Goal: Information Seeking & Learning: Learn about a topic

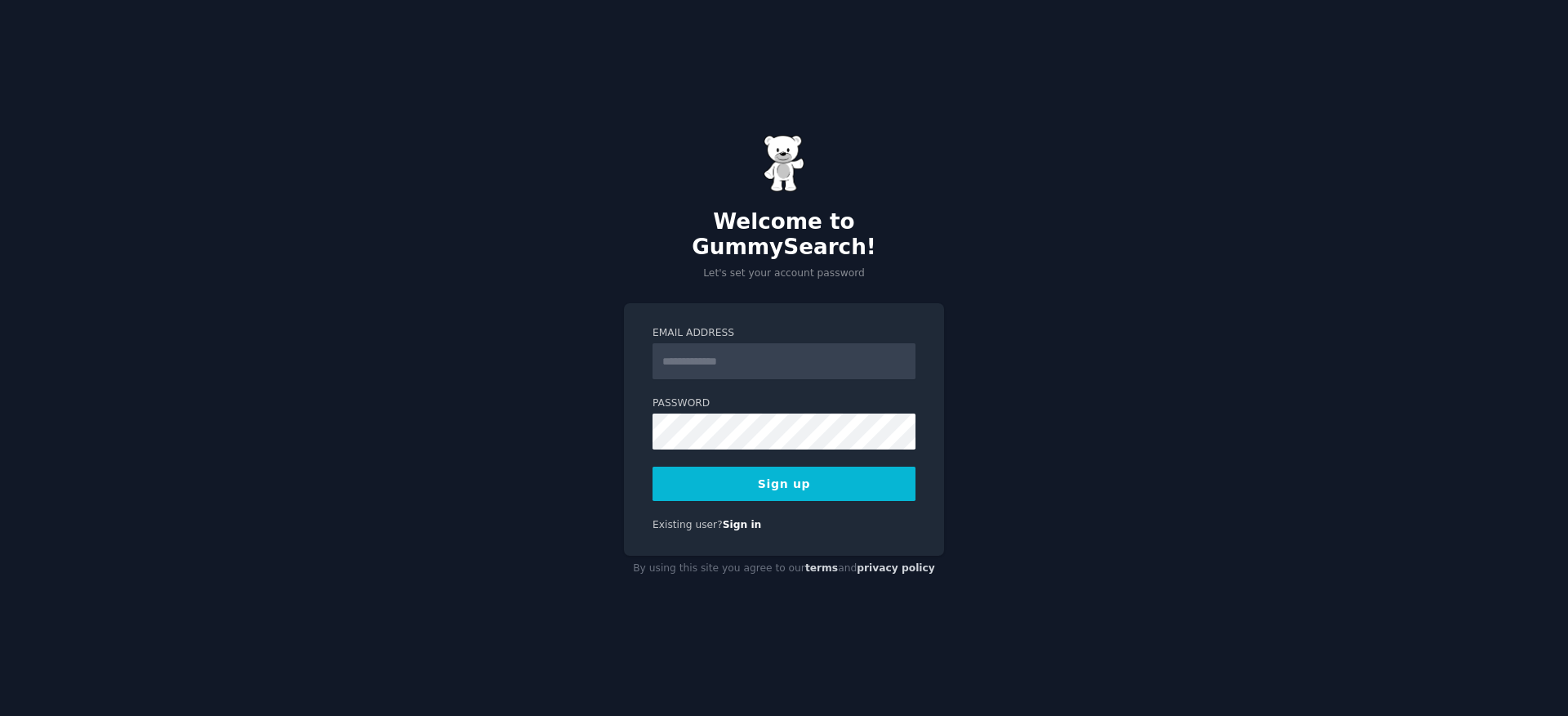
click at [695, 355] on input "Email Address" at bounding box center [784, 360] width 263 height 36
type input "**********"
click at [557, 490] on div "**********" at bounding box center [784, 358] width 1568 height 716
click at [782, 471] on button "Sign up" at bounding box center [784, 484] width 263 height 35
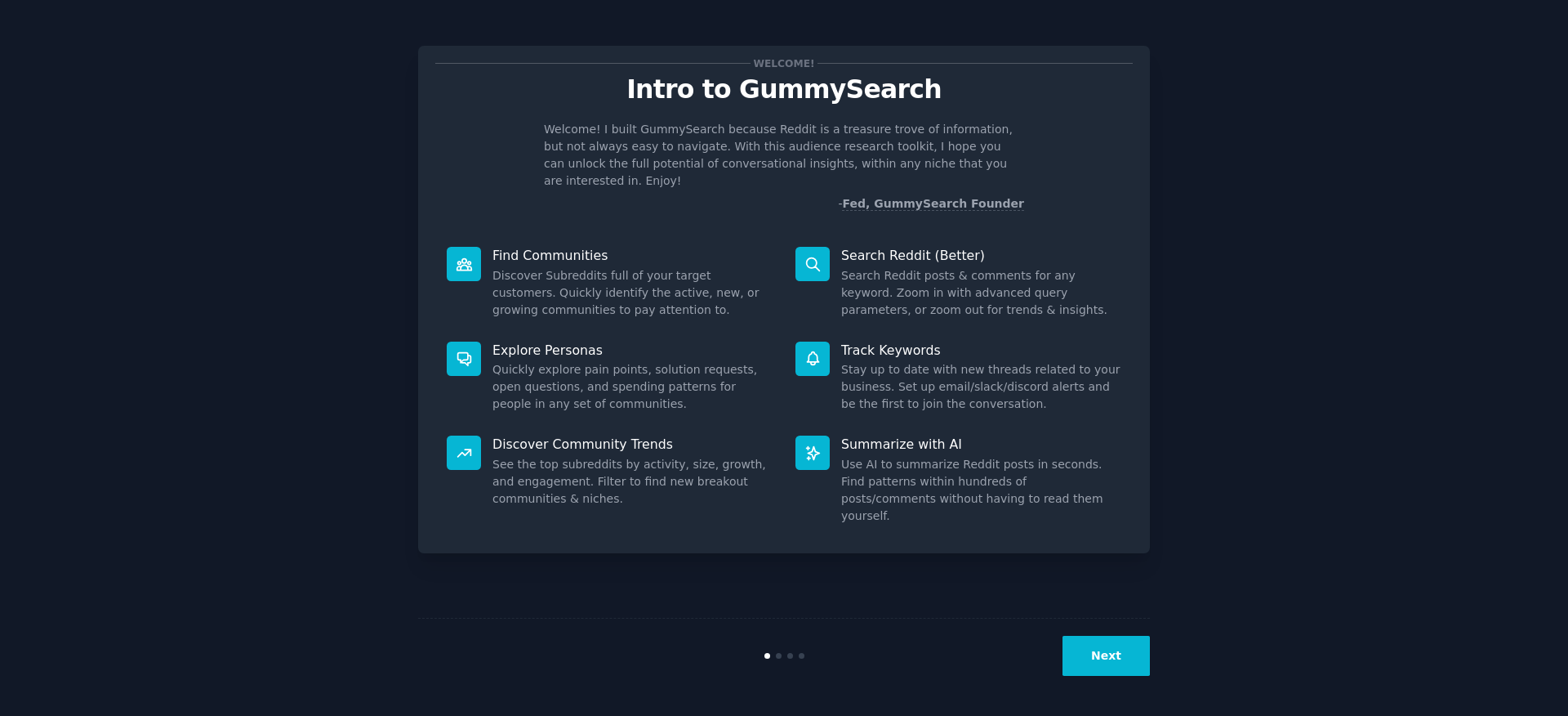
click at [1112, 658] on button "Next" at bounding box center [1106, 655] width 87 height 40
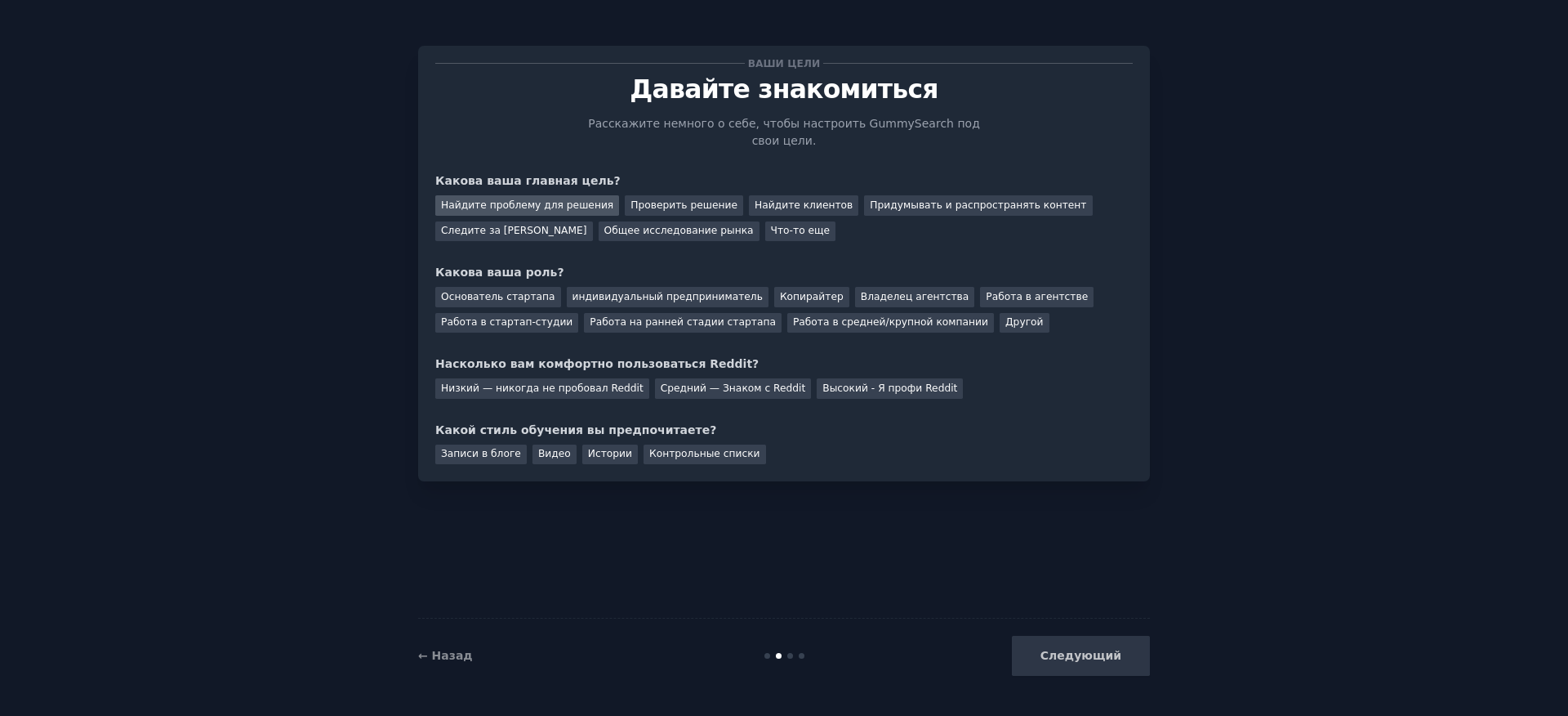
click at [541, 210] on font "Найдите проблему для решения" at bounding box center [527, 206] width 173 height 12
click at [689, 227] on font "Общее исследование рынка" at bounding box center [679, 230] width 150 height 12
click at [568, 204] on font "Найдите проблему для решения" at bounding box center [527, 206] width 173 height 12
click at [526, 297] on font "Основатель стартапа" at bounding box center [498, 297] width 114 height 12
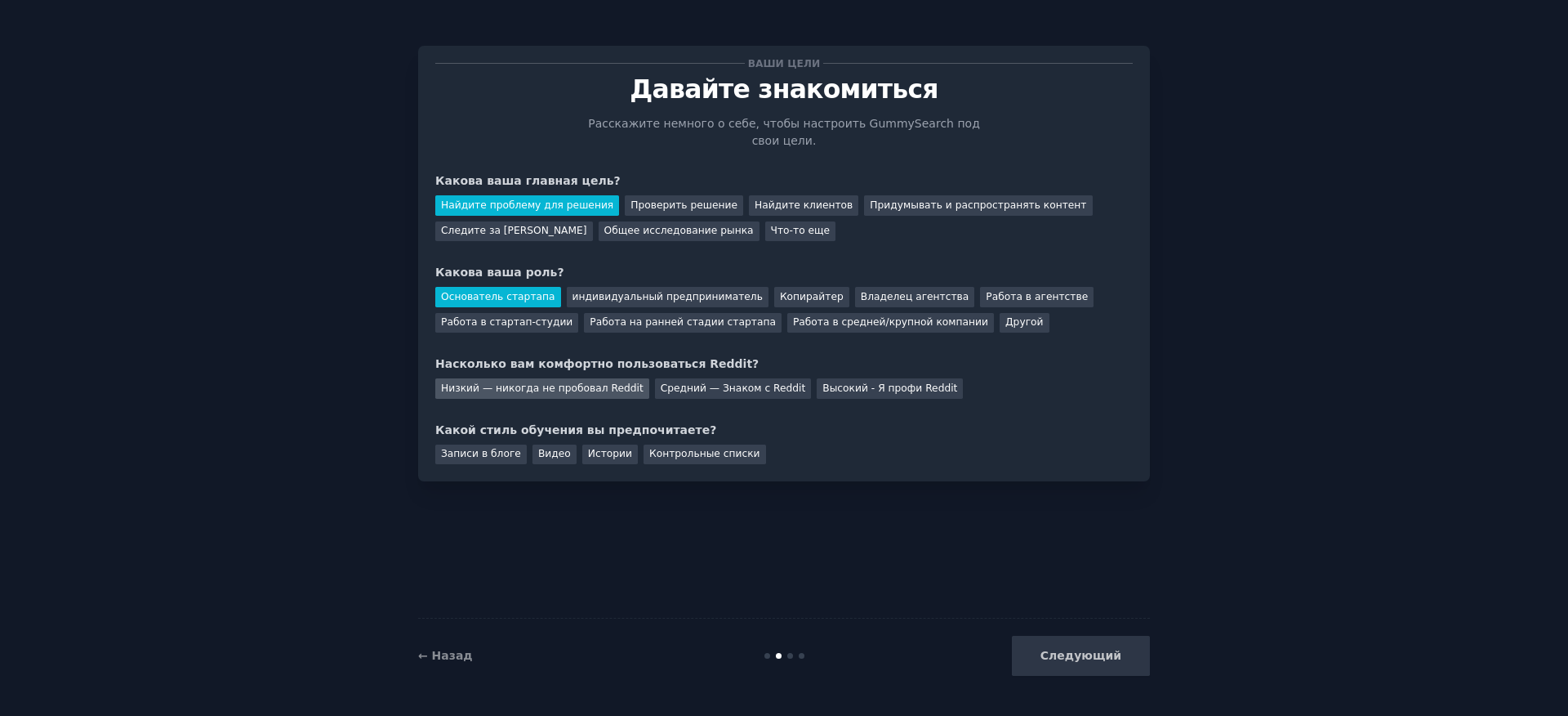
click at [606, 391] on font "Низкий — никогда не пробовал Reddit" at bounding box center [542, 388] width 203 height 12
click at [1106, 653] on div "Следующий" at bounding box center [1028, 655] width 244 height 40
click at [457, 457] on font "Записи в блоге" at bounding box center [481, 454] width 80 height 12
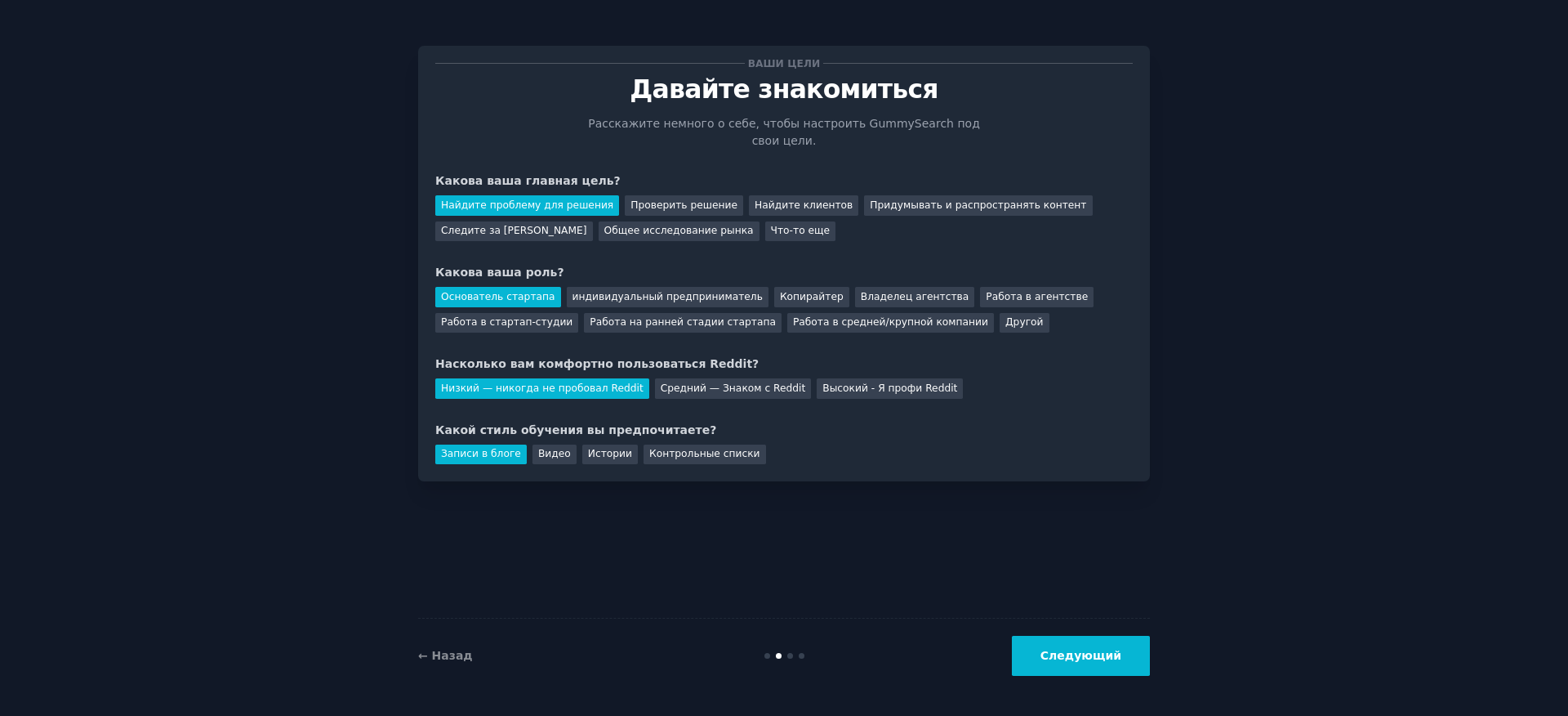
click at [1088, 650] on font "Следующий" at bounding box center [1080, 654] width 80 height 13
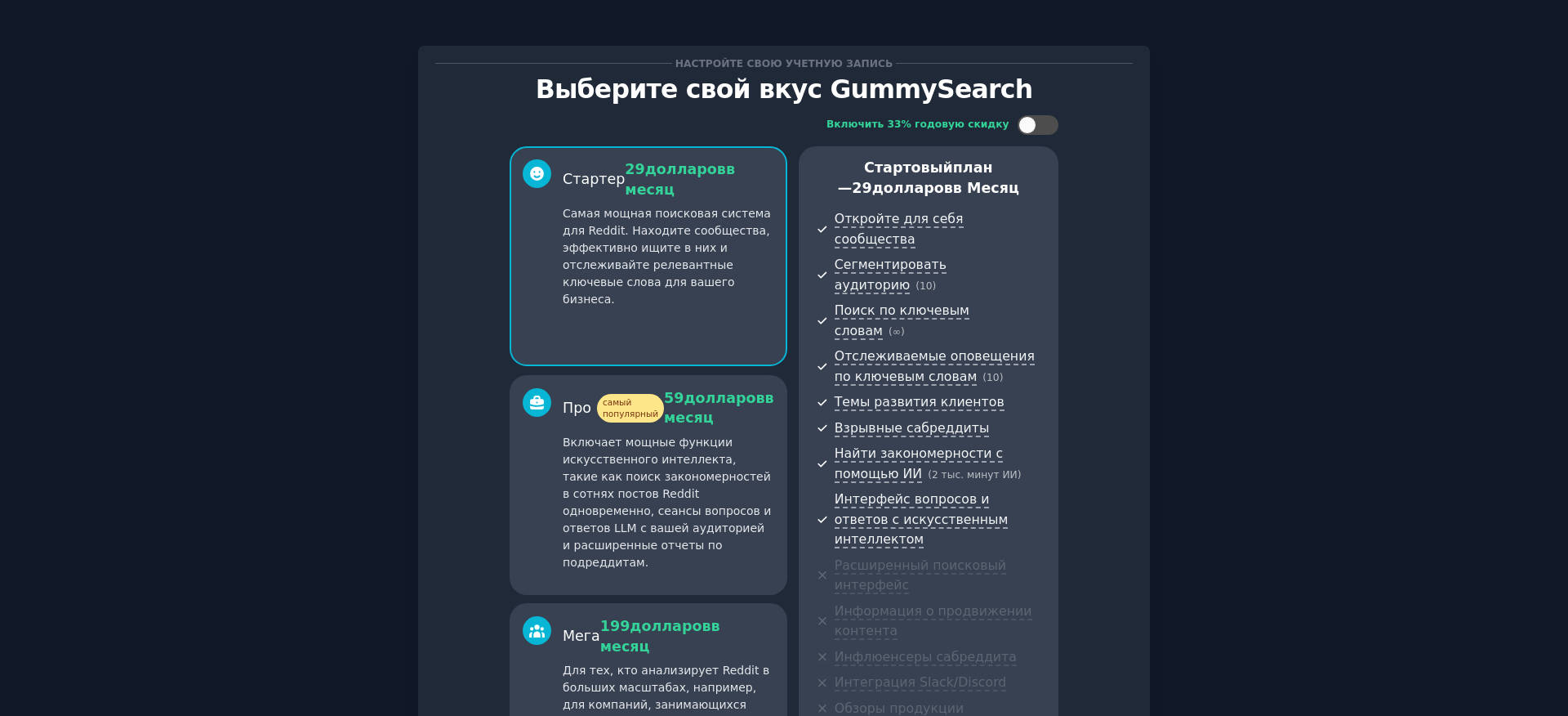
drag, startPoint x: 1430, startPoint y: 481, endPoint x: 1354, endPoint y: 598, distance: 139.5
click at [1354, 598] on div "Настройте свою учетную запись Выберите свой вкус GummySearch Включить 33% годов…" at bounding box center [784, 489] width 1522 height 932
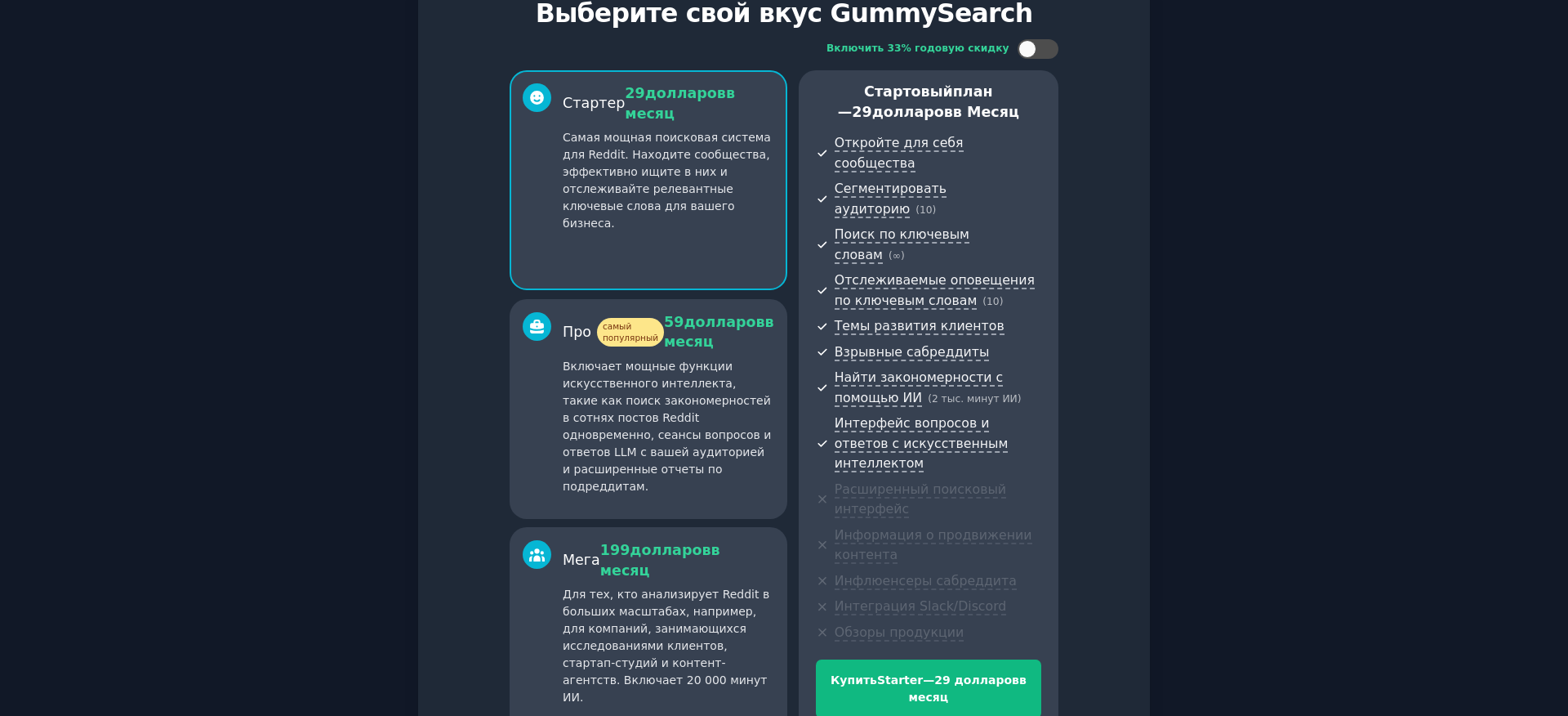
scroll to position [165, 0]
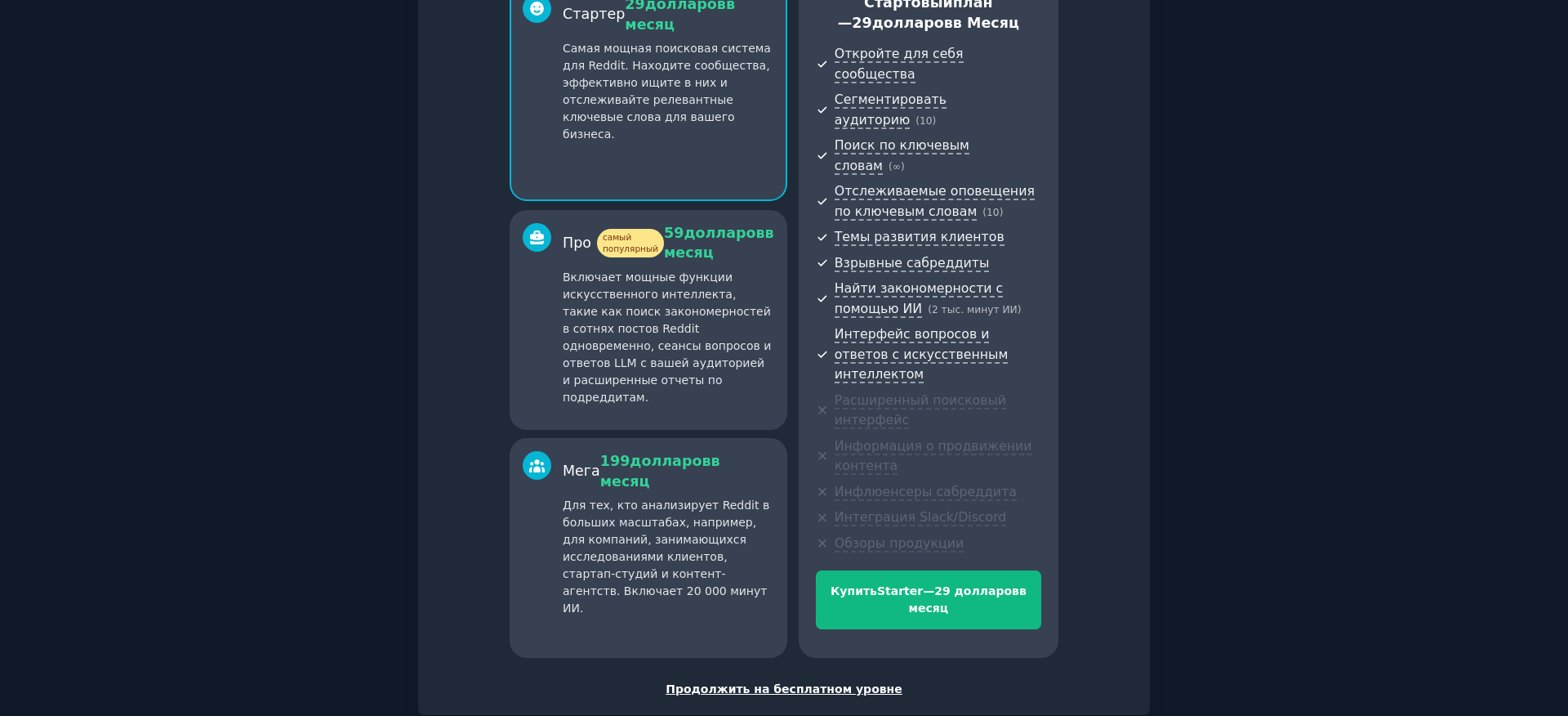
click at [715, 682] on font "Продолжить на бесплатном уровне" at bounding box center [784, 688] width 237 height 13
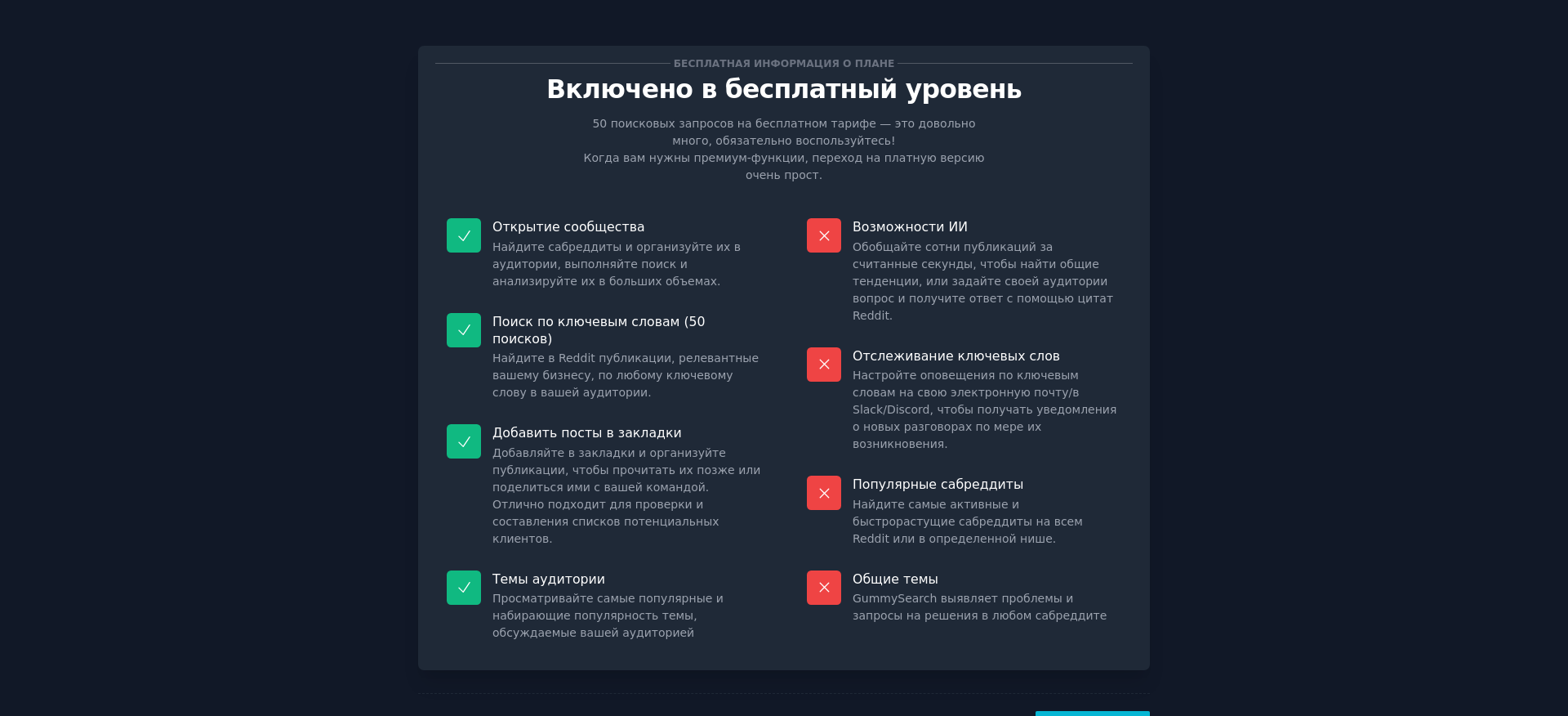
drag, startPoint x: 849, startPoint y: 529, endPoint x: 1460, endPoint y: 461, distance: 614.8
click at [1460, 461] on div "Бесплатная информация о плане Включено в бесплатный уровень 50 поисковых запрос…" at bounding box center [784, 395] width 1522 height 745
click at [1099, 715] on font "Пойдем!" at bounding box center [1093, 730] width 58 height 13
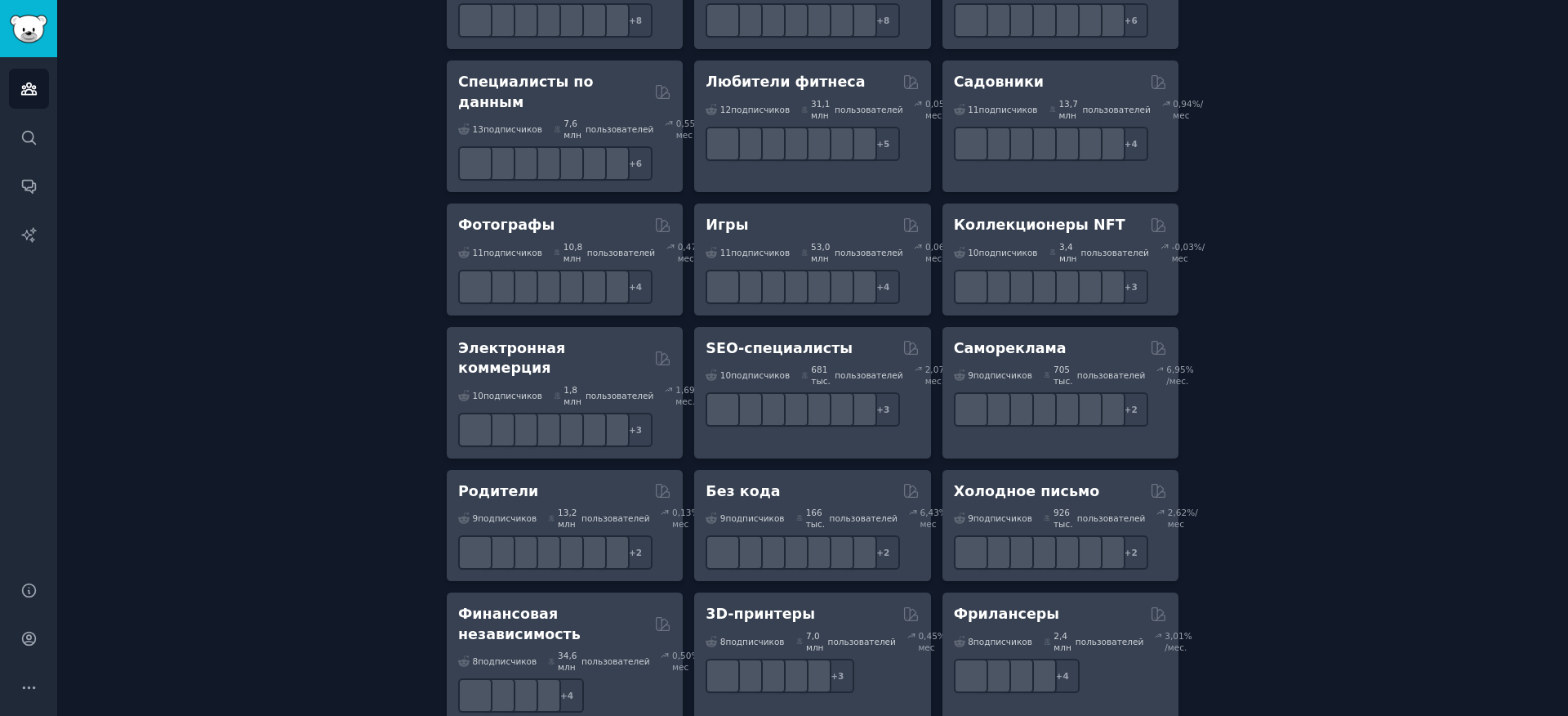
scroll to position [882, 0]
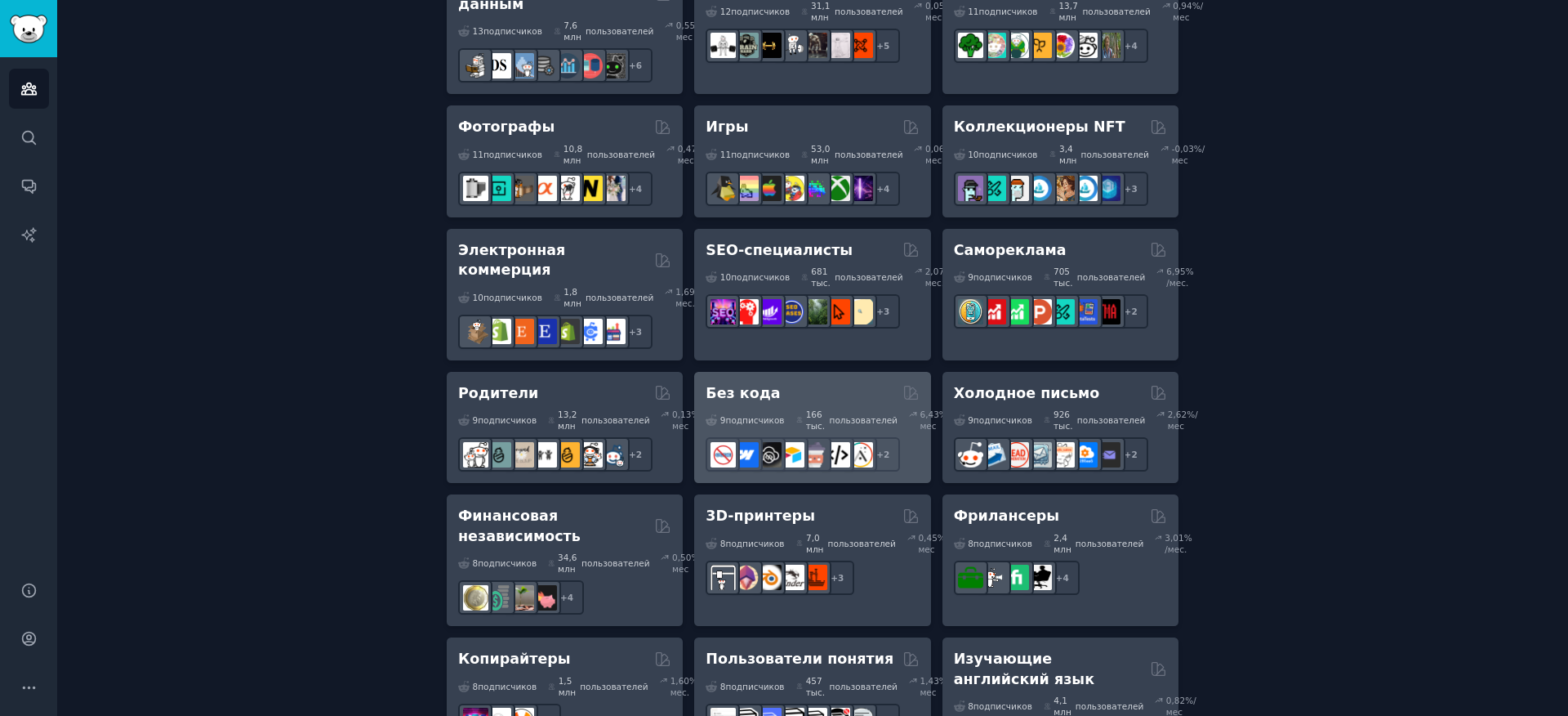
click at [738, 401] on font "Без кода" at bounding box center [743, 392] width 74 height 16
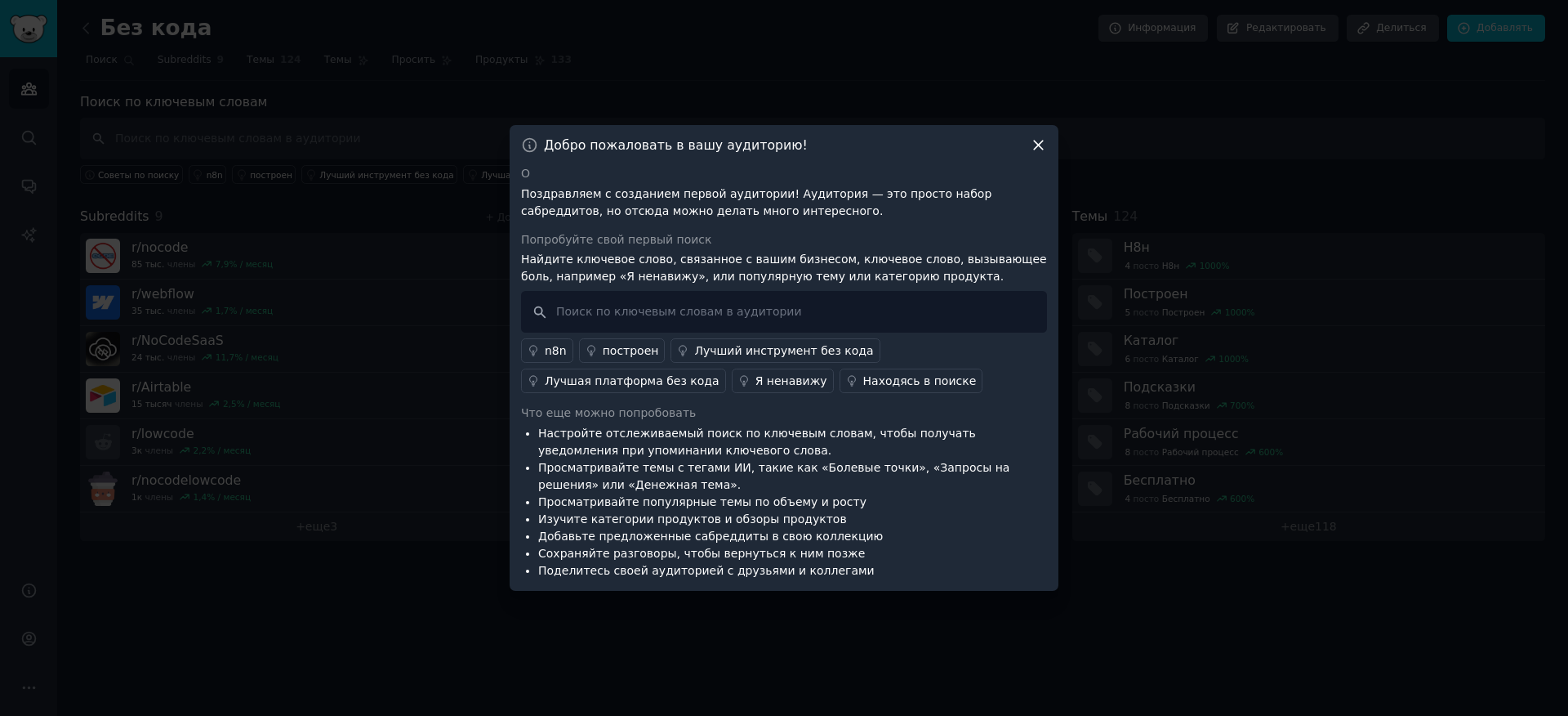
drag, startPoint x: 1001, startPoint y: 440, endPoint x: 872, endPoint y: 488, distance: 137.6
click at [872, 488] on ul "Настройте отслеживаемый поиск по ключевым словам, чтобы получать уведомления пр…" at bounding box center [784, 501] width 526 height 154
click at [718, 308] on input "text" at bounding box center [784, 312] width 526 height 42
type input "y"
type input "ненавижу"
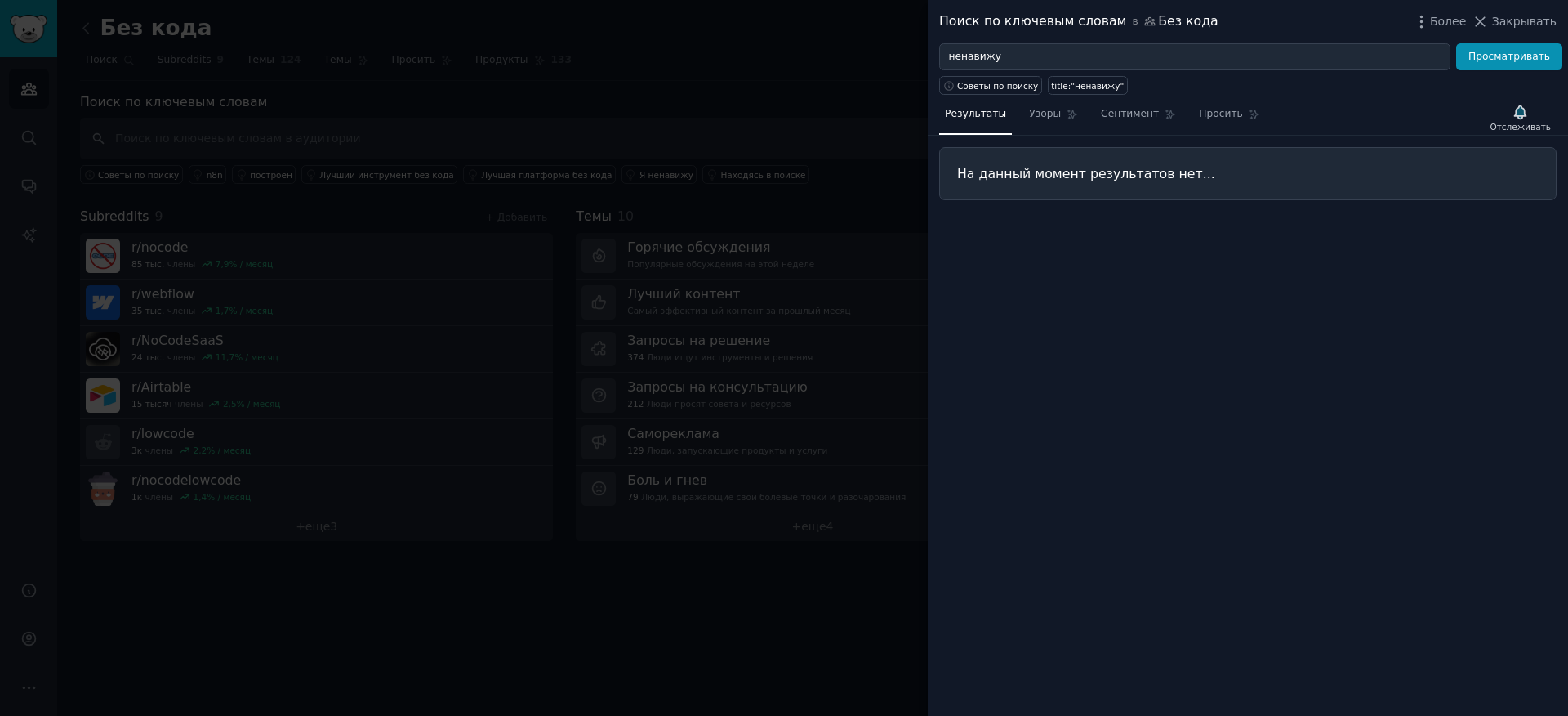
click at [784, 62] on div at bounding box center [784, 358] width 1568 height 716
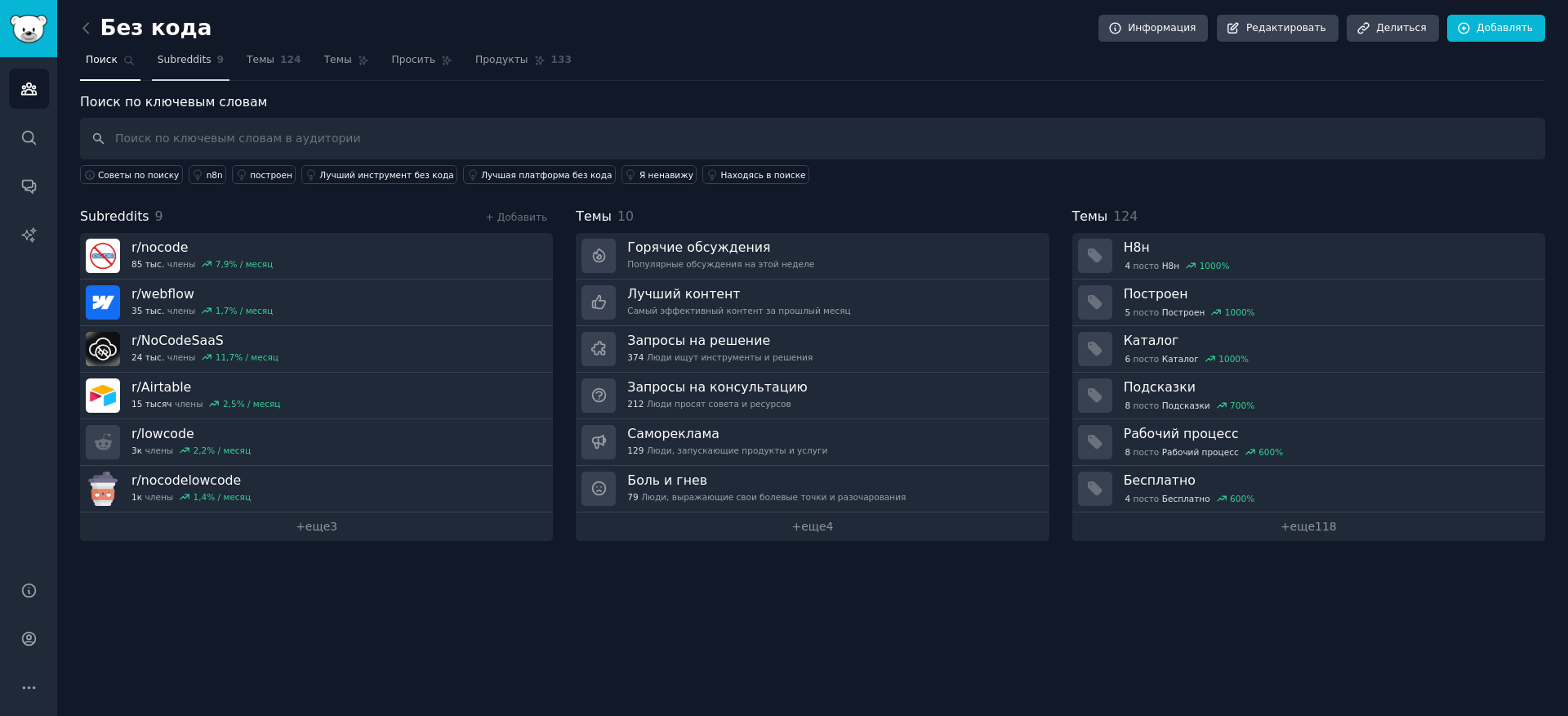
click at [195, 66] on font "Subreddits" at bounding box center [185, 60] width 54 height 12
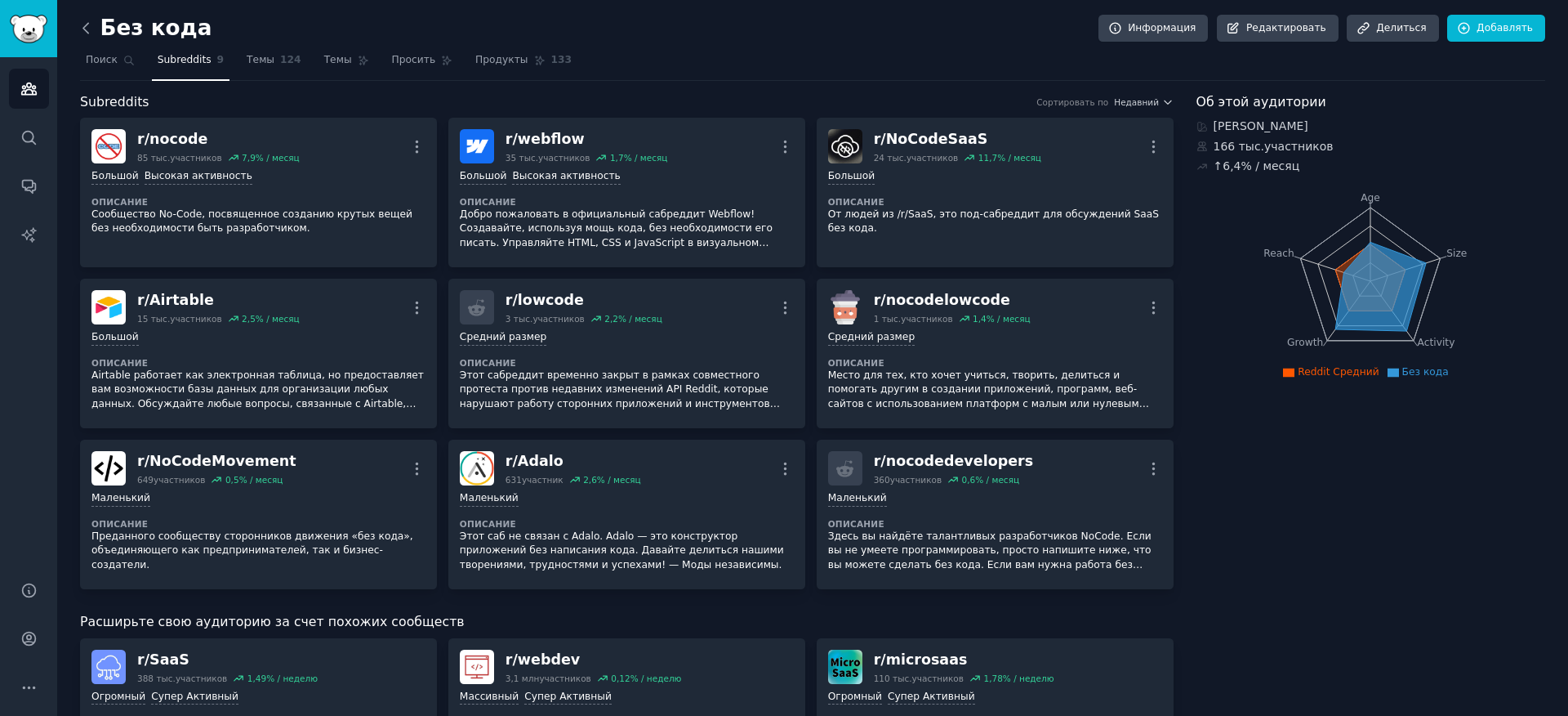
click at [85, 34] on icon at bounding box center [85, 28] width 17 height 17
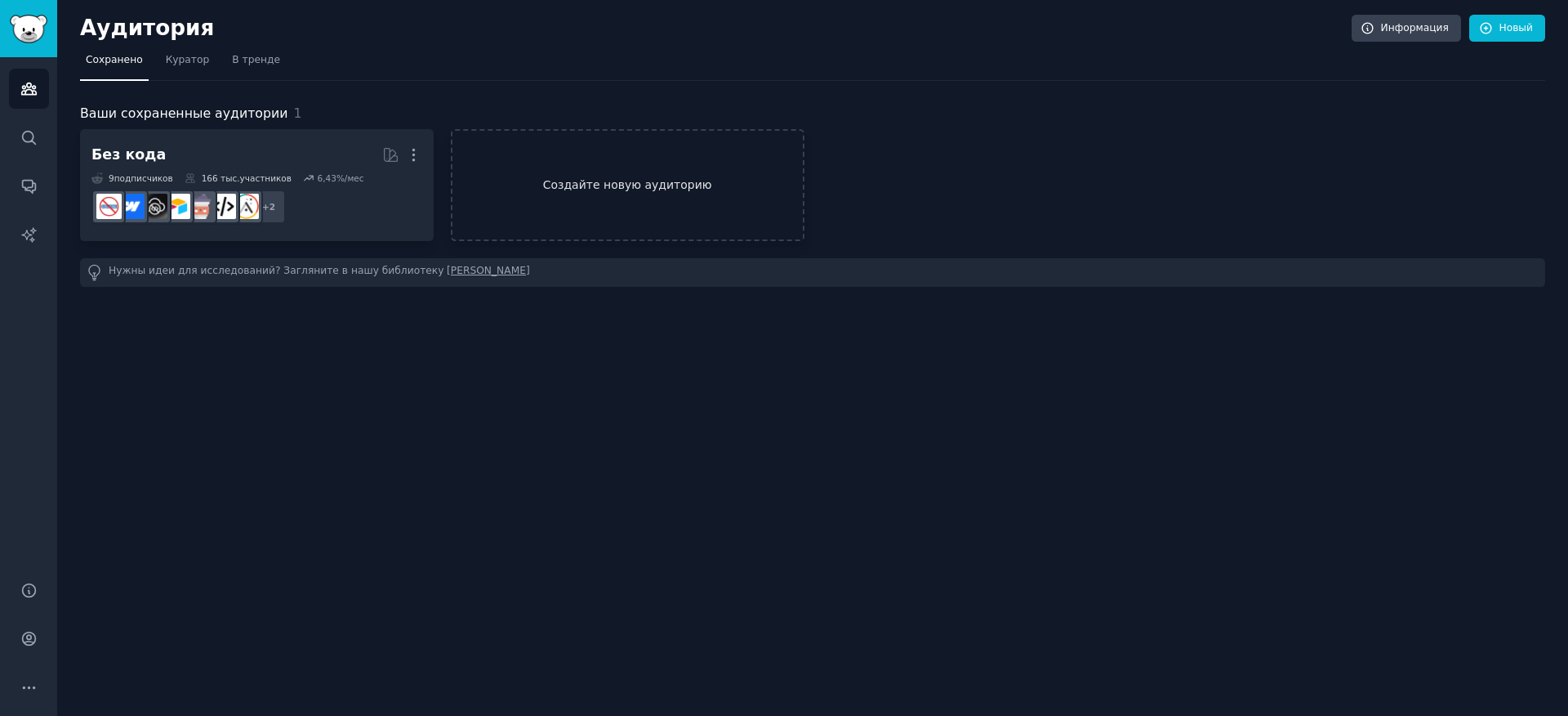
click at [506, 198] on link "Создайте новую аудиторию" at bounding box center [628, 185] width 354 height 112
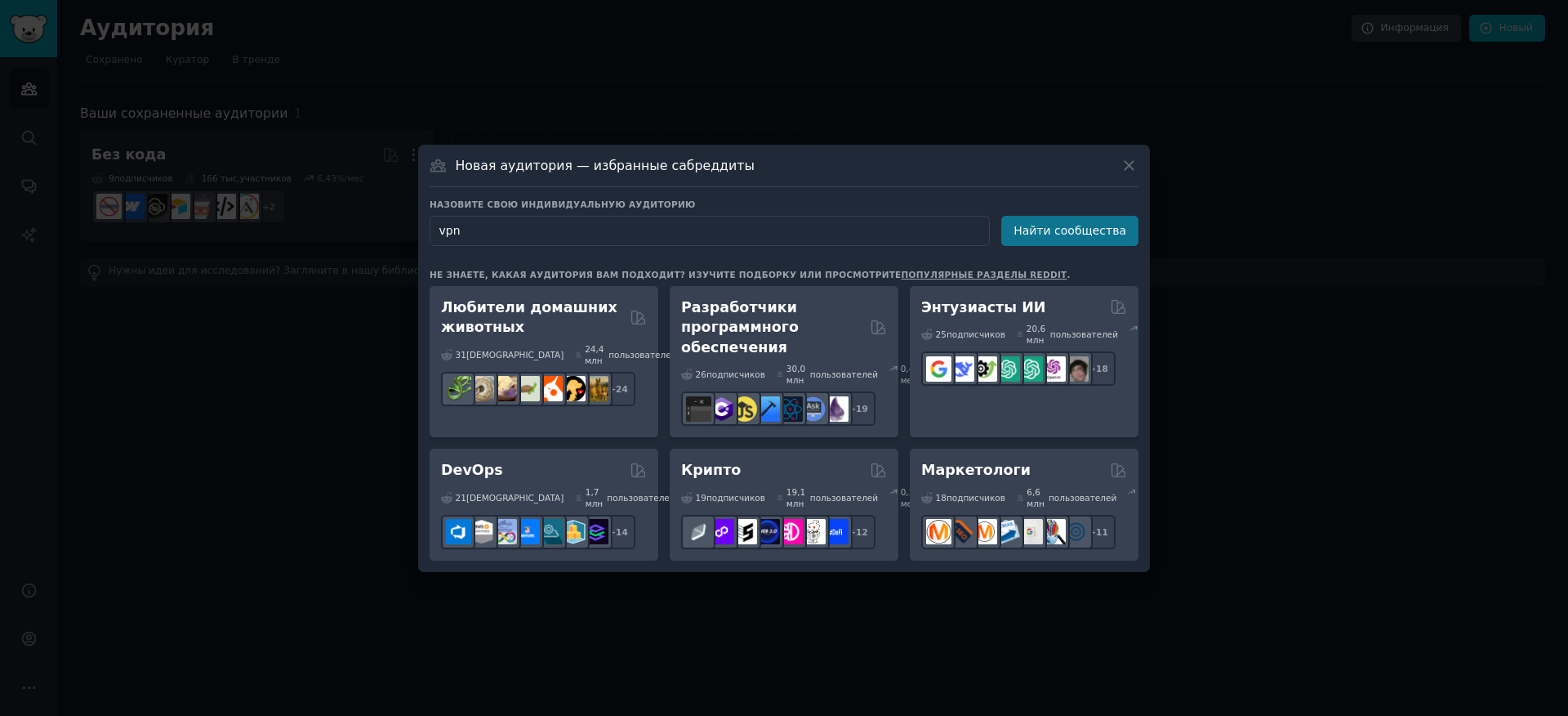
type input "vpn"
click at [1108, 241] on button "Найти сообщества" at bounding box center [1069, 230] width 137 height 30
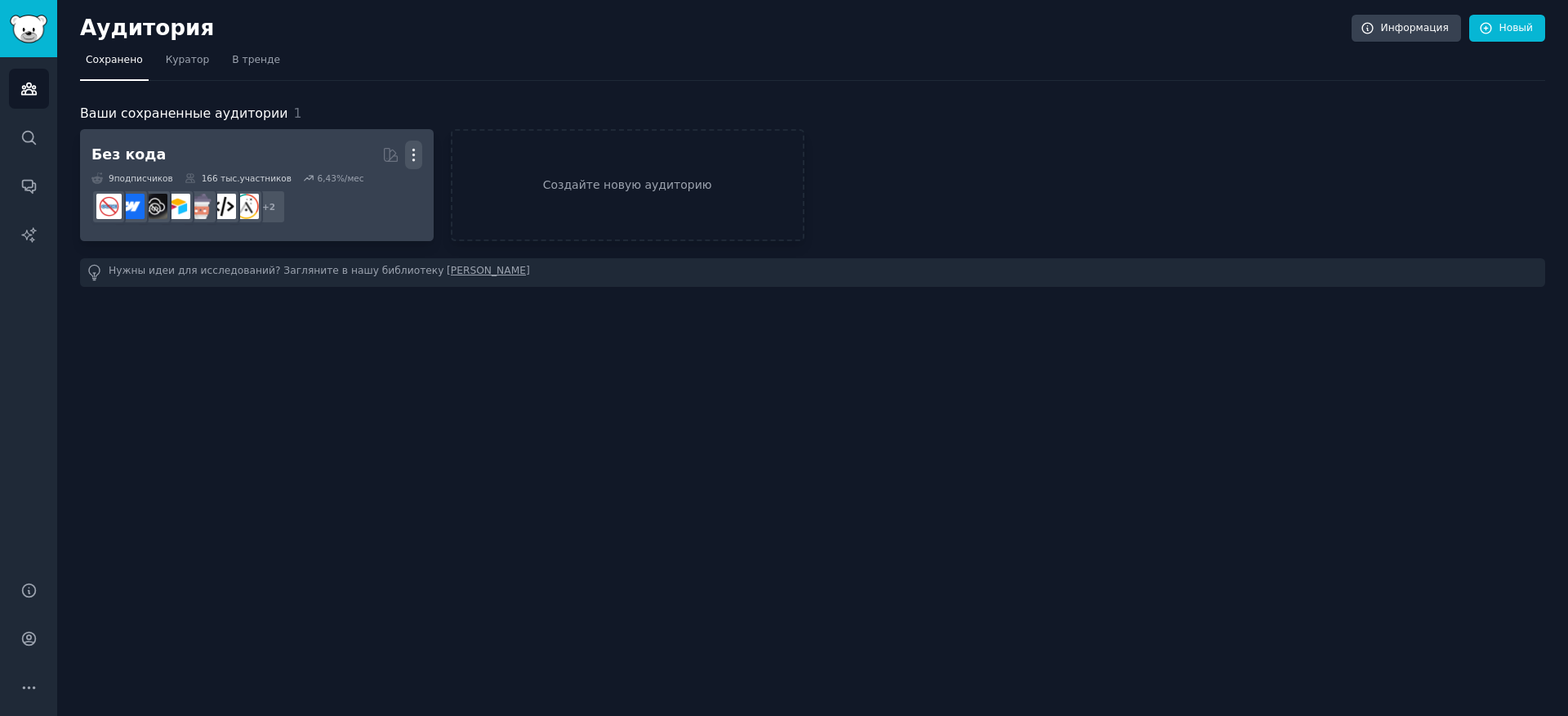
click at [412, 147] on icon "button" at bounding box center [413, 154] width 17 height 17
click at [362, 193] on p "Delete" at bounding box center [369, 189] width 38 height 17
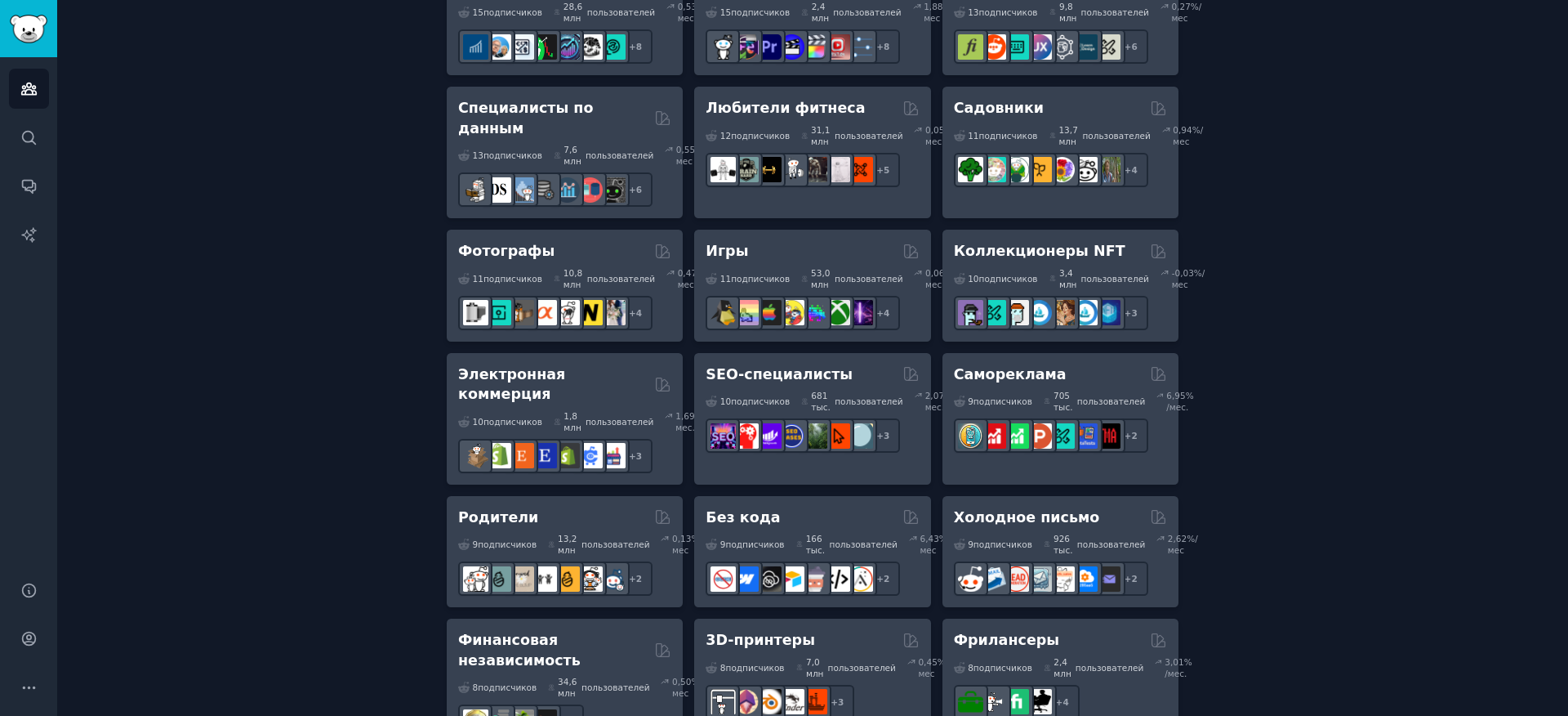
scroll to position [716, 0]
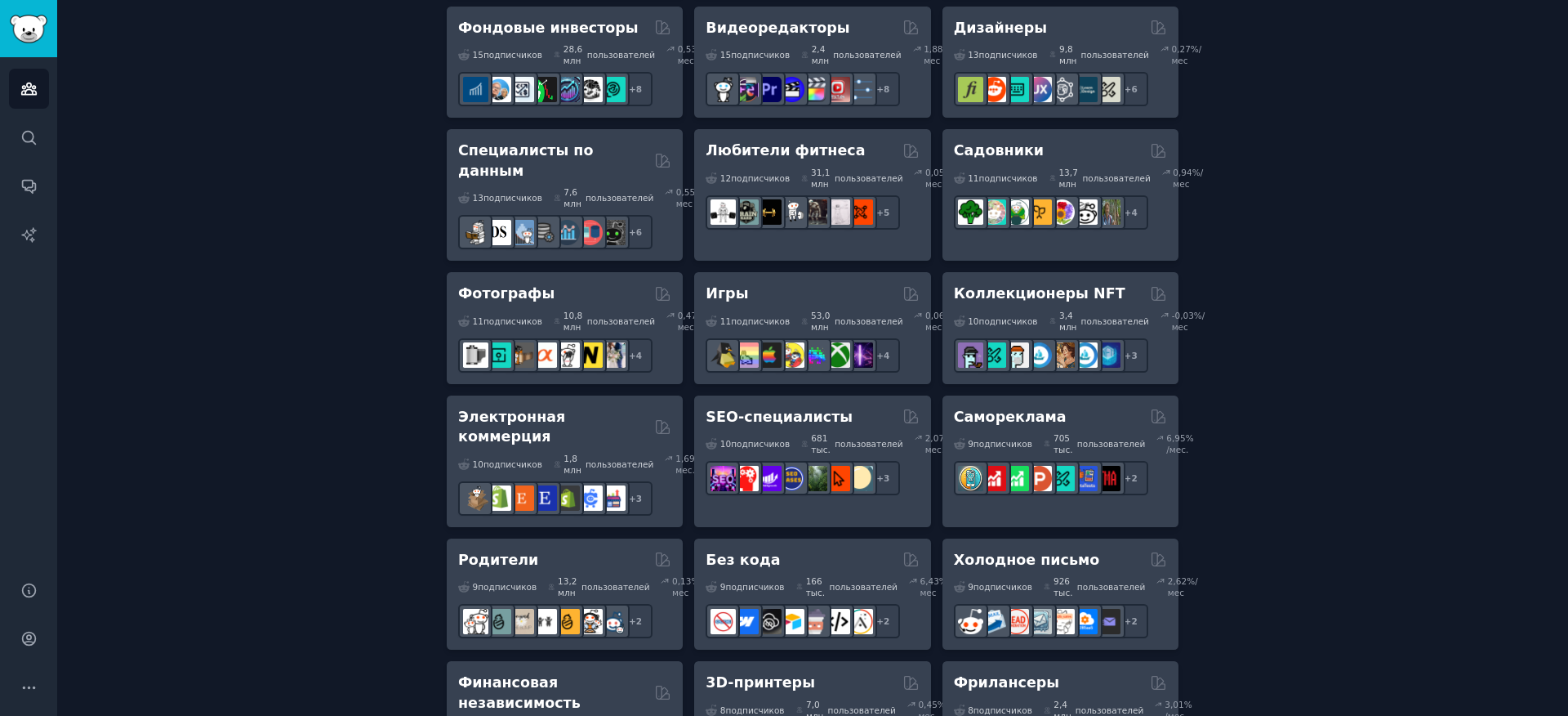
drag, startPoint x: 1262, startPoint y: 404, endPoint x: 1338, endPoint y: 406, distance: 76.0
click at [1338, 406] on div "Создайте свою первую аудиторию Аудитория — это набор разделов Reddit, которые в…" at bounding box center [813, 448] width 1466 height 2120
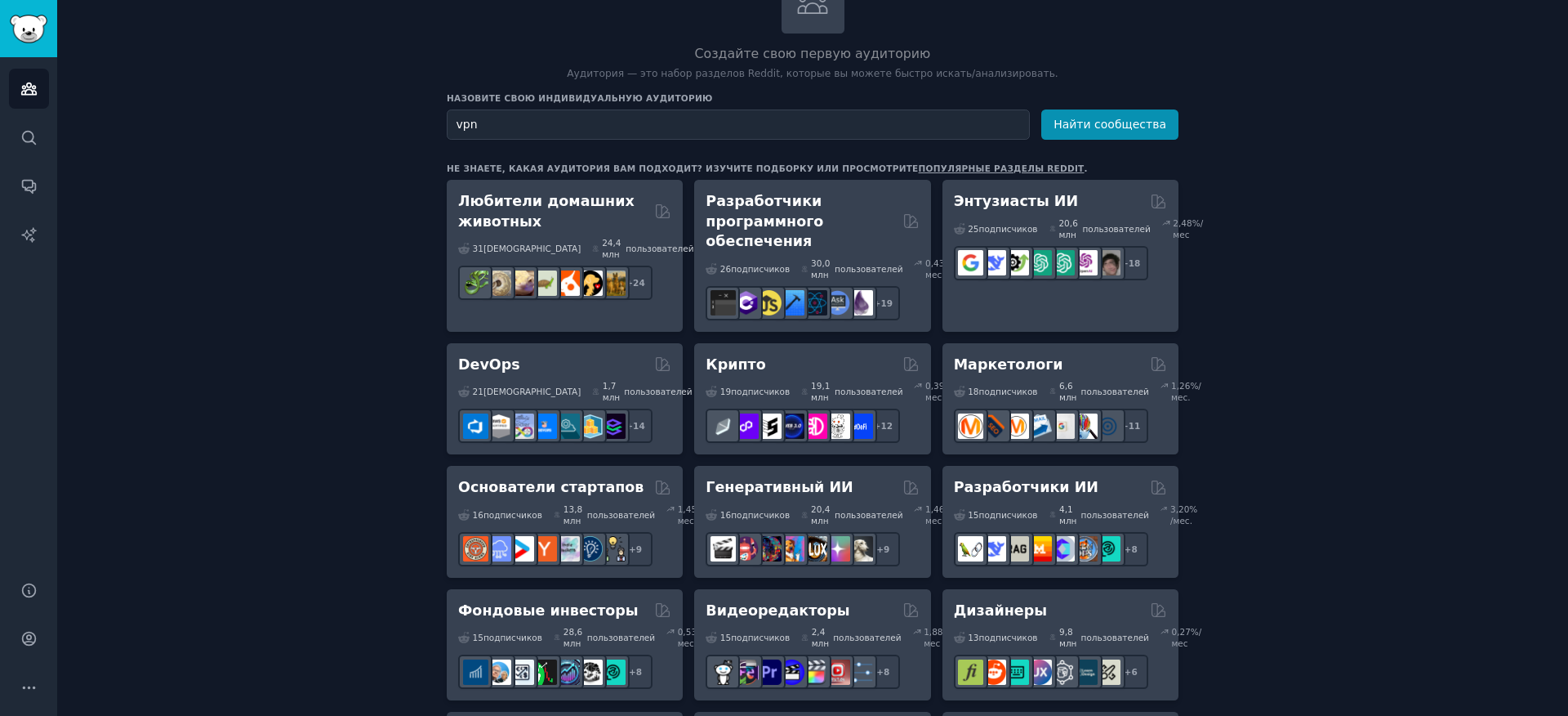
scroll to position [127, 0]
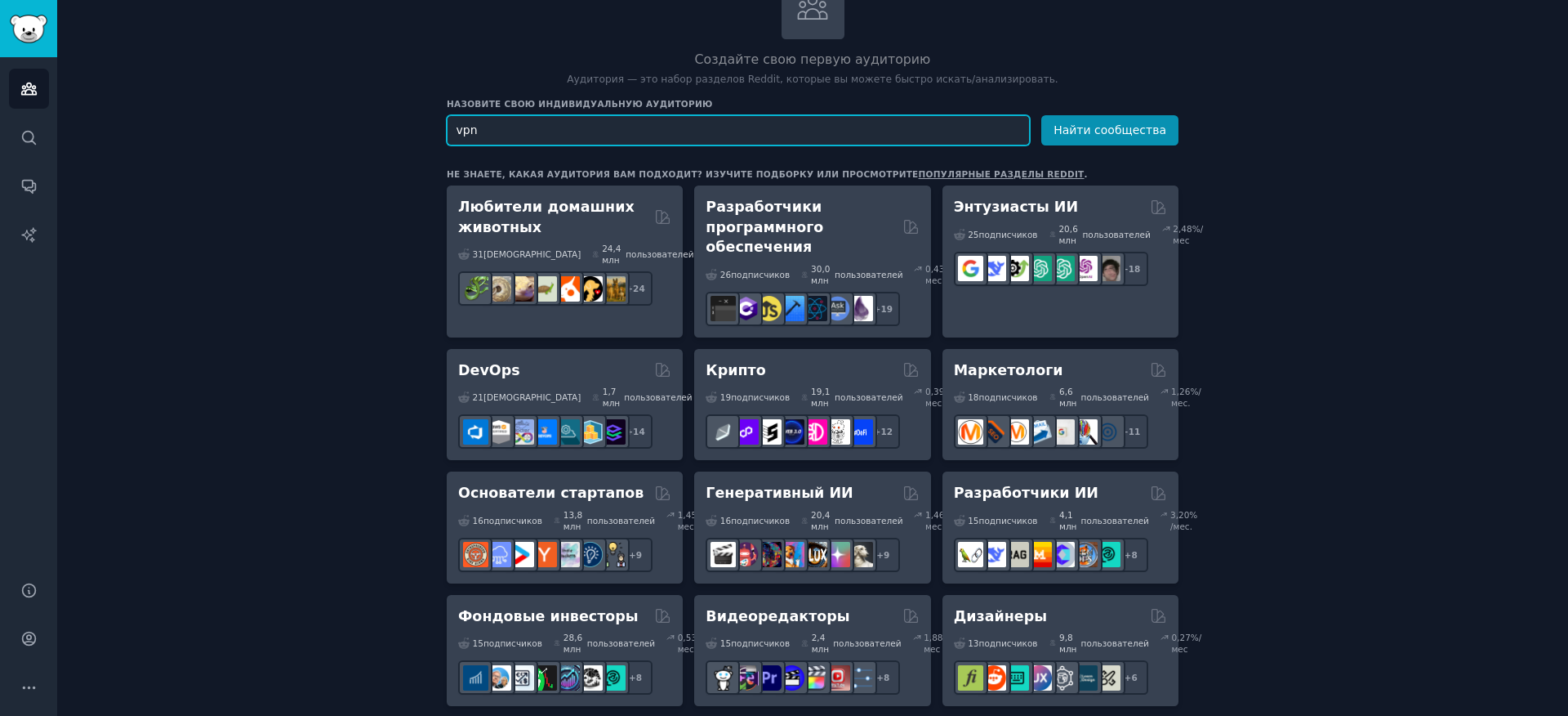
click at [788, 140] on input "vpn" at bounding box center [738, 130] width 583 height 30
type input "v"
click at [797, 140] on input "text" at bounding box center [738, 130] width 583 height 30
type input "vpn"
click at [1172, 123] on button "Найти сообщества" at bounding box center [1110, 130] width 137 height 30
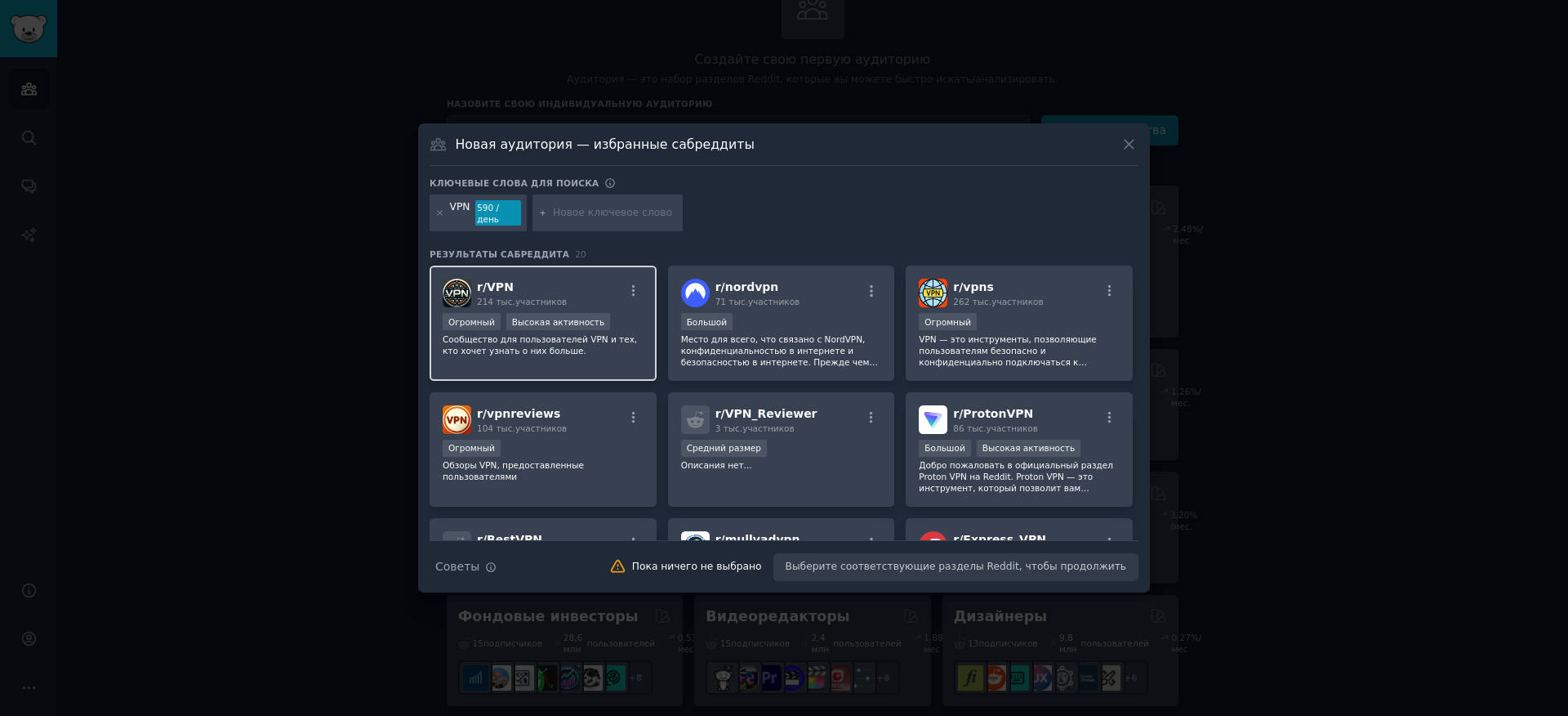
click at [546, 351] on font "Сообщество для пользователей VPN и тех, кто хочет узнать о них больше." at bounding box center [540, 344] width 195 height 21
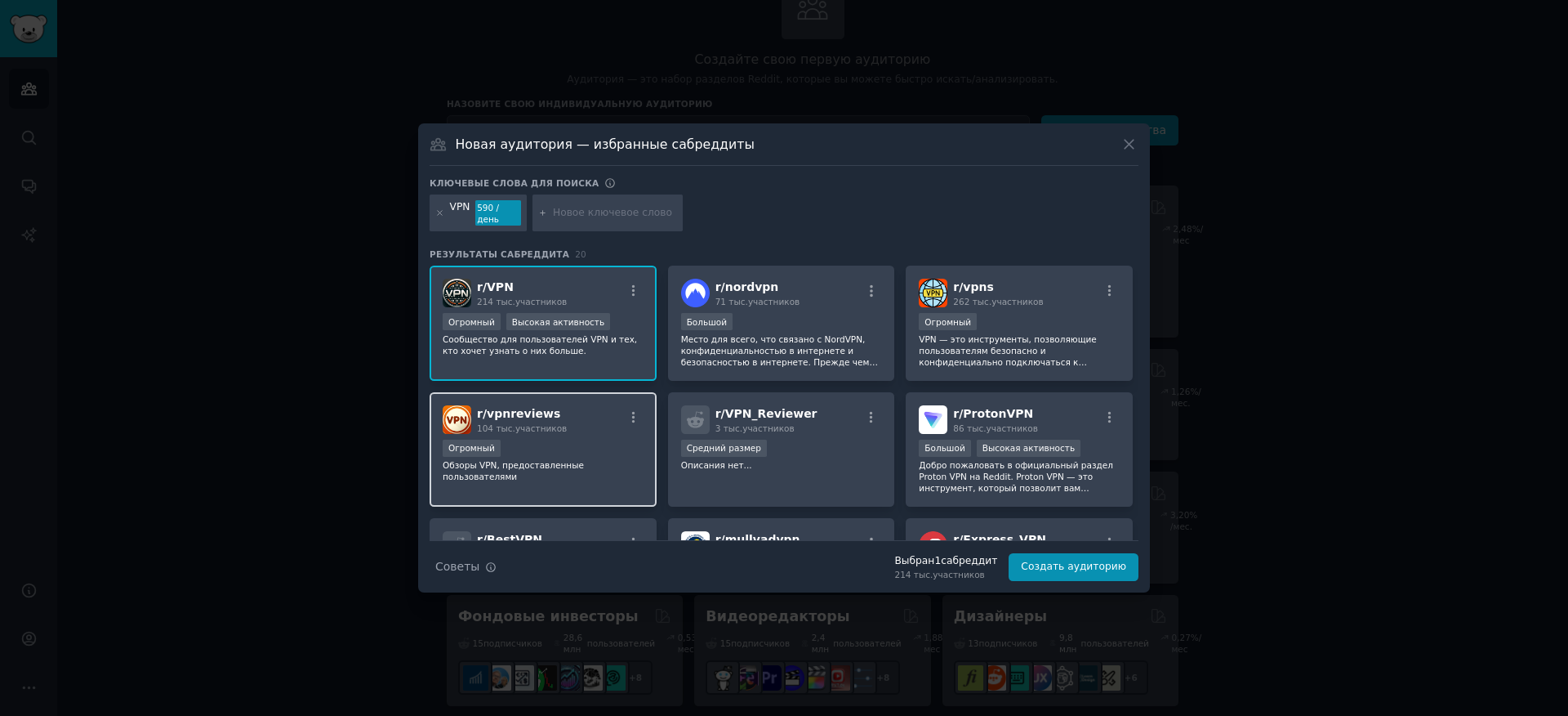
click at [538, 417] on font "vpnreviews" at bounding box center [523, 413] width 73 height 13
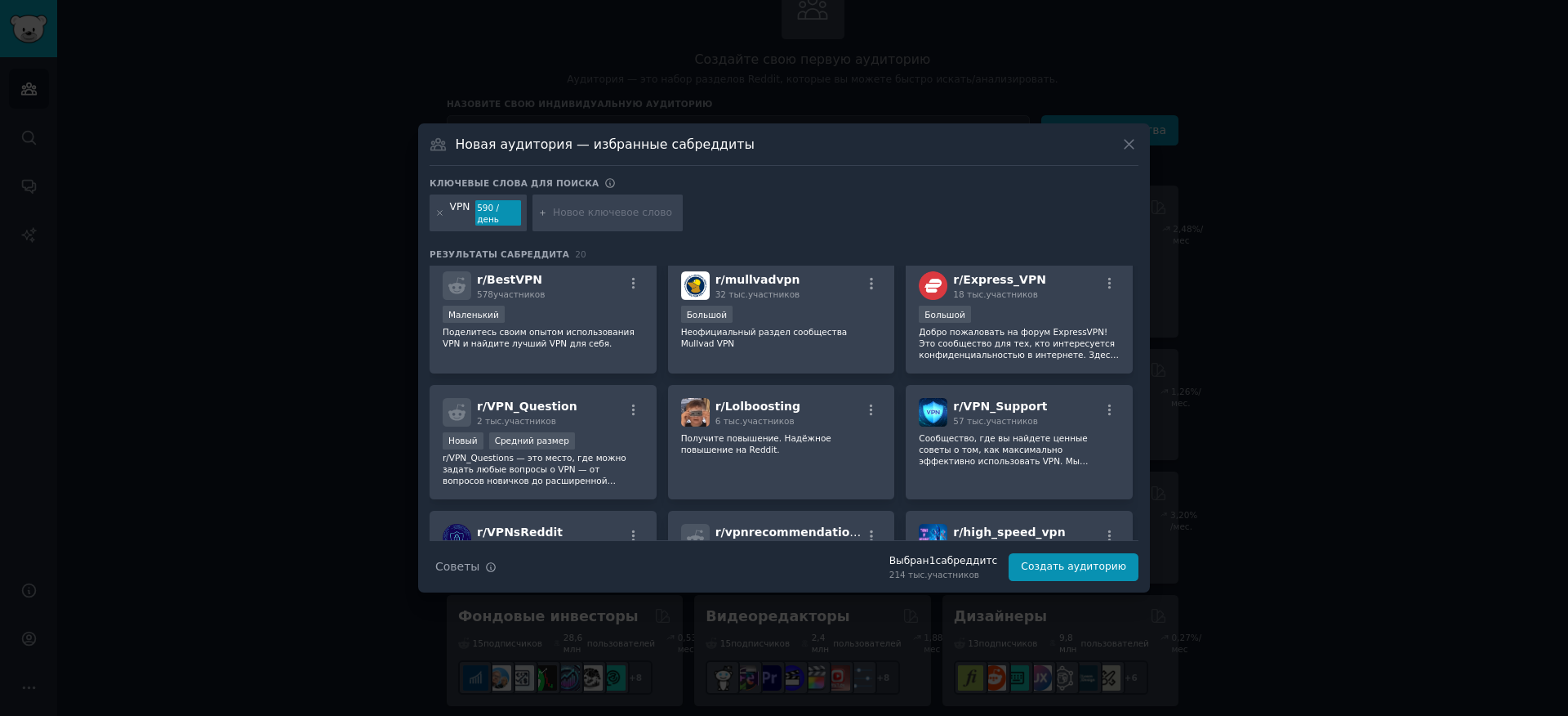
scroll to position [294, 0]
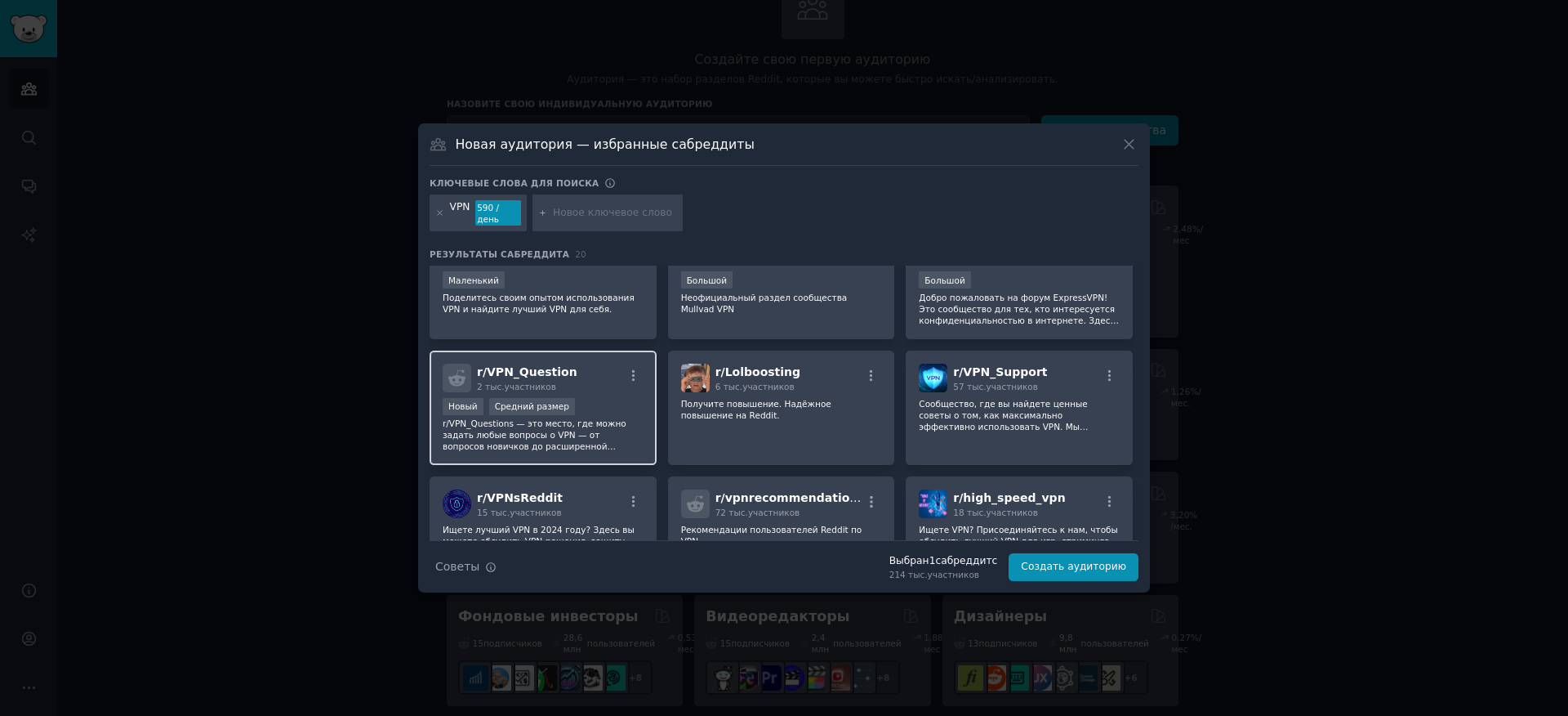
click at [632, 444] on p "r/VPN_Questions — это место, где можно задать любые вопросы о VPN — от вопросов…" at bounding box center [543, 434] width 201 height 35
click at [610, 500] on div "r/ VPNsReddit 15 тыс. участников" at bounding box center [543, 503] width 201 height 29
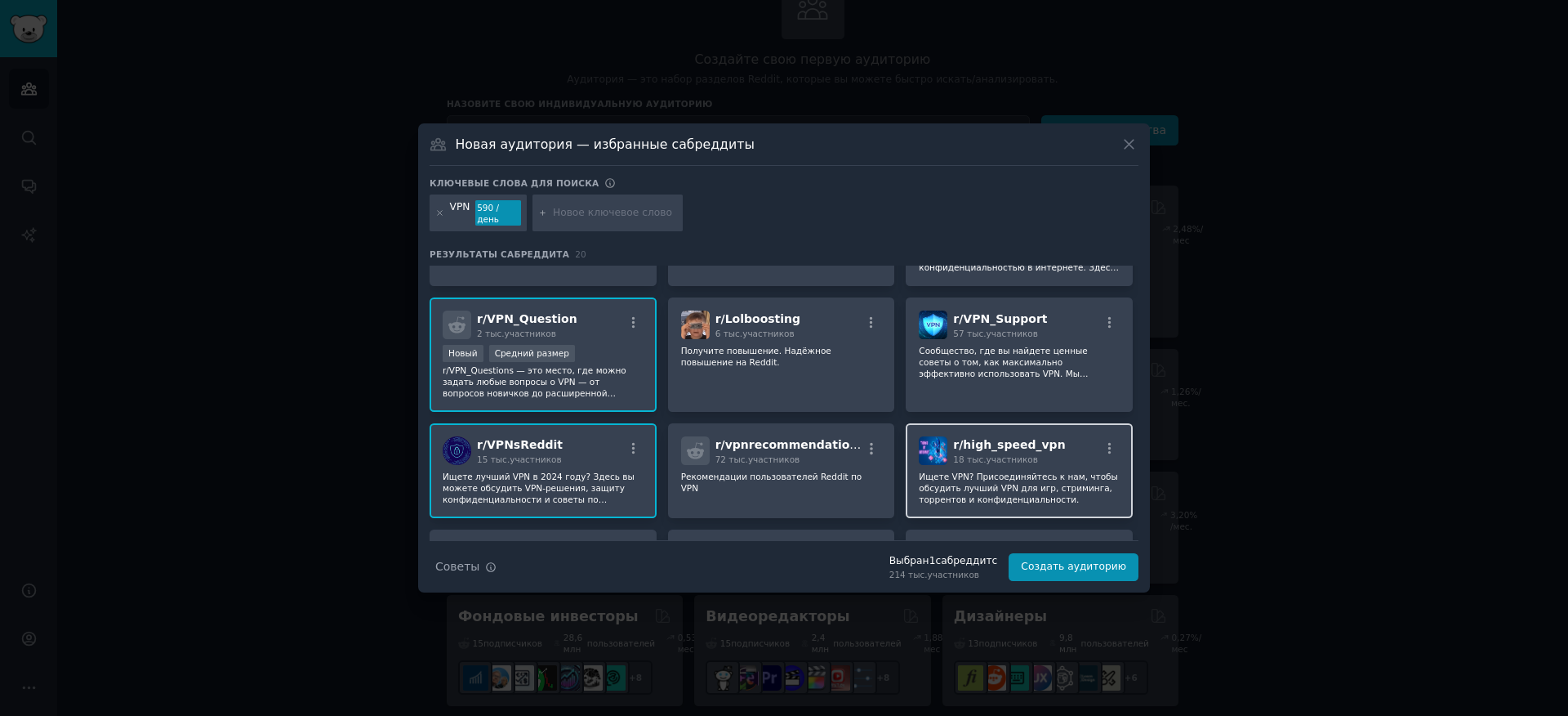
scroll to position [392, 0]
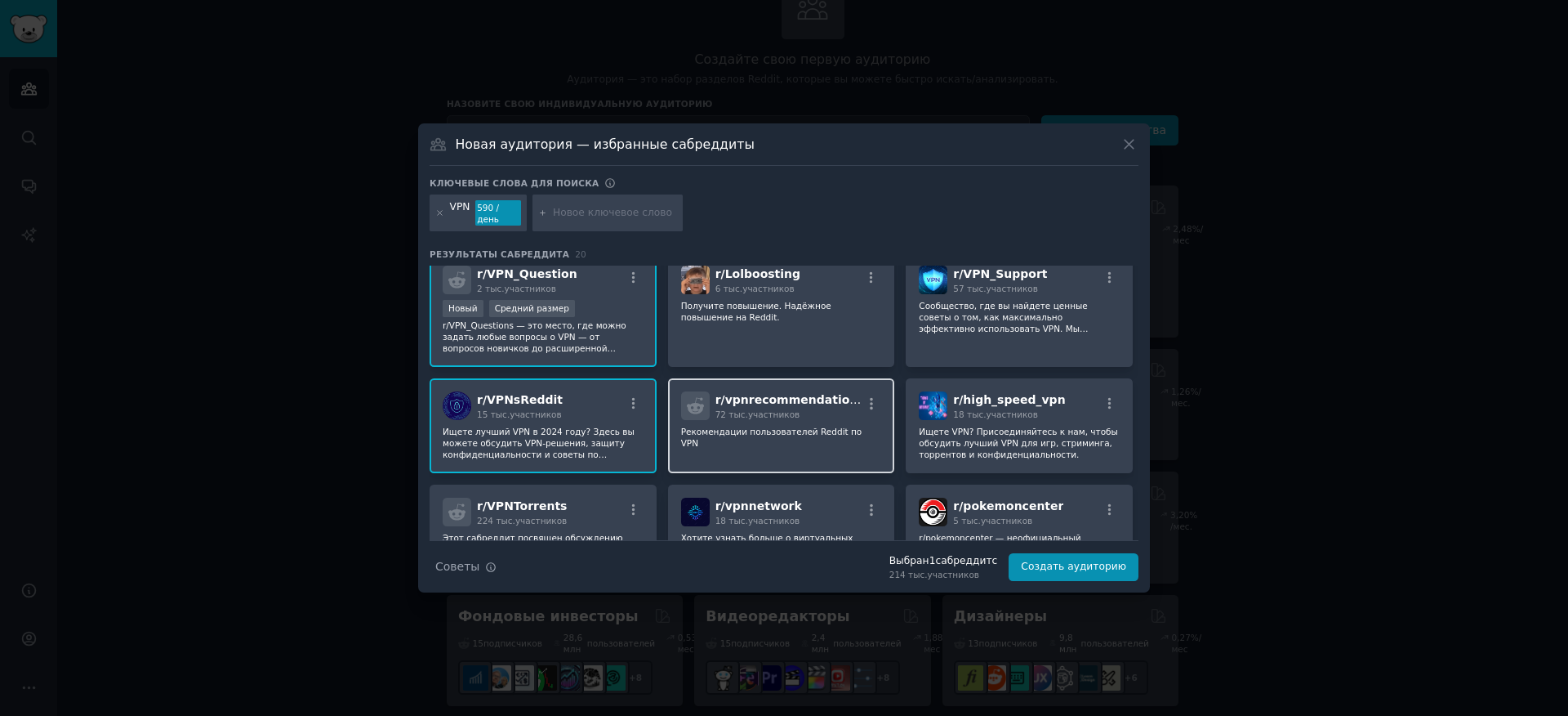
click at [822, 390] on div "r/ vpnrecommendations 72 тыс. участников Рекомендации пользователей Reddit по V…" at bounding box center [782, 425] width 227 height 94
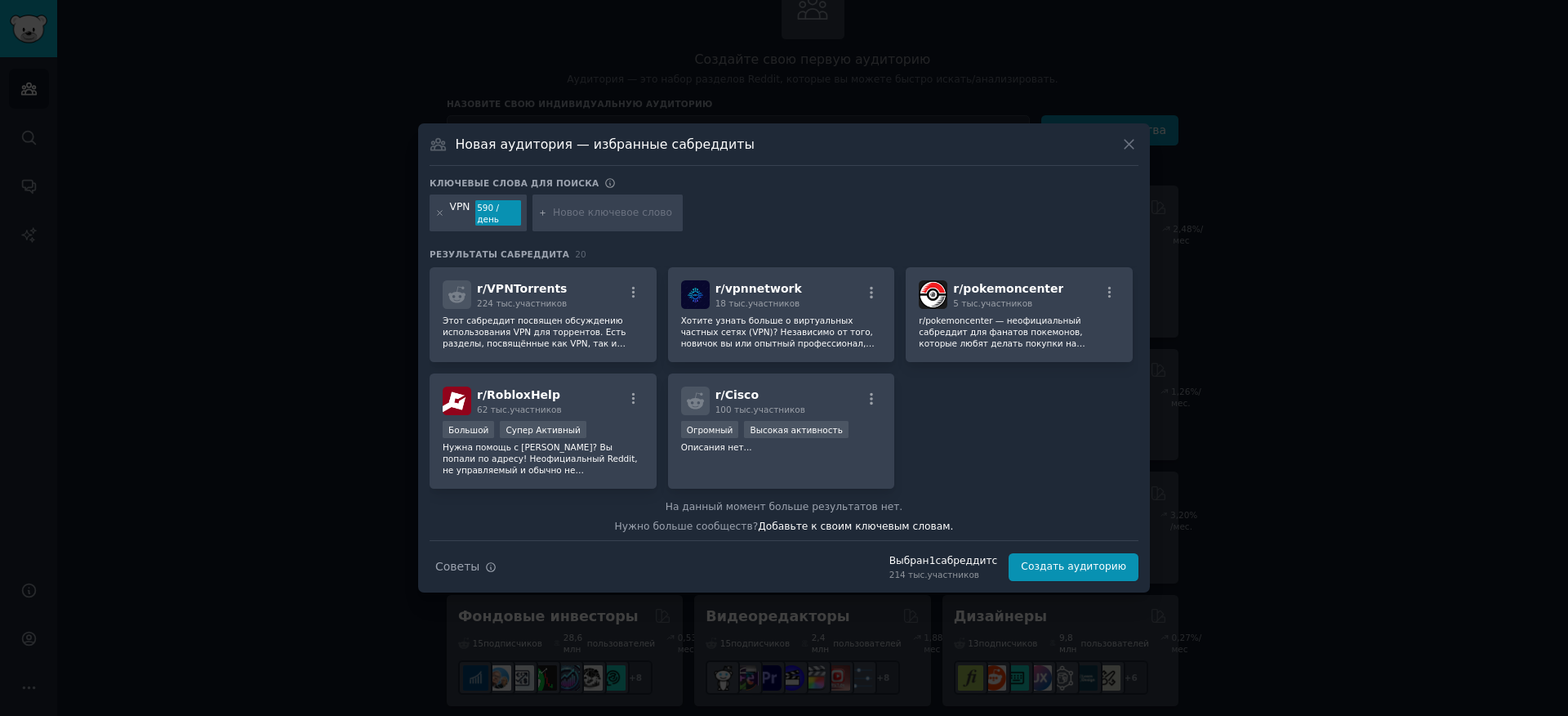
scroll to position [615, 0]
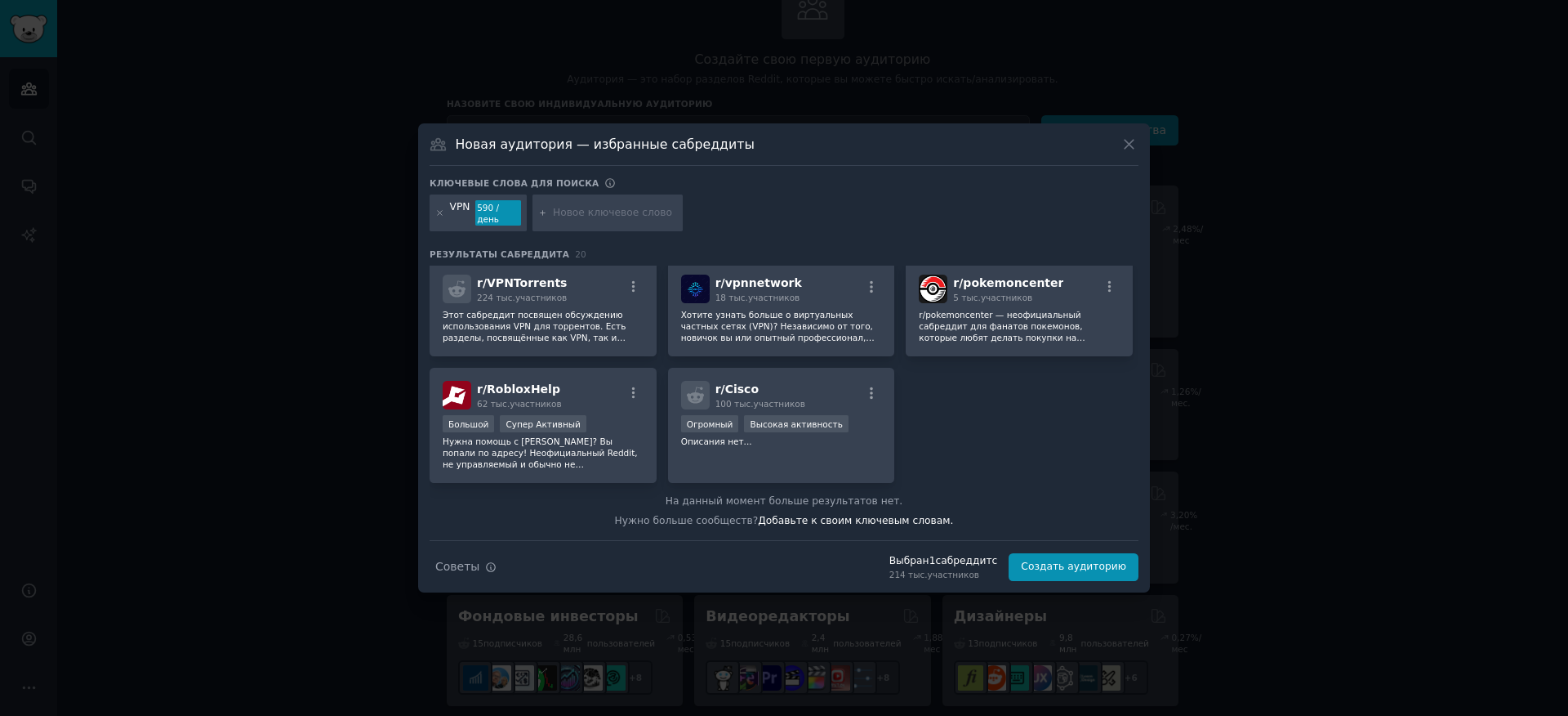
click at [585, 210] on input "text" at bounding box center [615, 213] width 124 height 15
type input "б"
type input "роскомнадзор"
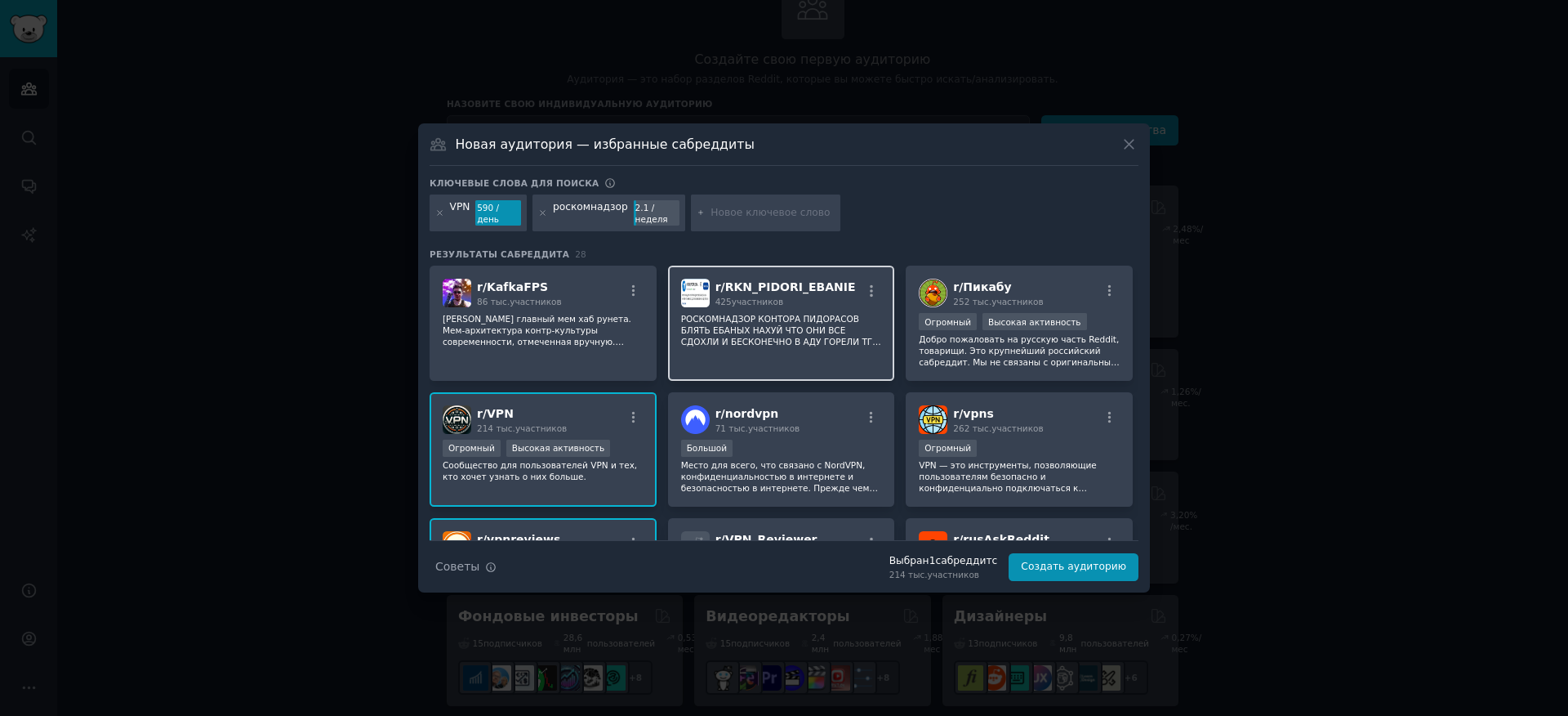
click at [781, 359] on div "r/ RKN_PIDORI_EBANIE 425 участников РОСКОМНАДЗОР КОНТОРА ПИДОРАСОВ БЛЯТЬ ЕБАНЫХ…" at bounding box center [782, 323] width 227 height 115
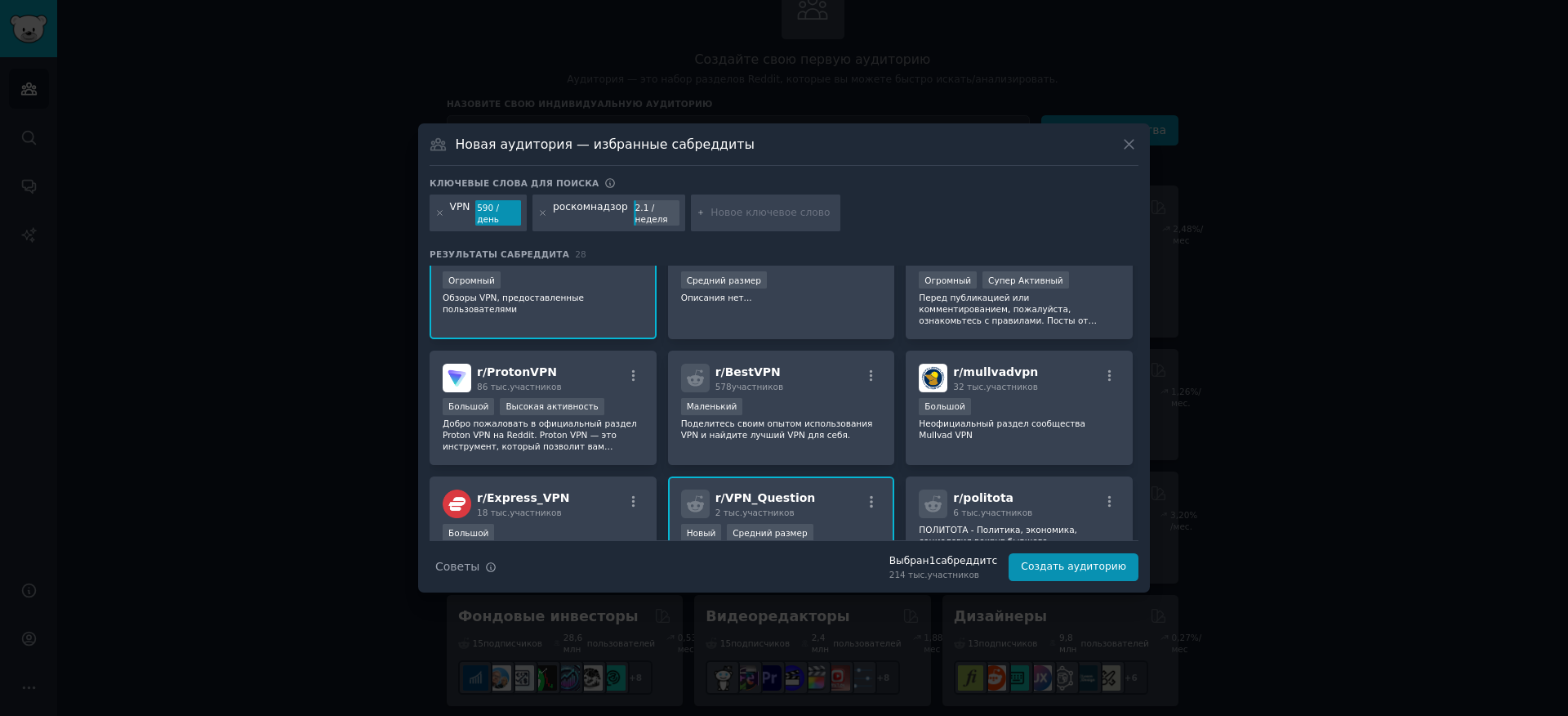
scroll to position [392, 0]
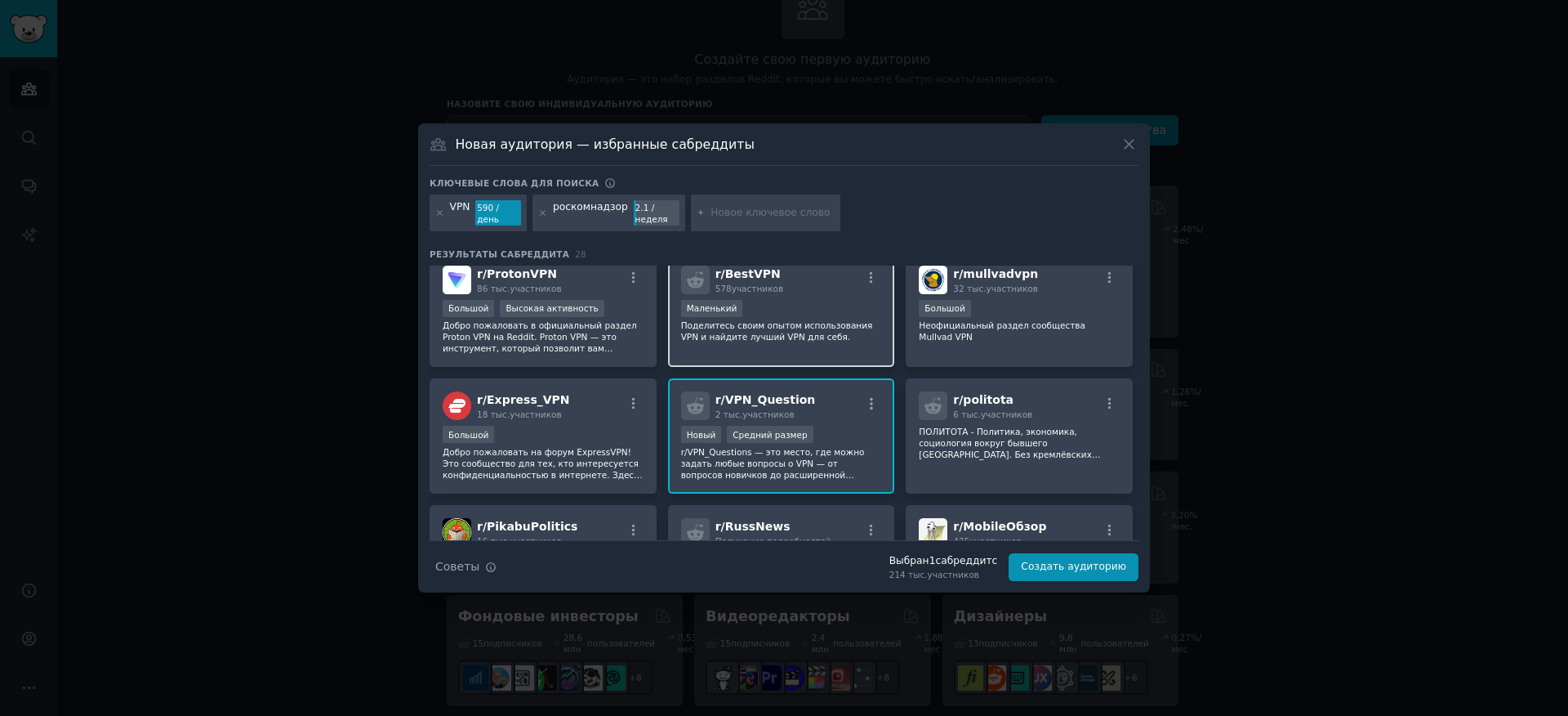
click at [828, 292] on div "r/ BestVPN 578 участников" at bounding box center [782, 279] width 201 height 29
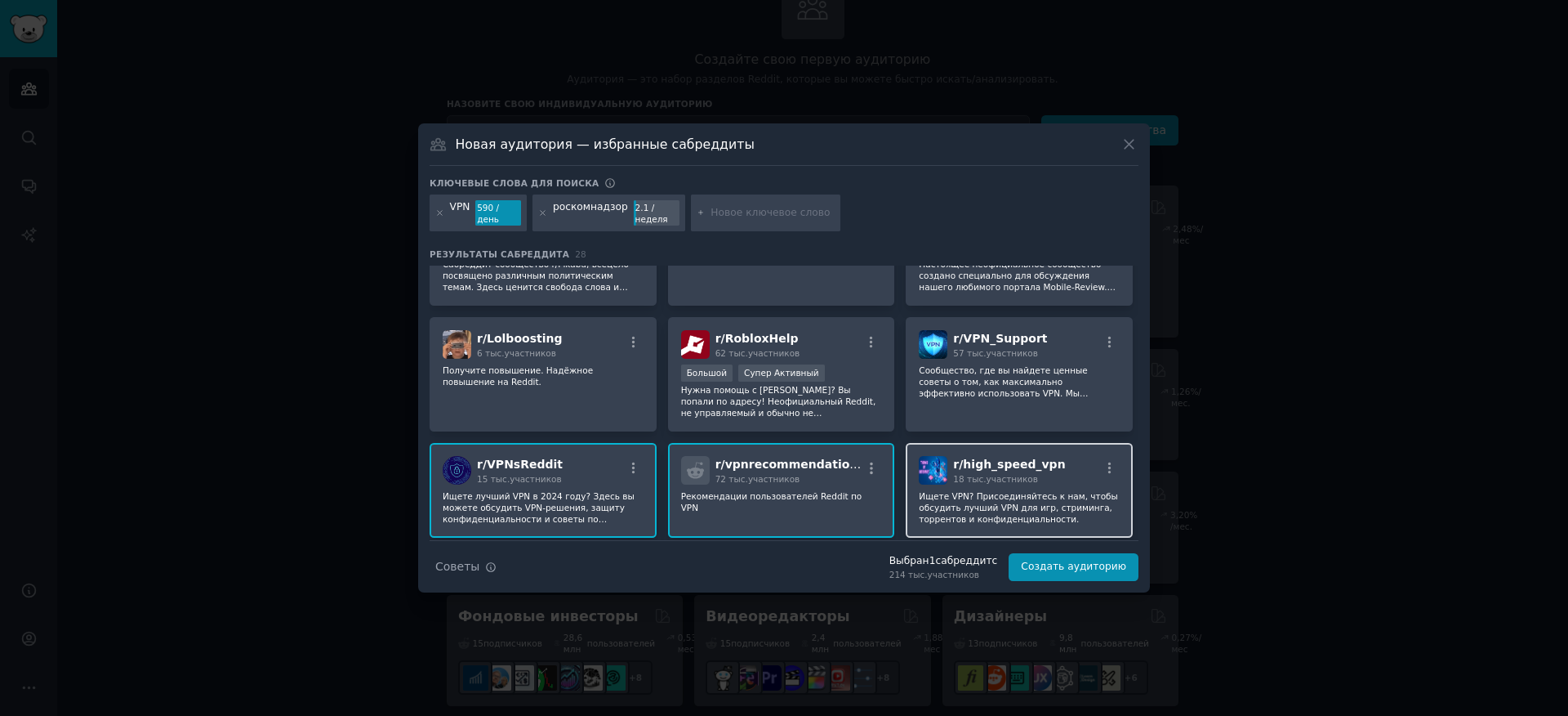
scroll to position [950, 0]
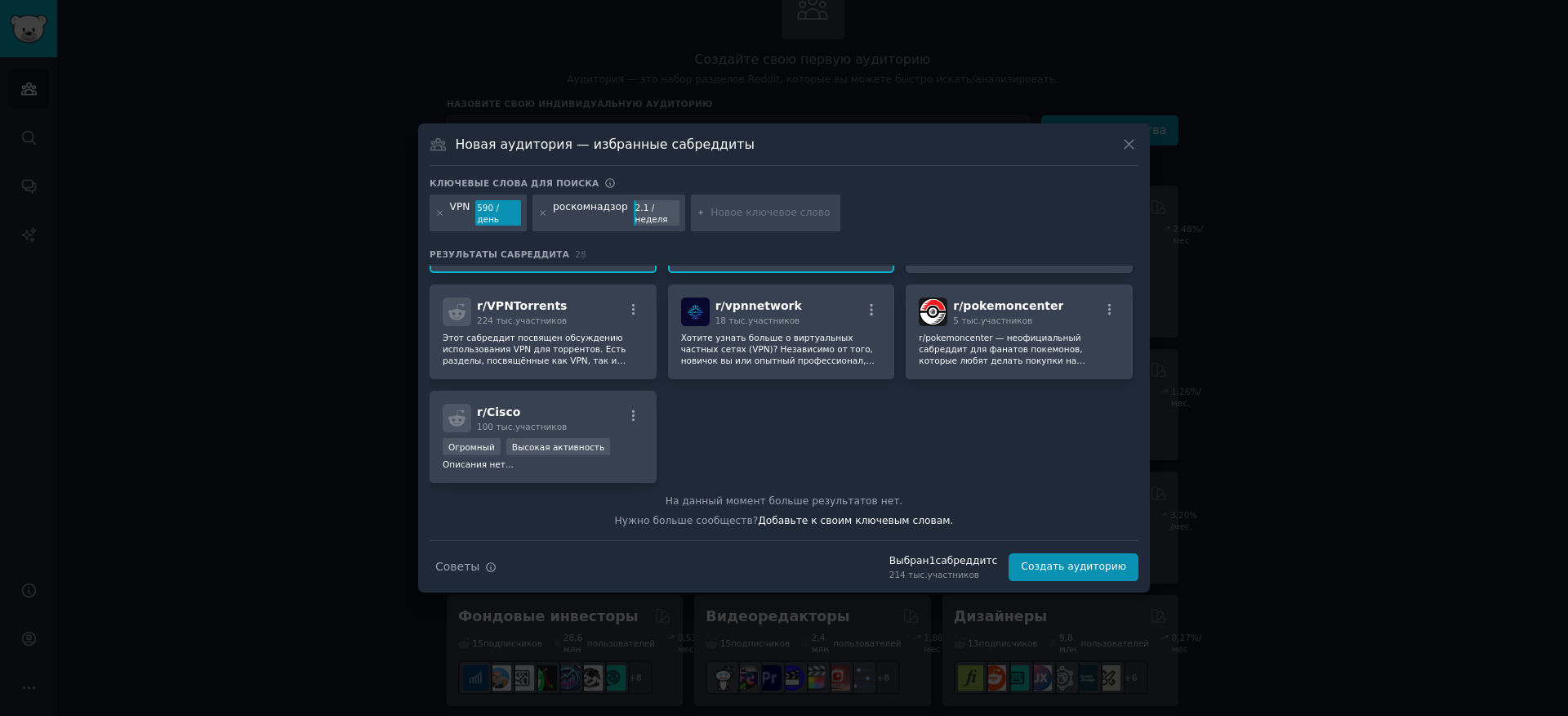
click at [725, 214] on input "text" at bounding box center [773, 213] width 124 height 15
click at [498, 212] on div "590 / день" at bounding box center [499, 214] width 46 height 26
click at [636, 209] on font "2.1 / неделя" at bounding box center [651, 213] width 33 height 21
click at [720, 206] on input "text" at bounding box center [773, 213] width 124 height 15
type input "блокировки"
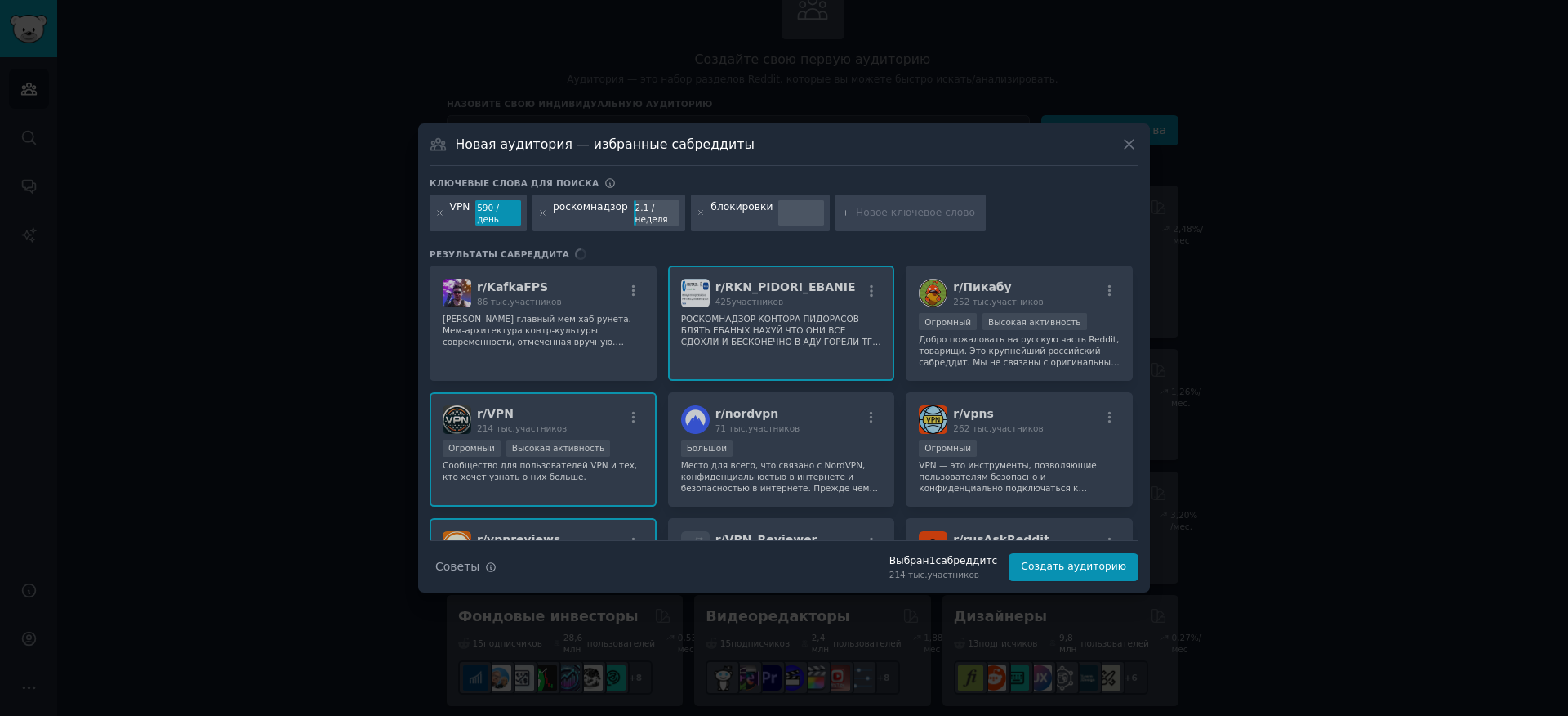
click at [727, 205] on font "блокировки" at bounding box center [742, 207] width 63 height 12
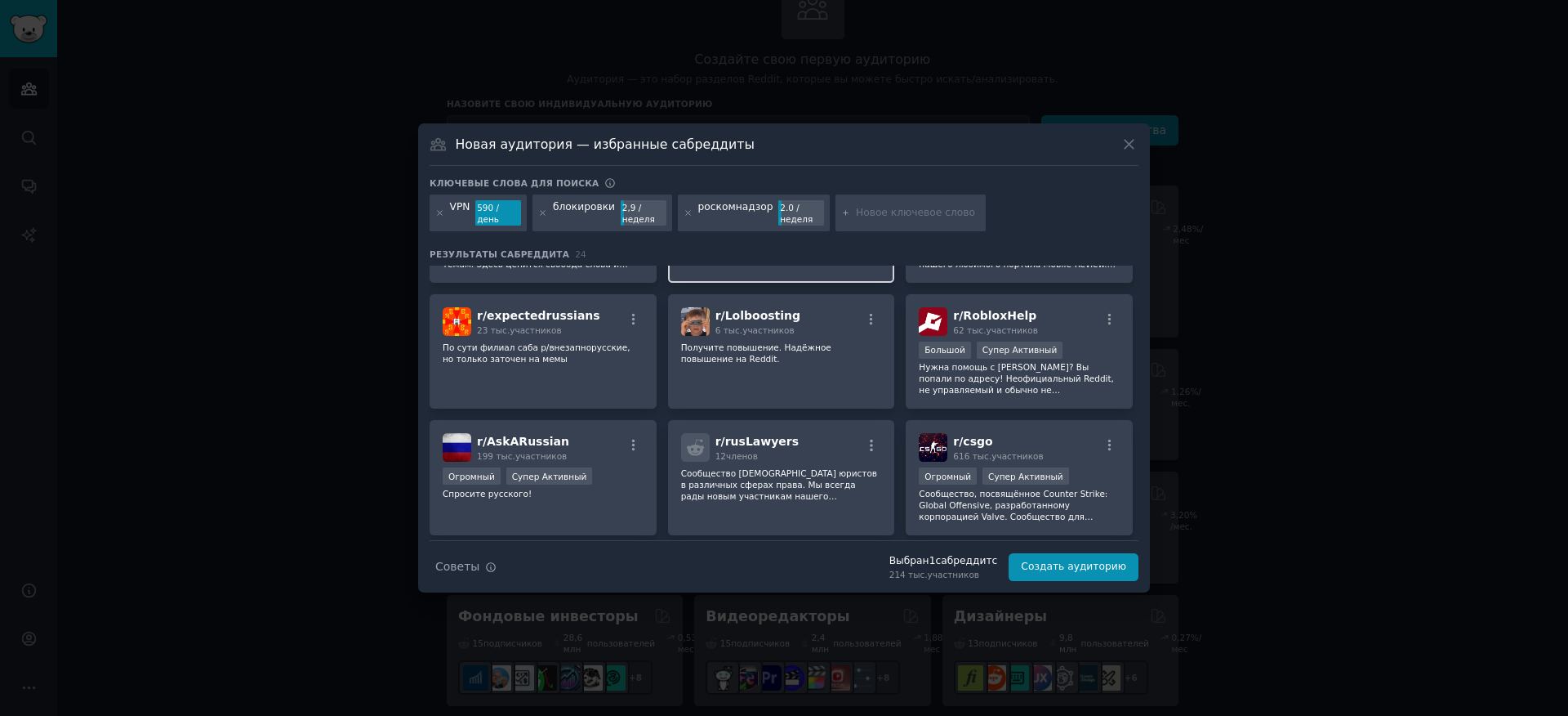
scroll to position [651, 0]
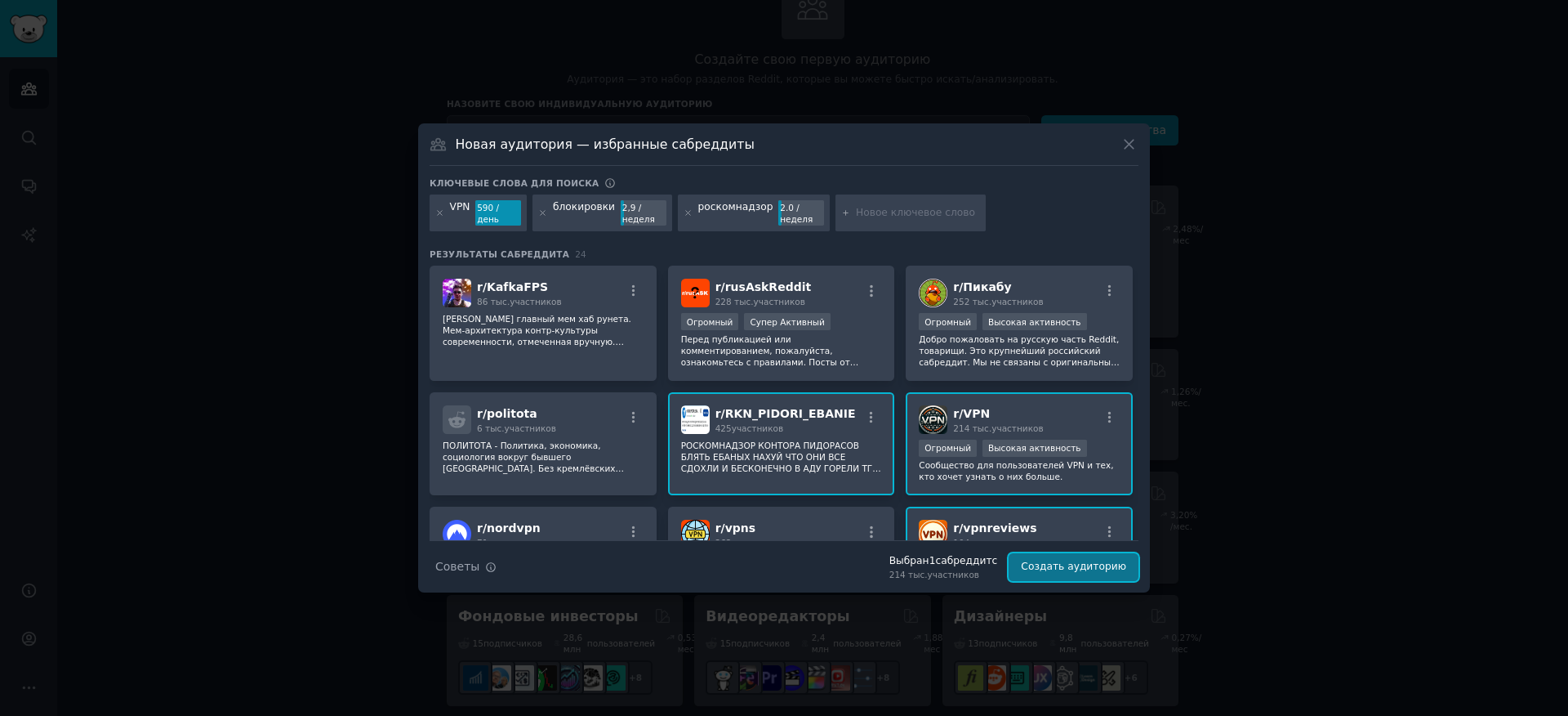
click at [1061, 570] on font "Создать аудиторию" at bounding box center [1073, 566] width 105 height 12
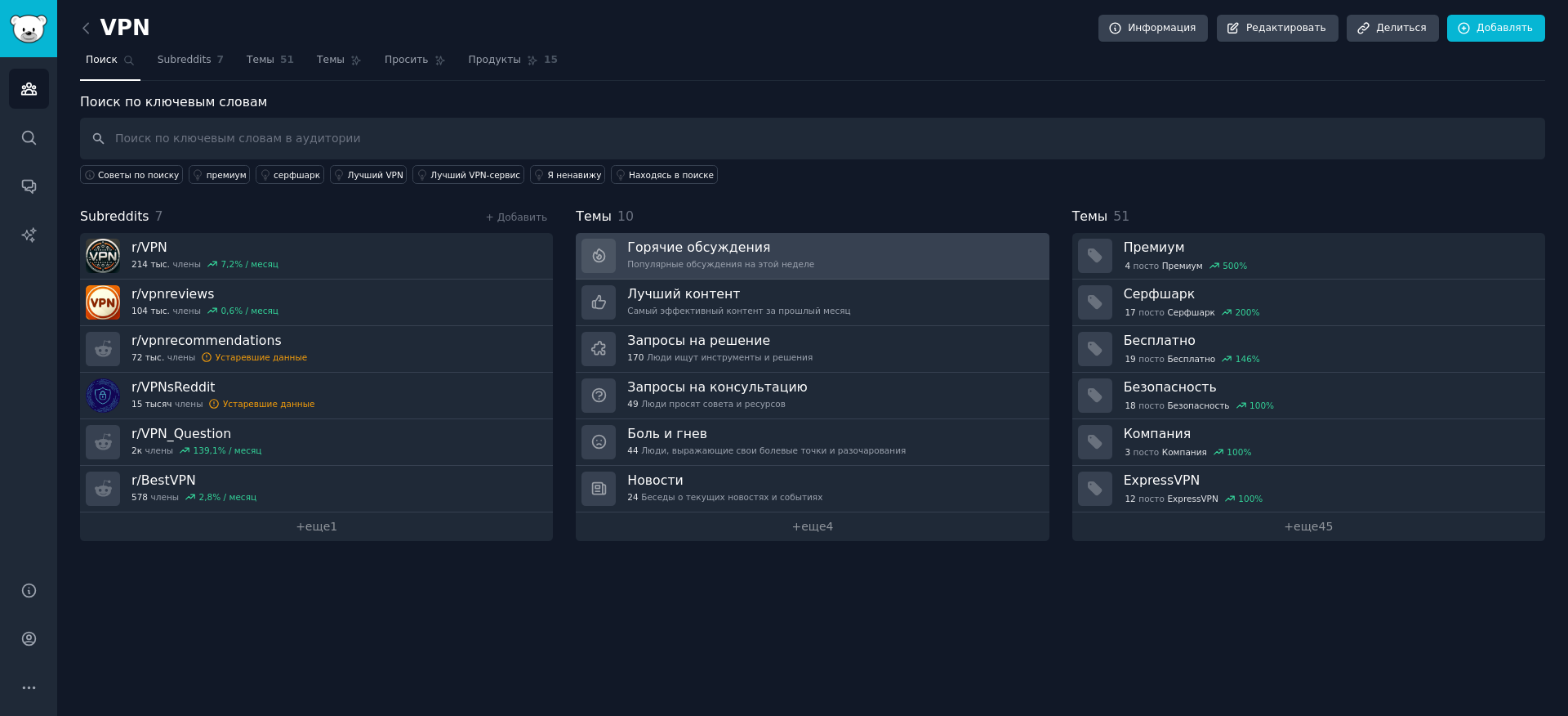
click at [921, 271] on link "Горячие обсуждения Популярные обсуждения на этой неделе" at bounding box center [812, 255] width 473 height 47
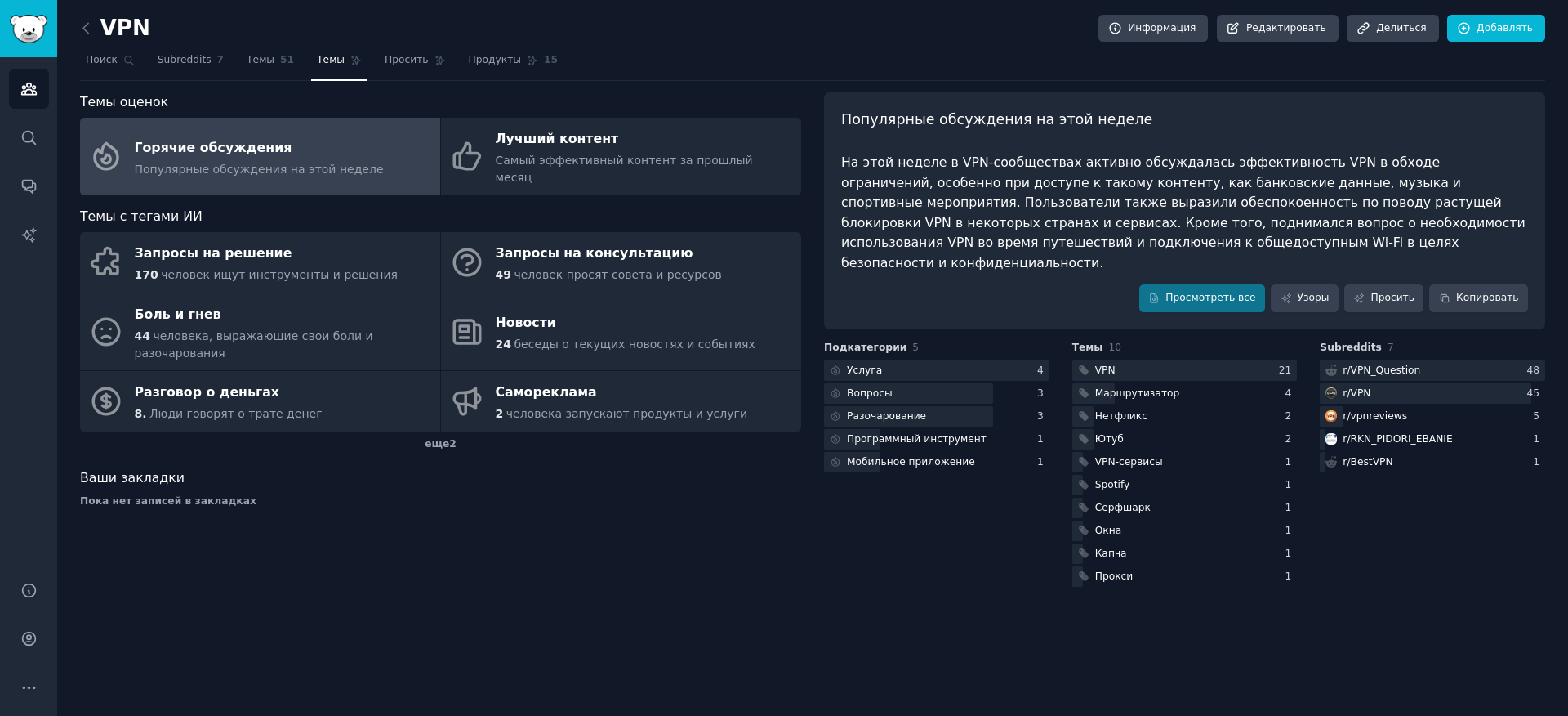
drag, startPoint x: 921, startPoint y: 271, endPoint x: 849, endPoint y: 265, distance: 72.2
click at [849, 284] on div "Просмотреть все Узоры Просить Копировать" at bounding box center [1185, 298] width 687 height 28
click at [972, 406] on div at bounding box center [909, 416] width 169 height 21
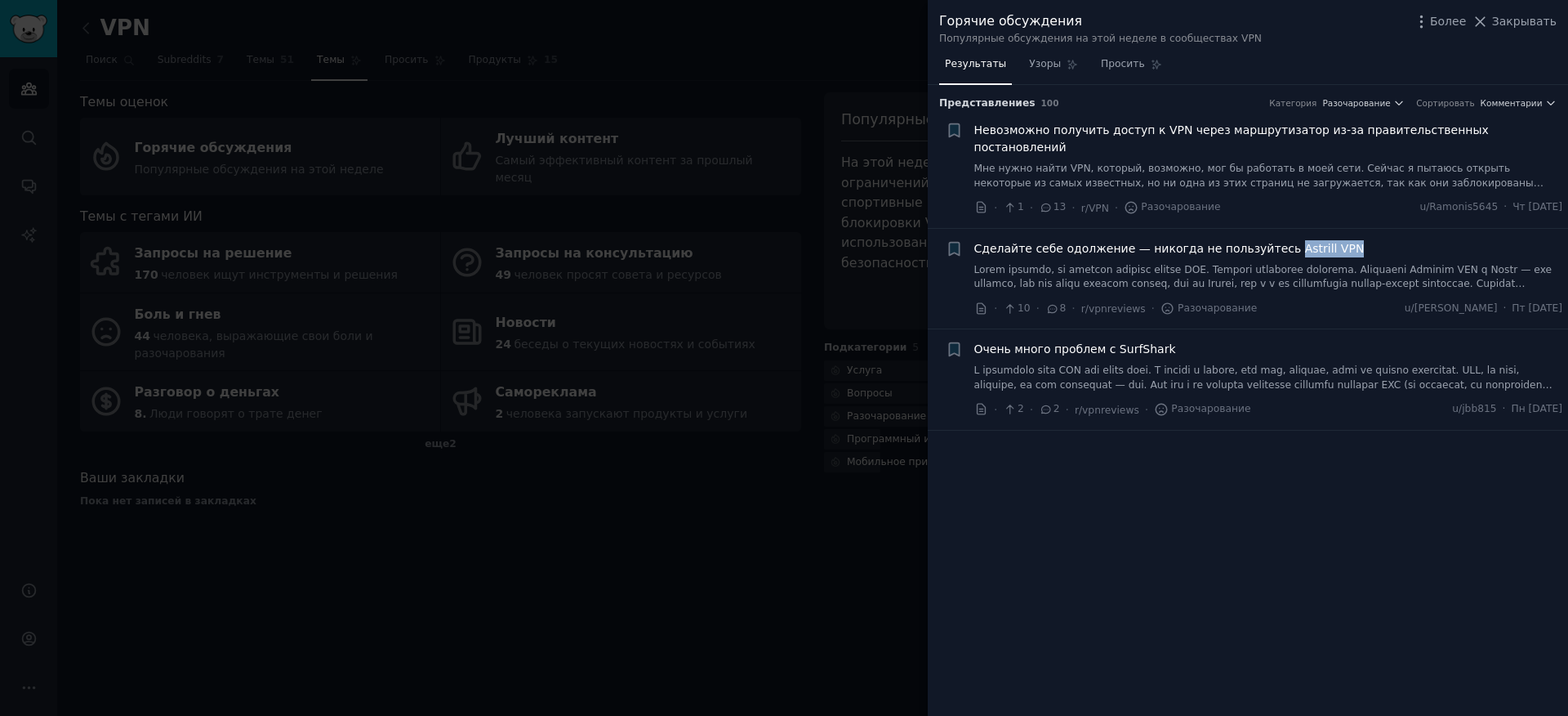
drag, startPoint x: 1353, startPoint y: 228, endPoint x: 1284, endPoint y: 237, distance: 69.6
click at [1284, 240] on div "Сделайте себе одолжение — никогда не пользуйтесь Astrill VPN" at bounding box center [1268, 248] width 589 height 17
click at [1497, 24] on font "Закрывать" at bounding box center [1524, 21] width 65 height 13
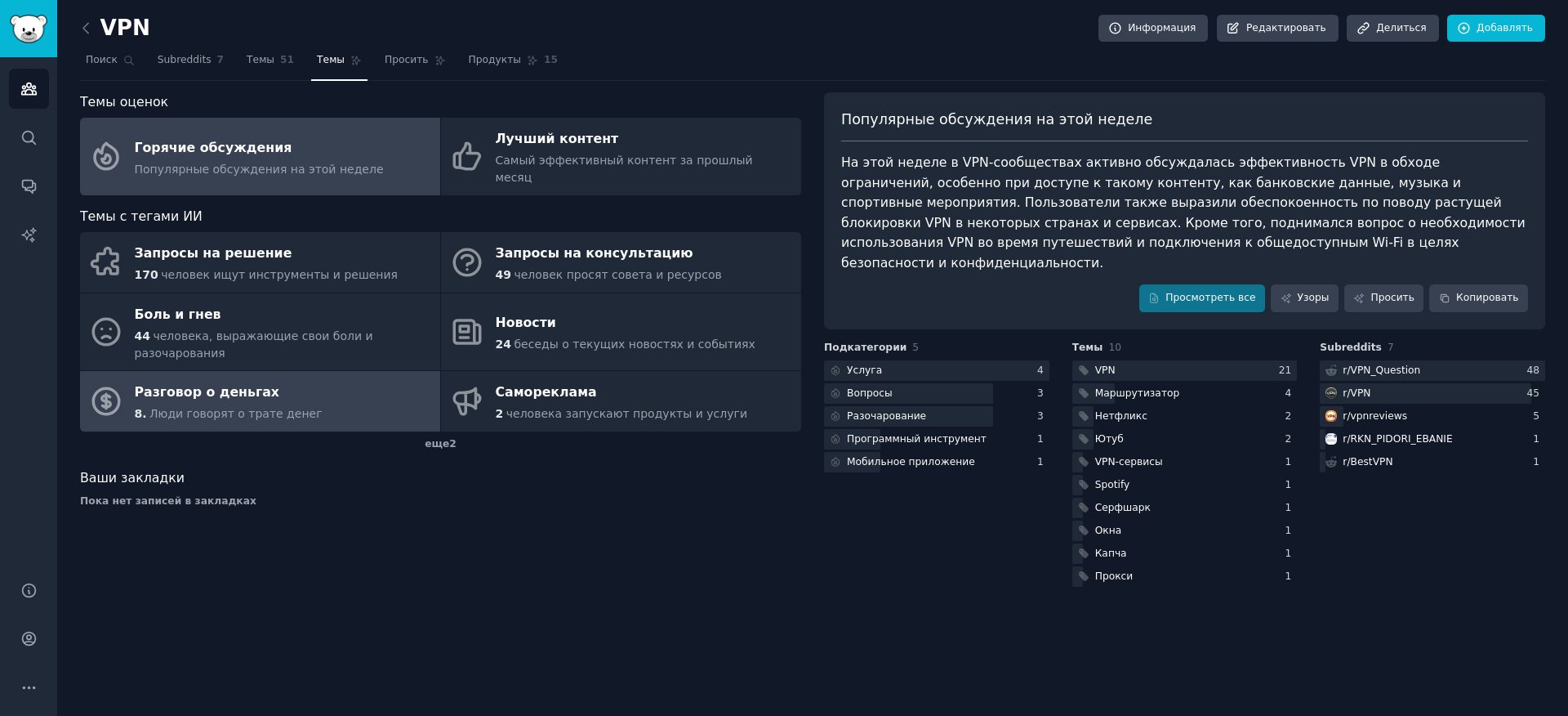
click at [274, 405] on link "Разговор о деньгах 8. Люди говорят о трате денег" at bounding box center [260, 400] width 360 height 61
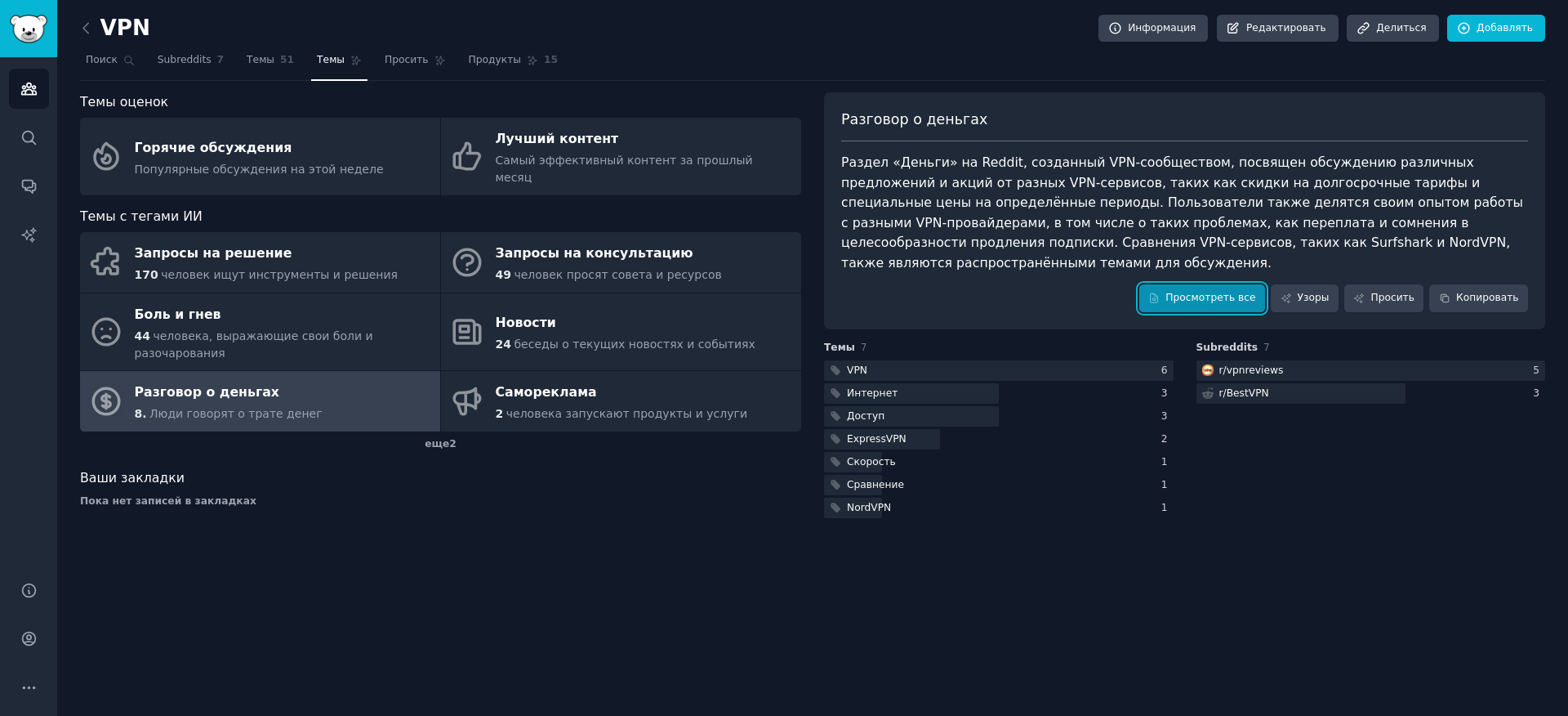
click at [1235, 302] on font "Просмотреть все" at bounding box center [1211, 298] width 89 height 12
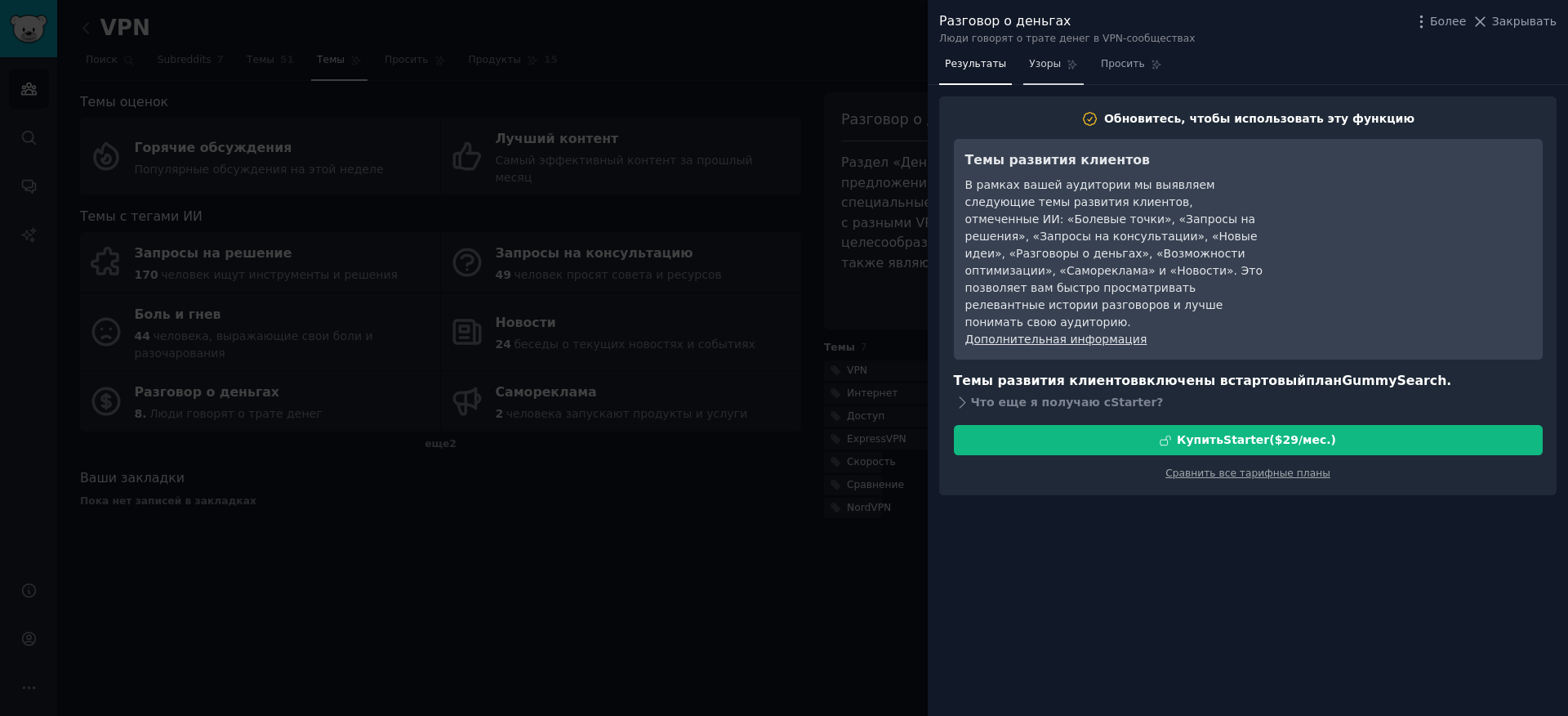
click at [1029, 58] on font "Узоры" at bounding box center [1045, 64] width 32 height 12
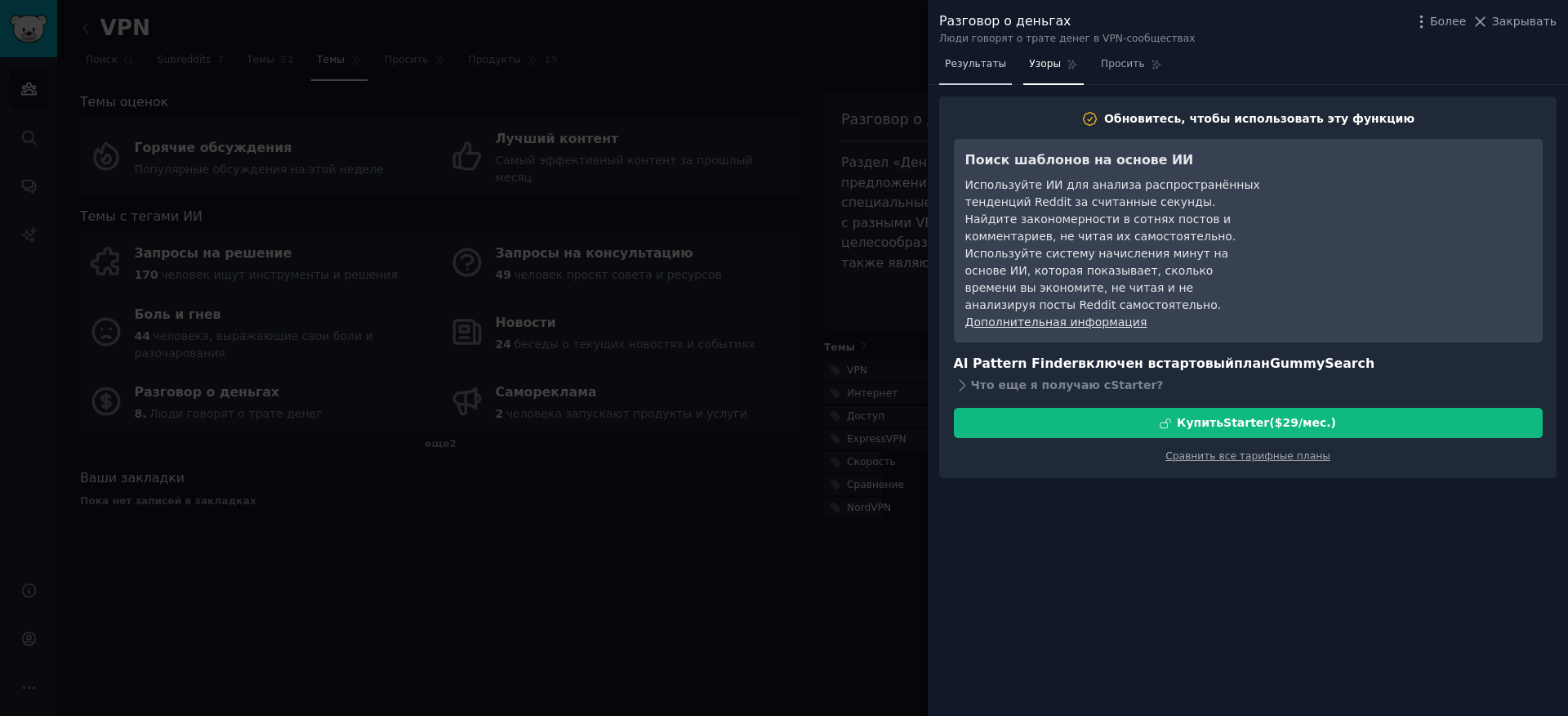
click at [965, 52] on link "Результаты" at bounding box center [975, 69] width 72 height 34
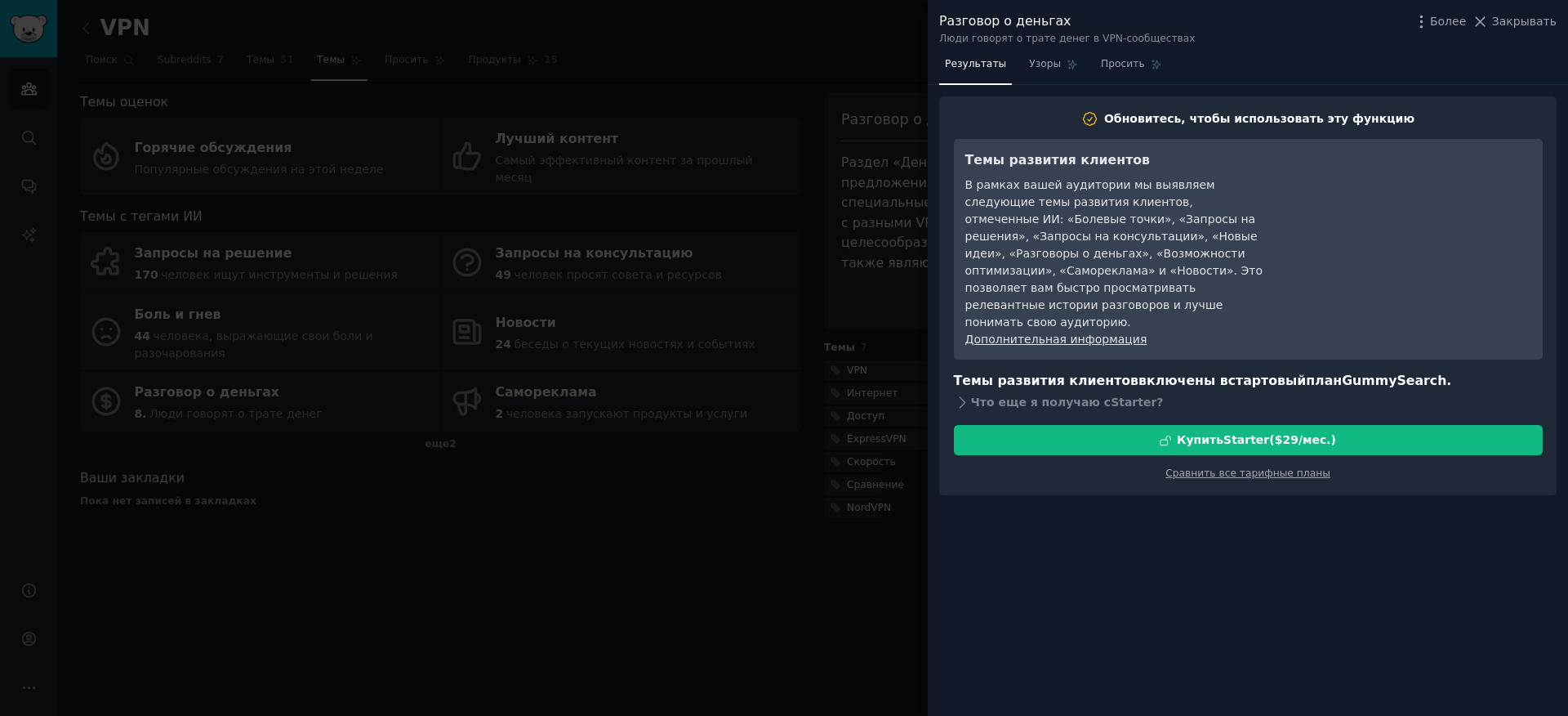
click at [641, 583] on div at bounding box center [784, 358] width 1568 height 716
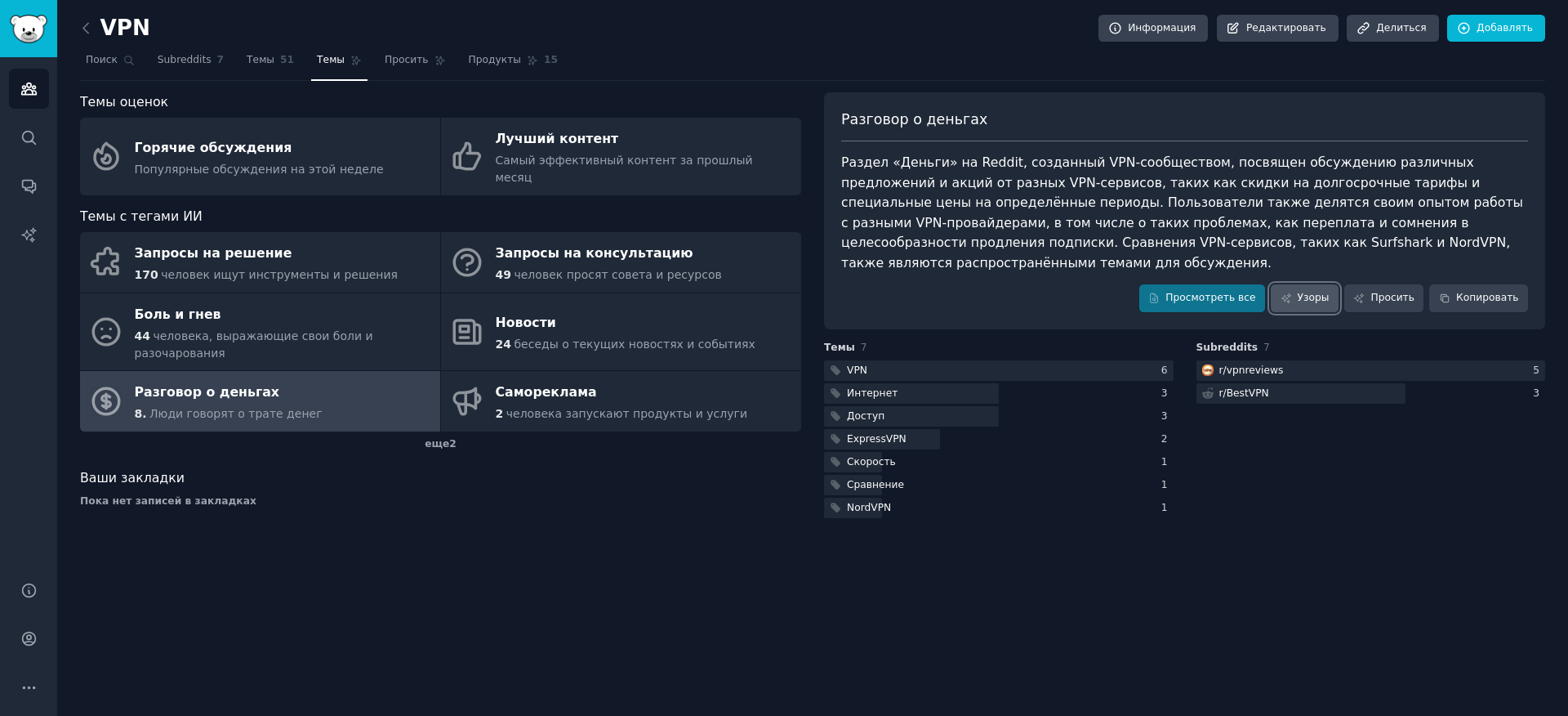
click at [1308, 297] on font "Узоры" at bounding box center [1314, 298] width 32 height 12
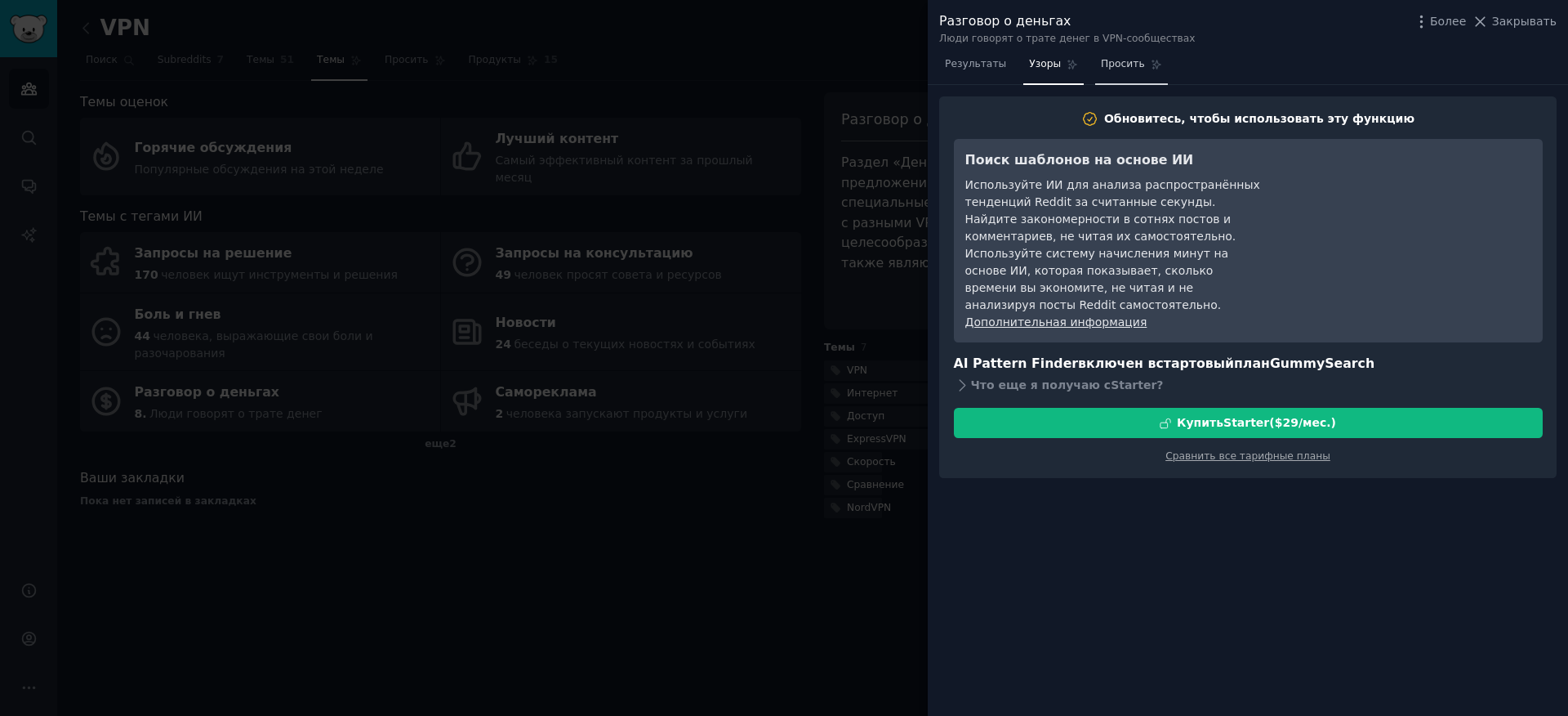
click at [1108, 73] on link "Просить" at bounding box center [1131, 69] width 72 height 34
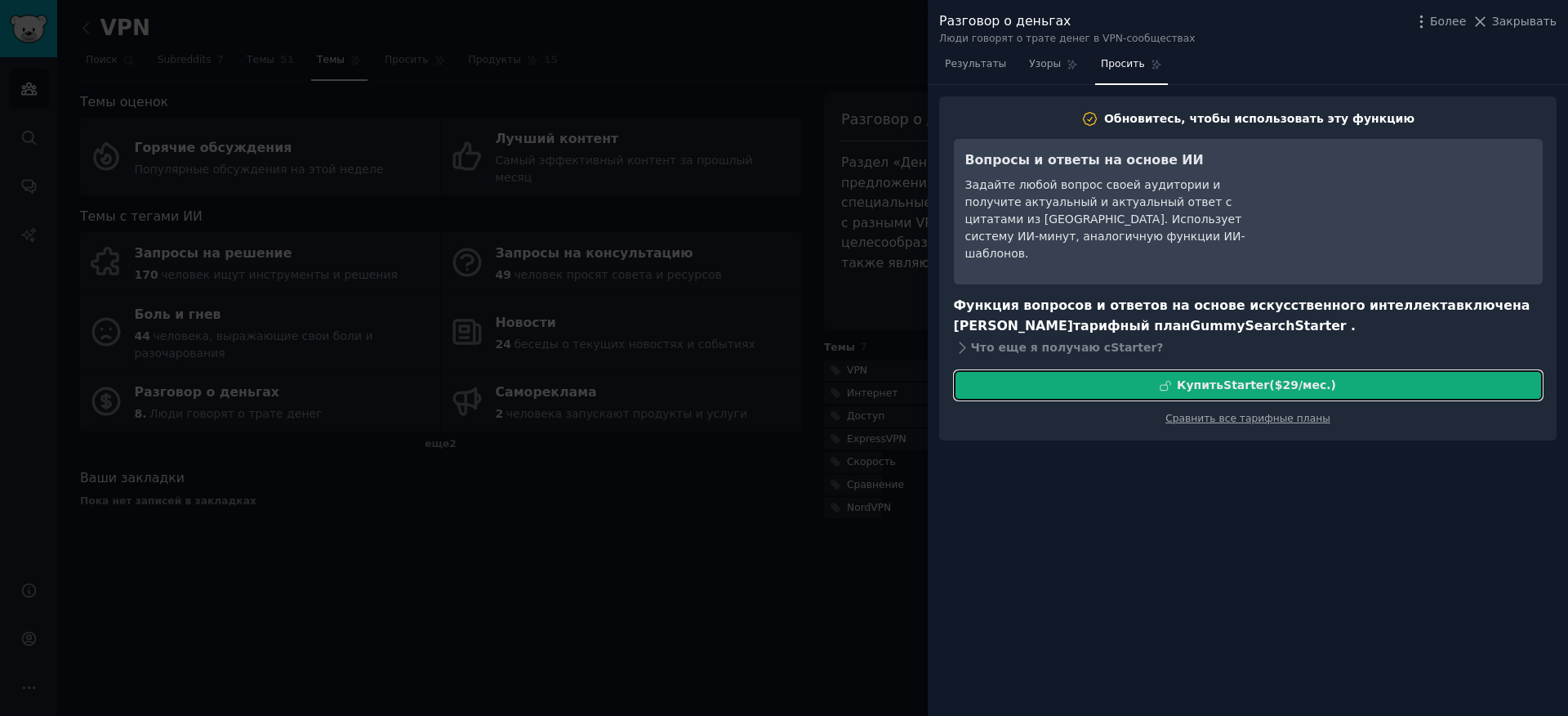
click at [1231, 389] on font "Starter" at bounding box center [1246, 384] width 46 height 13
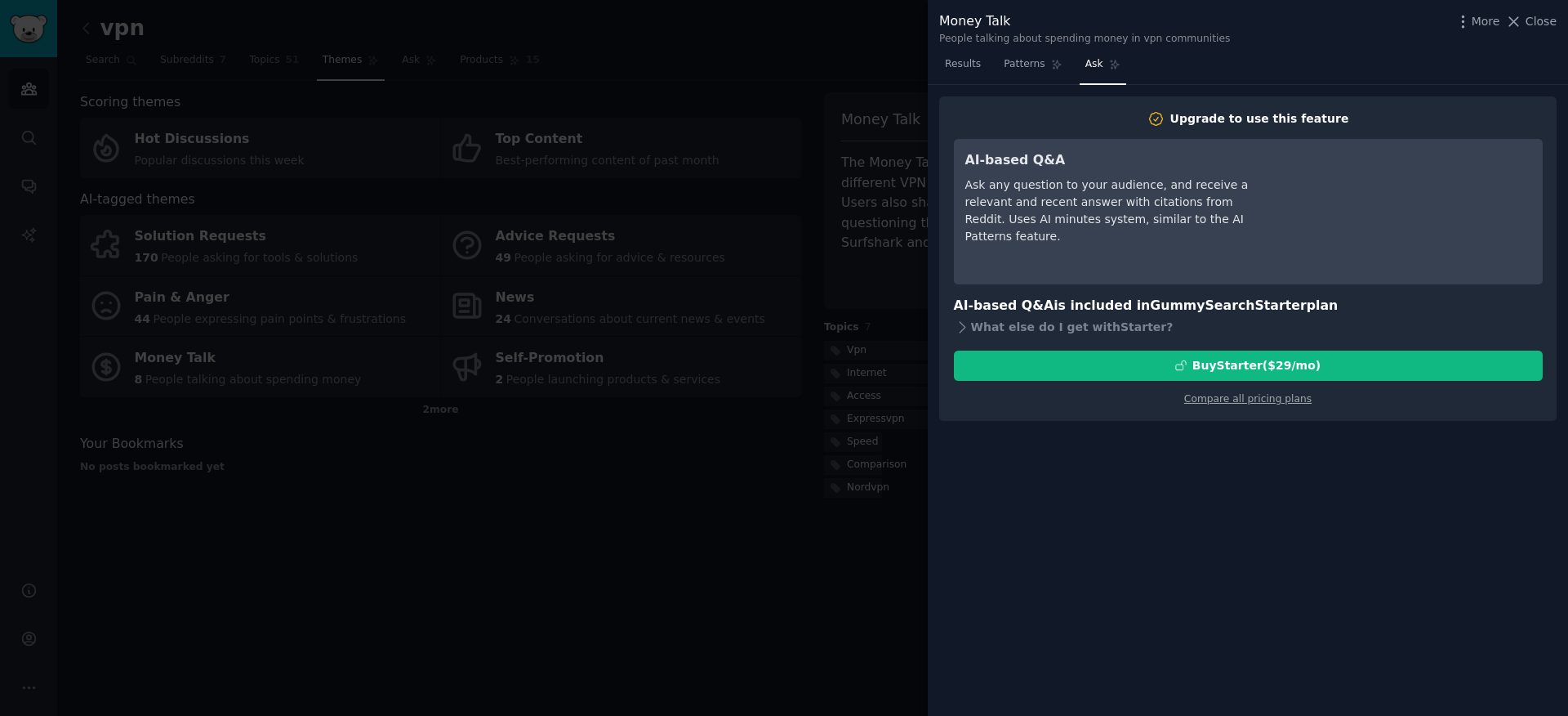
click at [730, 554] on div at bounding box center [784, 358] width 1568 height 716
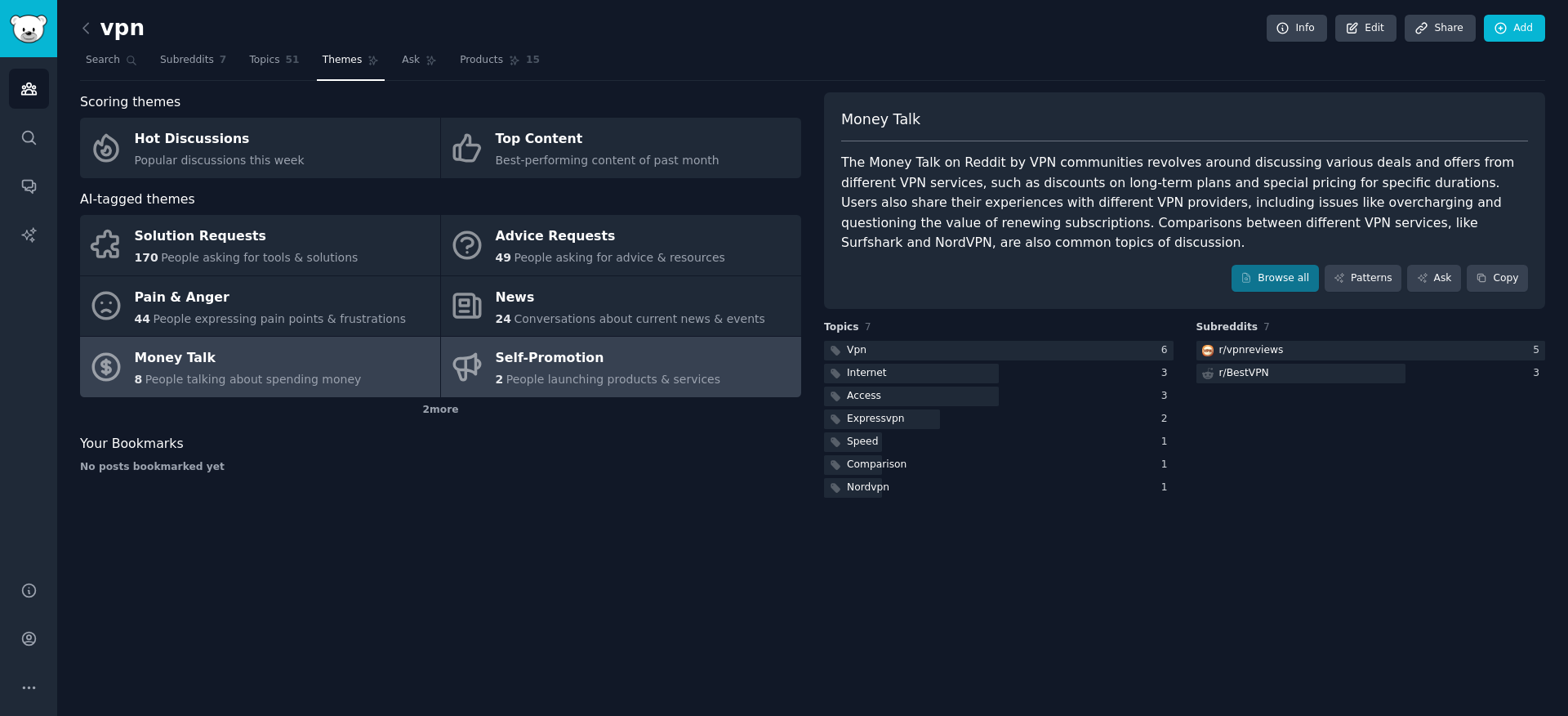
click at [661, 370] on div "Self-Promotion" at bounding box center [608, 358] width 225 height 26
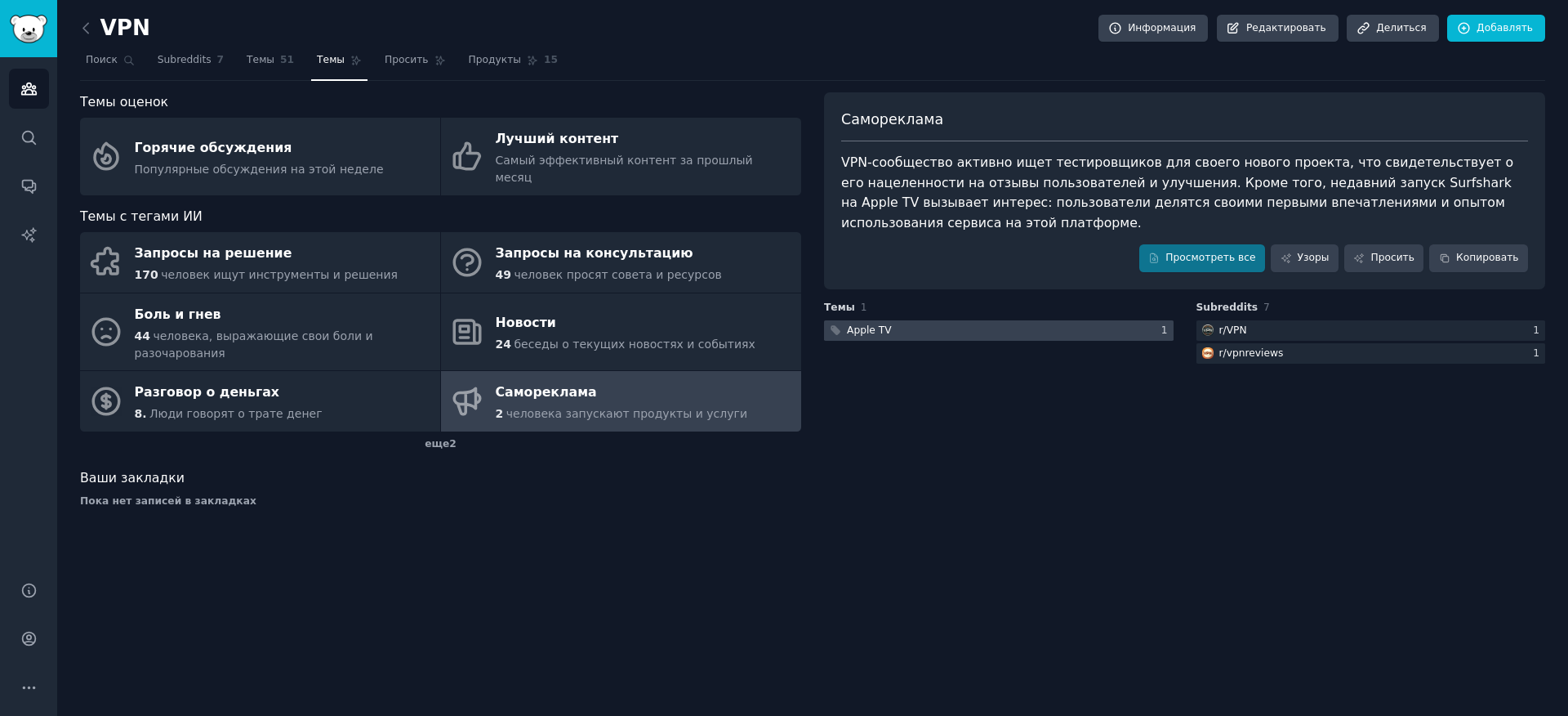
click at [1033, 329] on div at bounding box center [999, 330] width 350 height 21
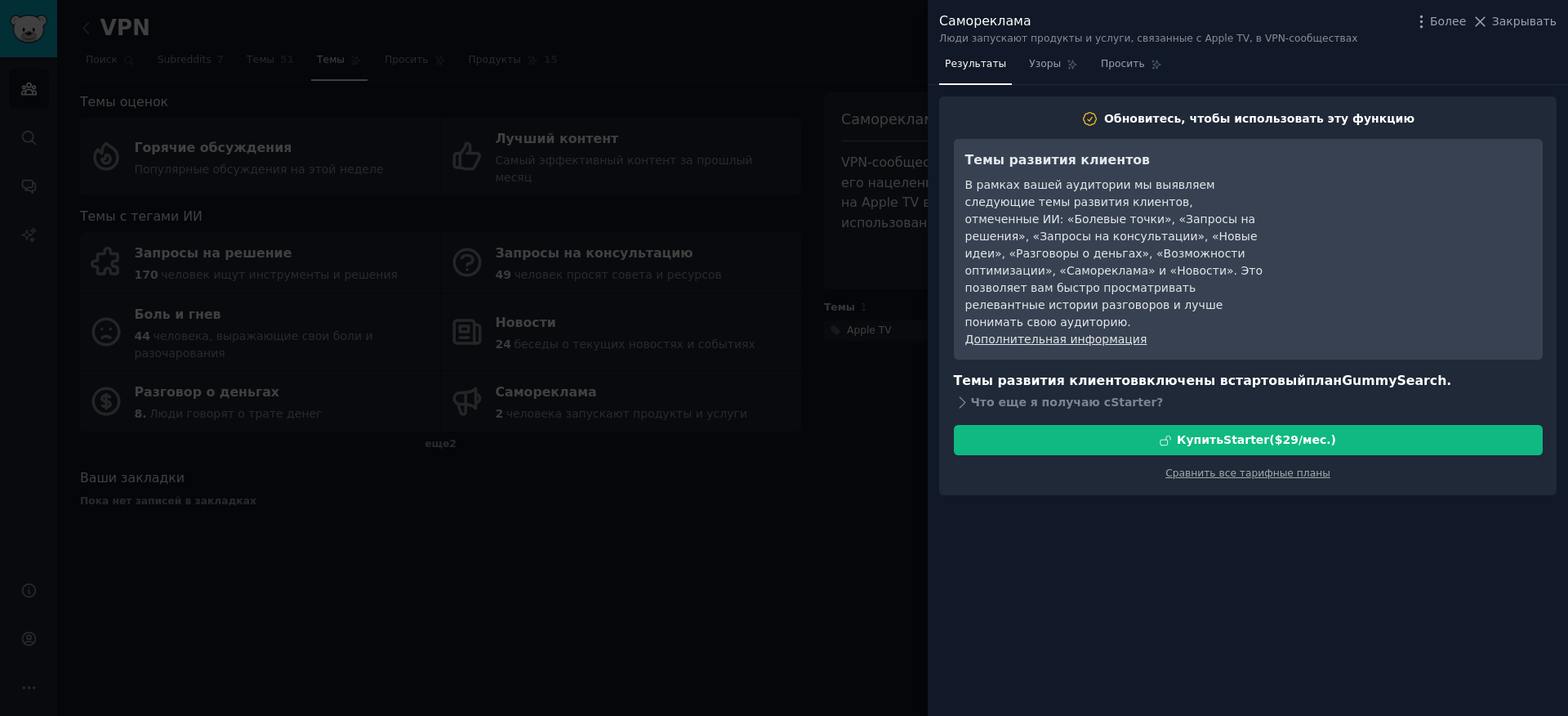
click at [821, 491] on div at bounding box center [784, 358] width 1568 height 716
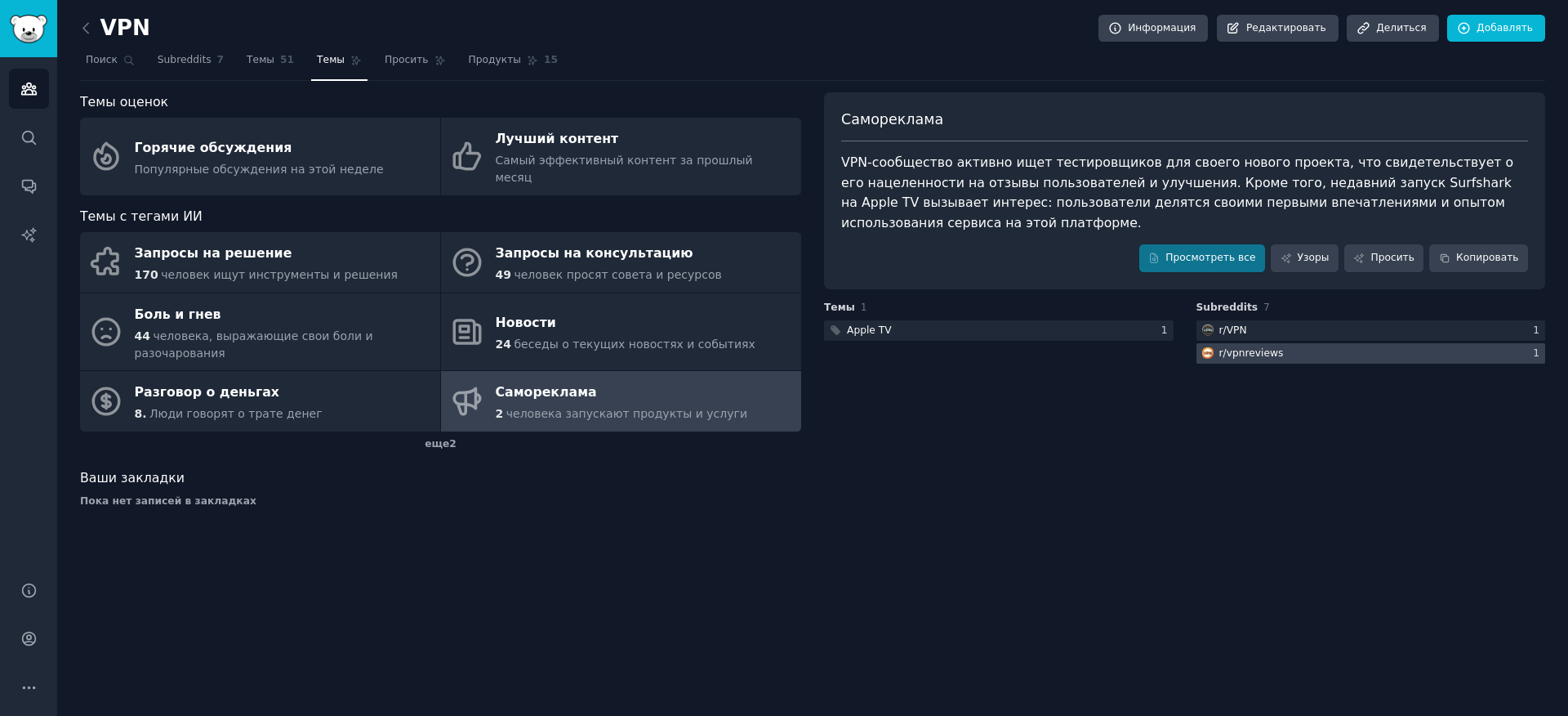
click at [1282, 355] on font "vpnreviews" at bounding box center [1255, 354] width 58 height 12
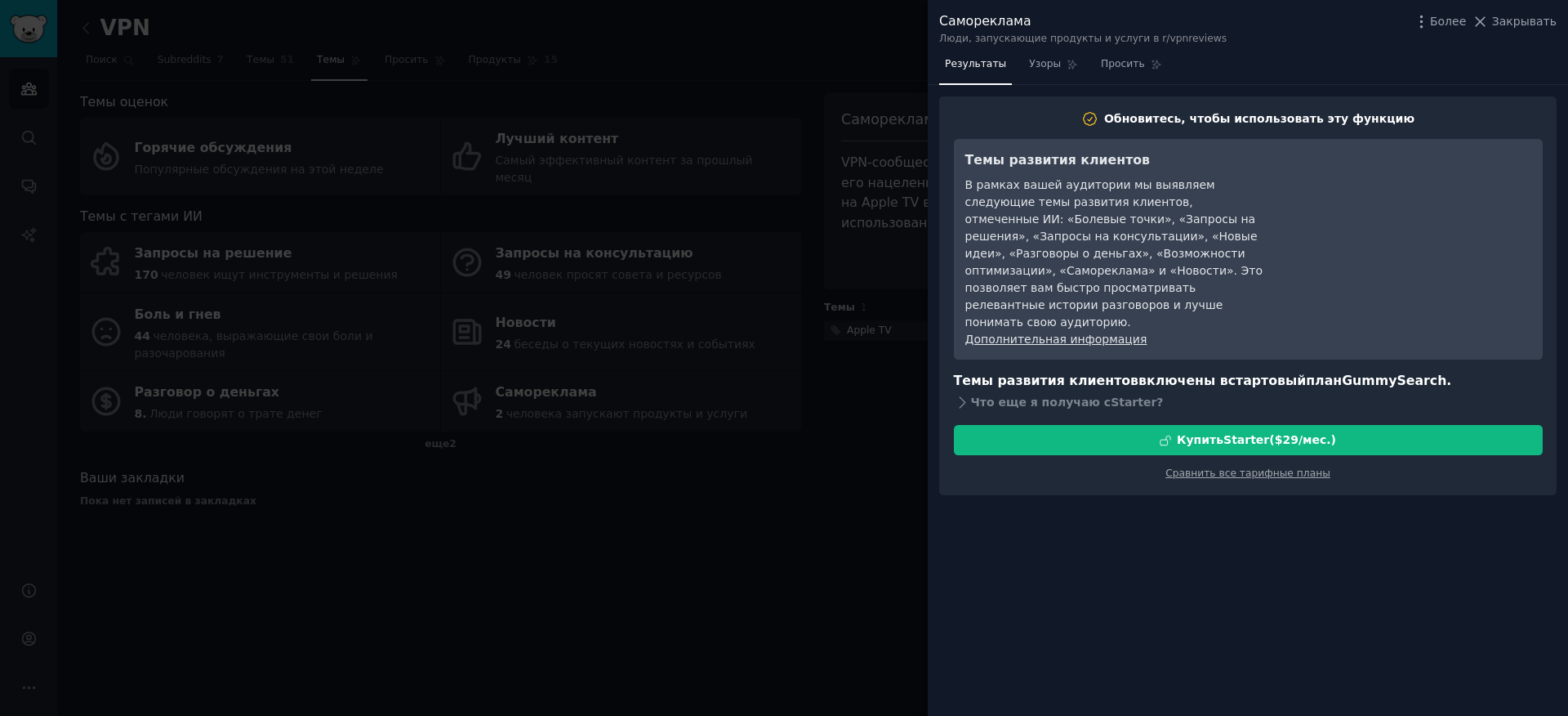
click at [854, 508] on div at bounding box center [784, 358] width 1568 height 716
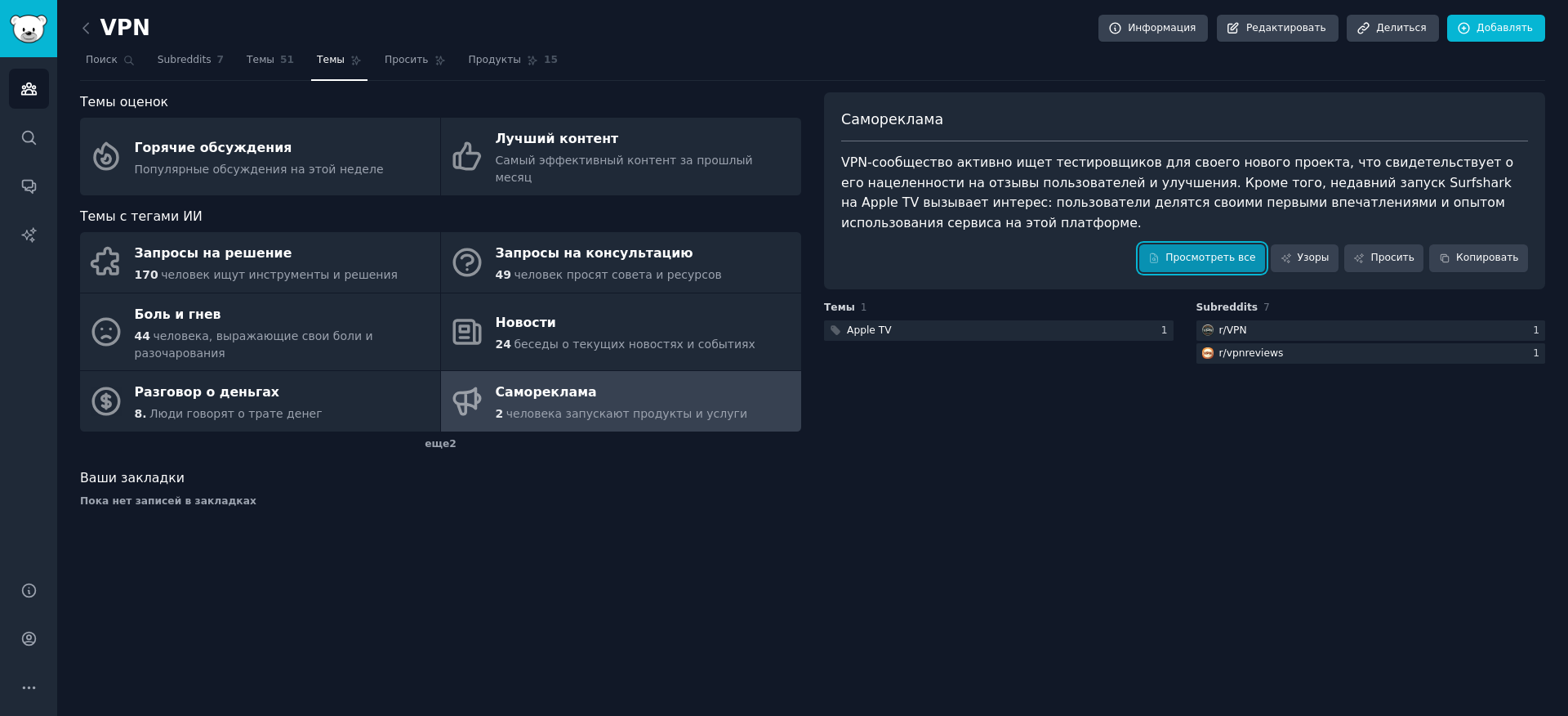
click at [1224, 245] on link "Просмотреть все" at bounding box center [1202, 258] width 126 height 28
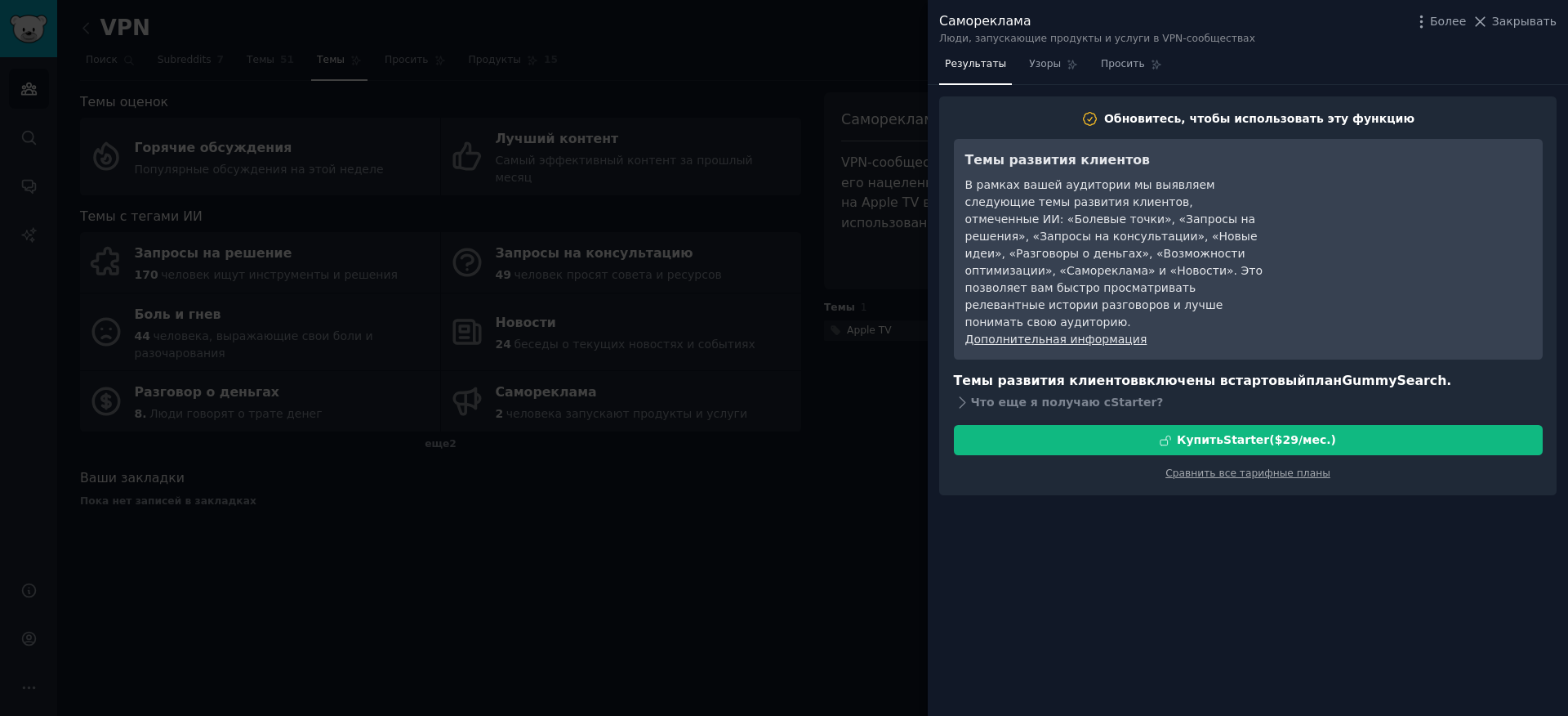
click at [808, 549] on div at bounding box center [784, 358] width 1568 height 716
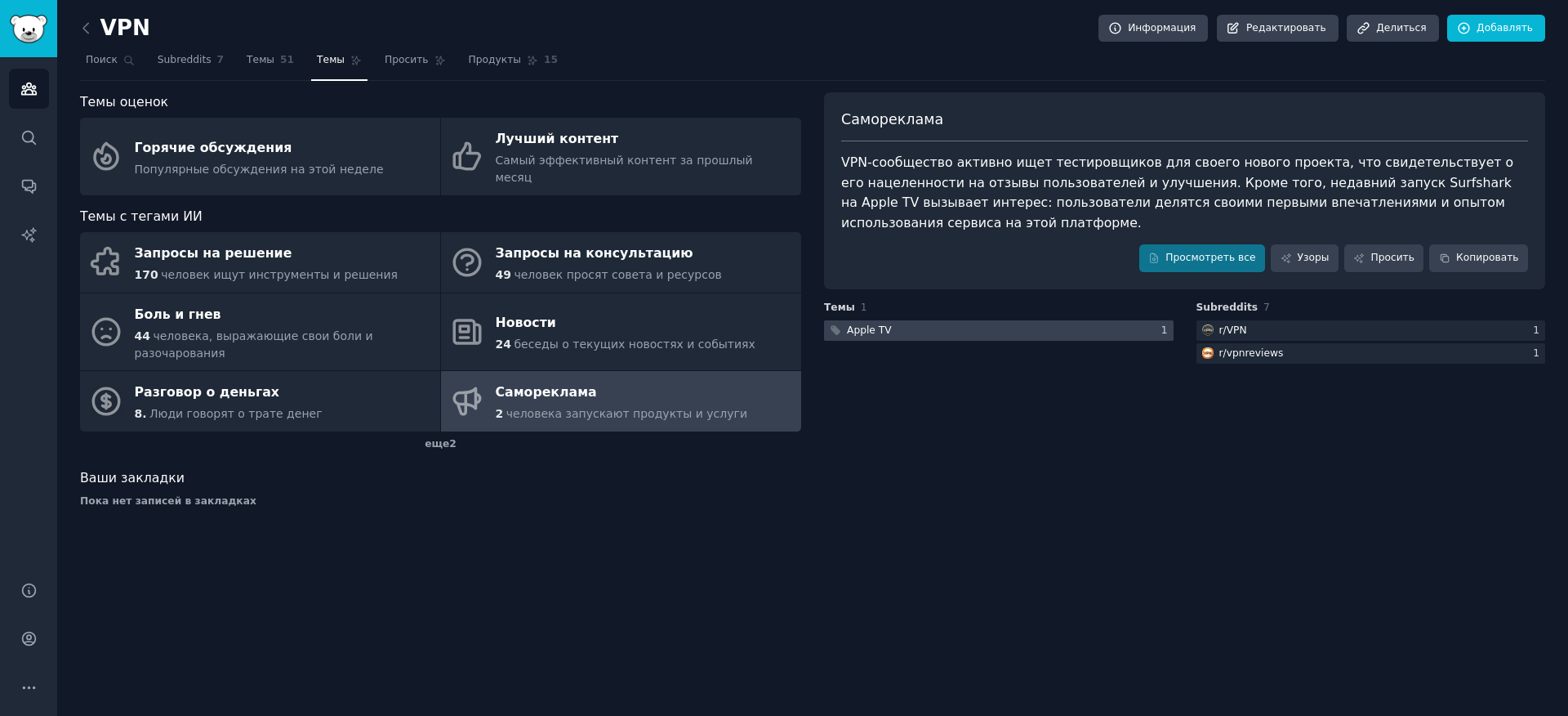
click at [927, 326] on div at bounding box center [999, 330] width 350 height 21
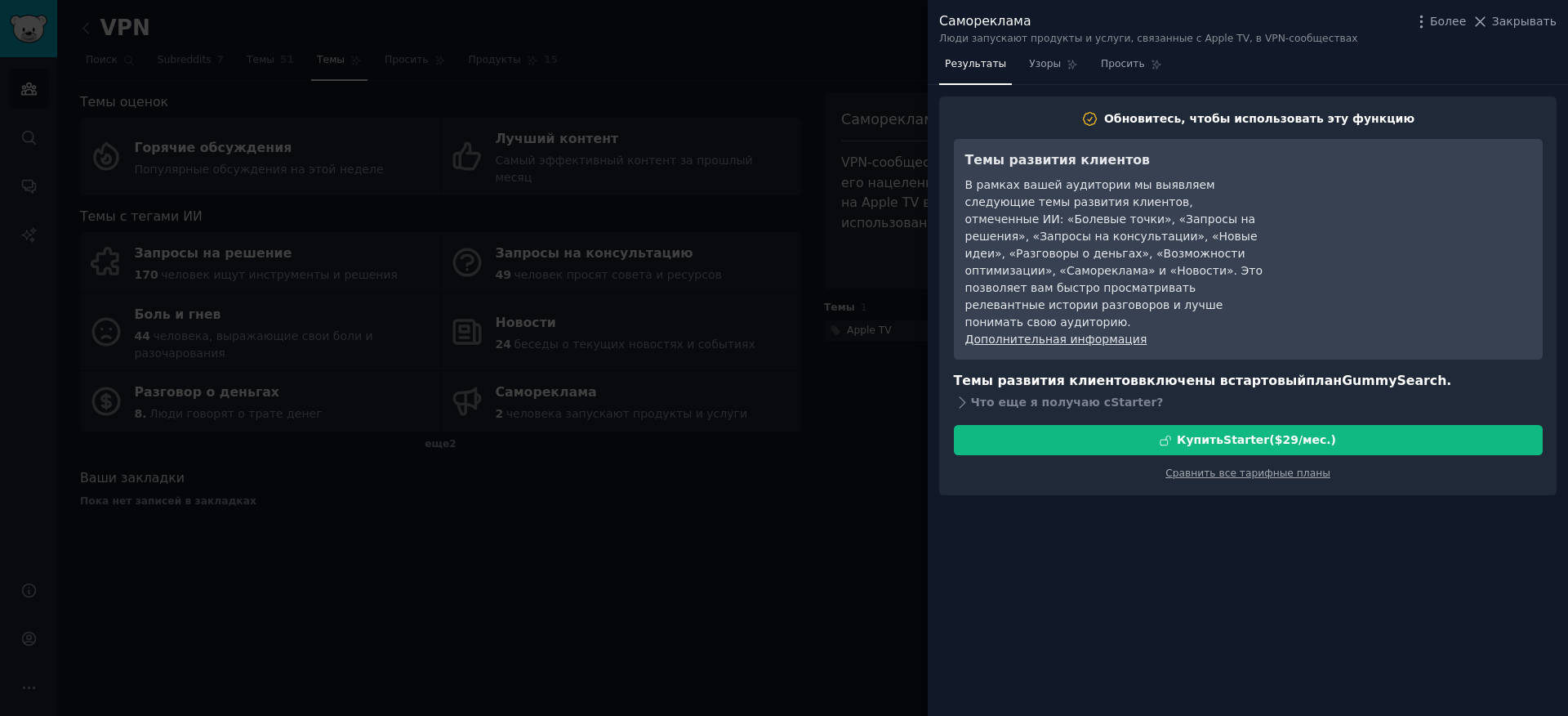
click at [856, 443] on div at bounding box center [784, 358] width 1568 height 716
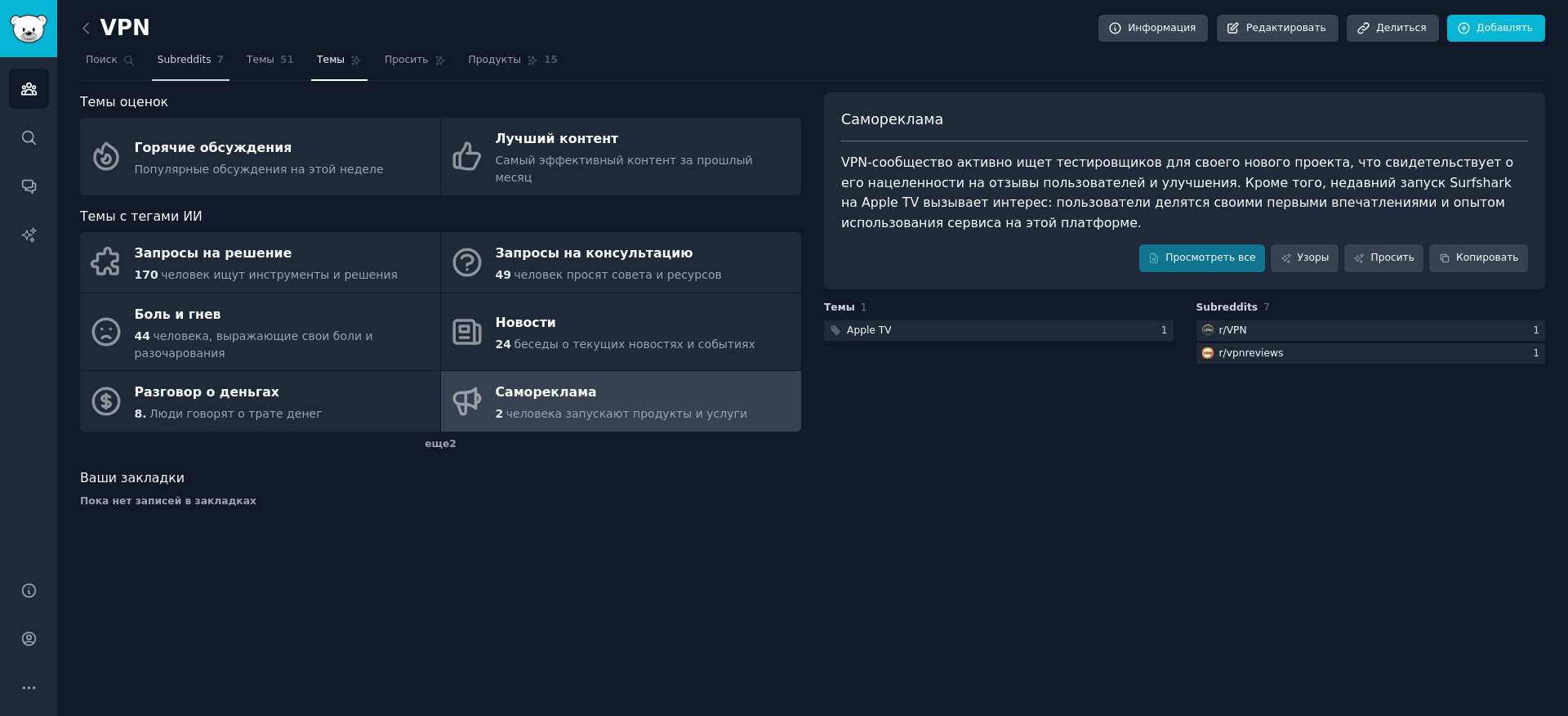
click at [177, 58] on font "Subreddits" at bounding box center [185, 60] width 54 height 12
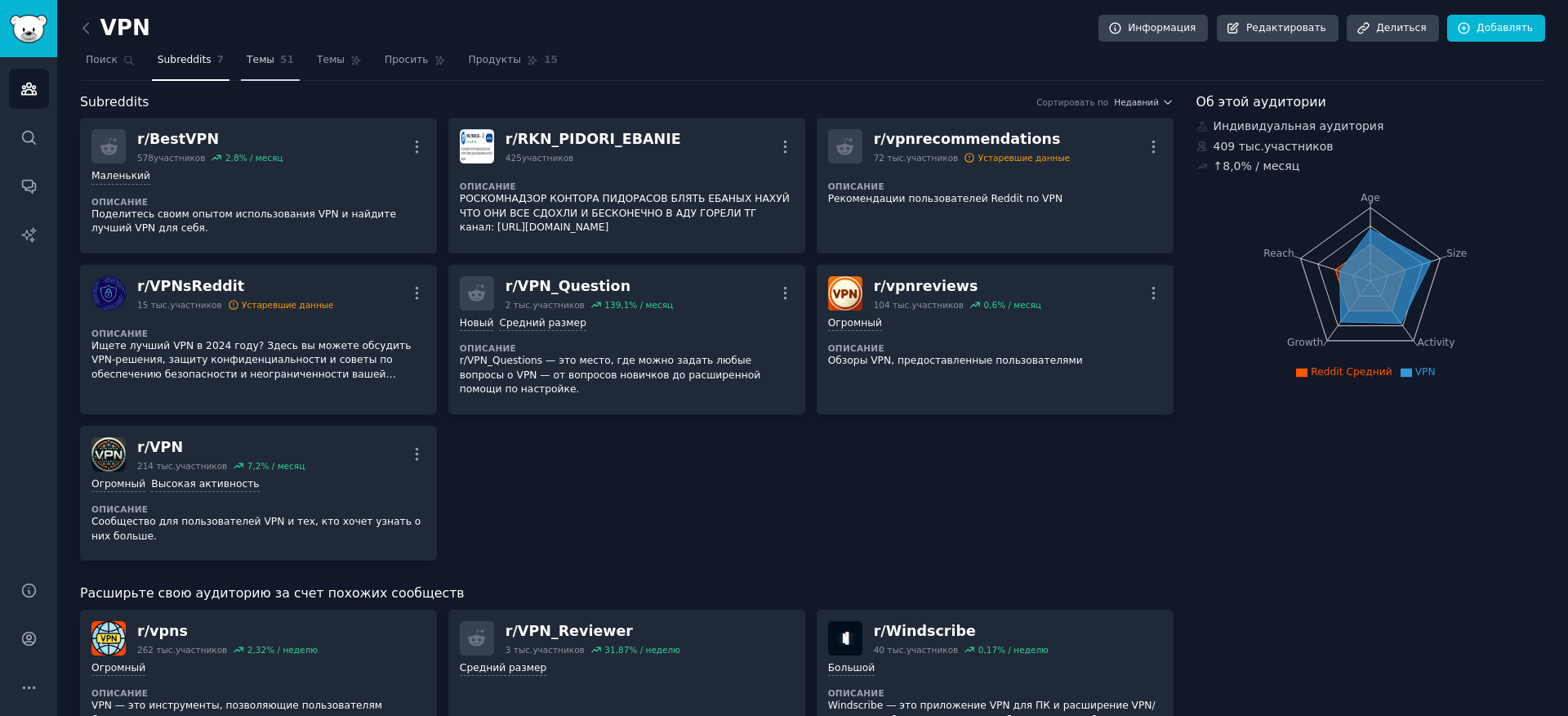
click at [248, 71] on link "Темы 51" at bounding box center [270, 65] width 59 height 34
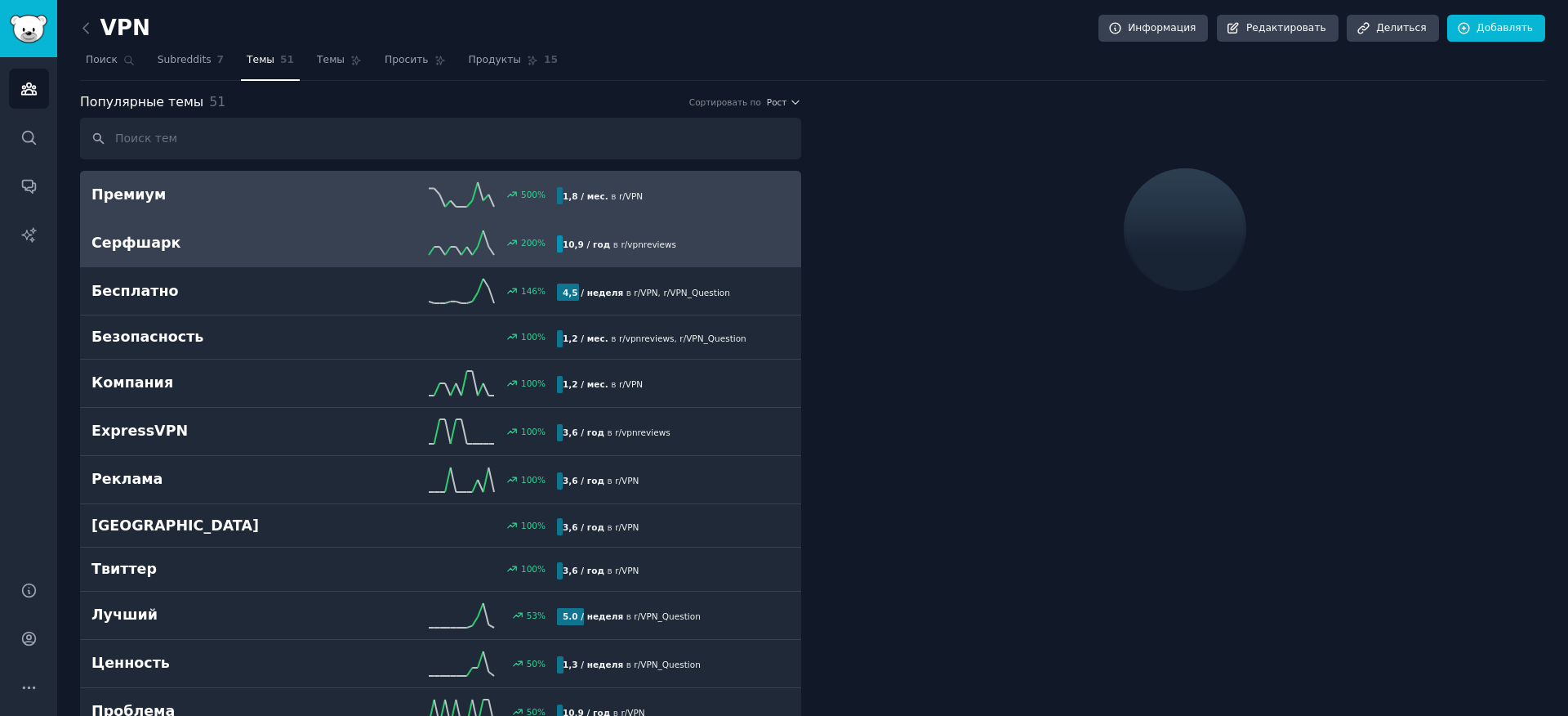
click at [139, 247] on font "Серфшарк" at bounding box center [136, 242] width 89 height 16
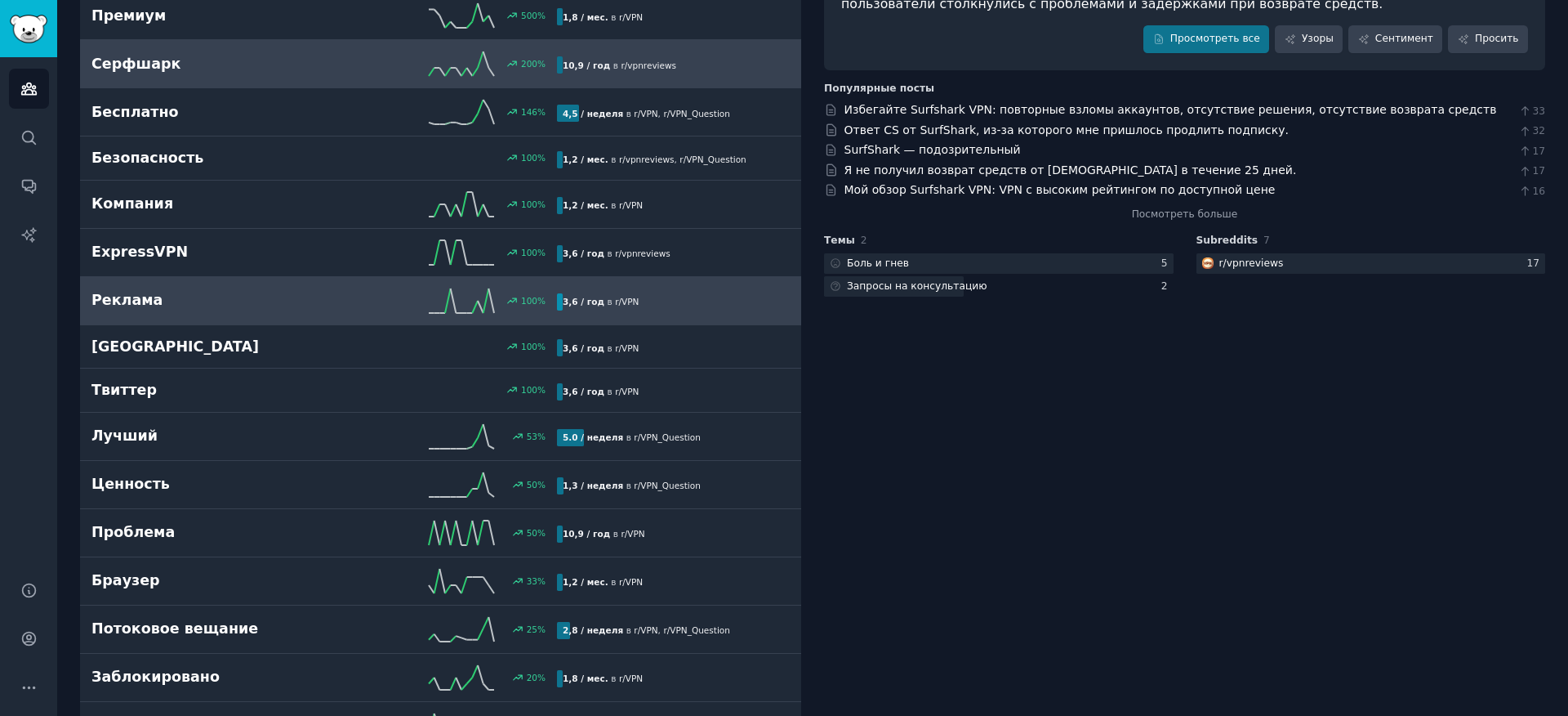
scroll to position [196, 0]
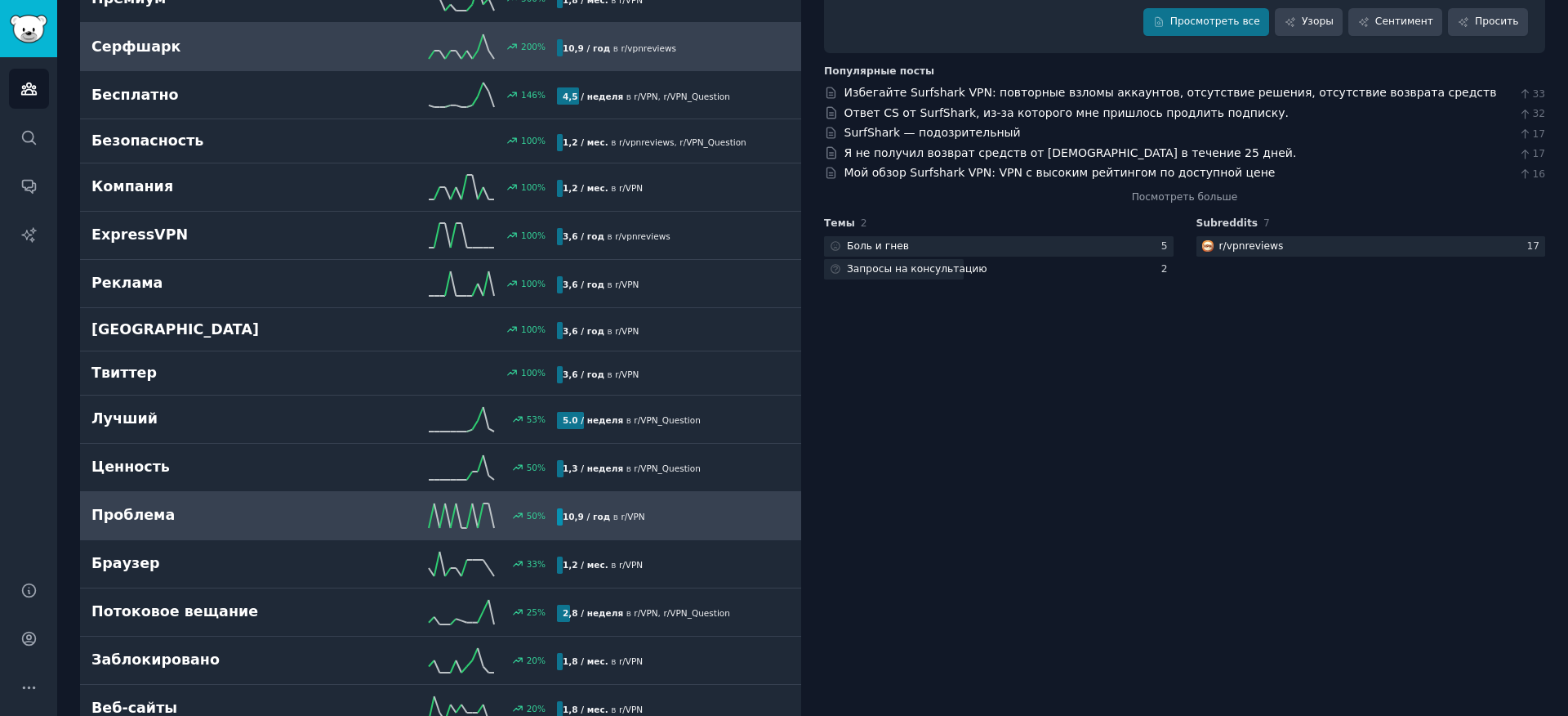
click at [248, 517] on h2 "Проблема" at bounding box center [208, 514] width 232 height 21
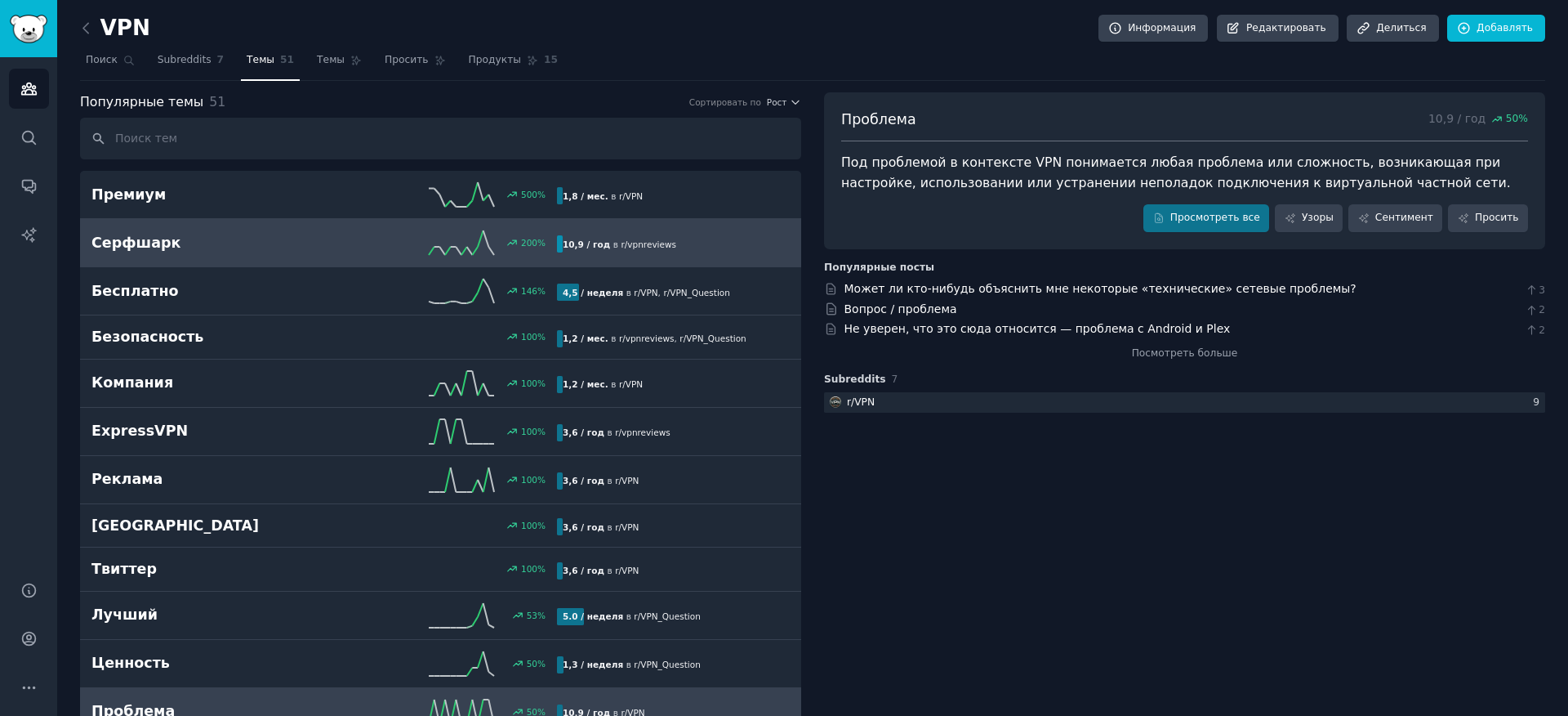
click at [145, 238] on font "Серфшарк" at bounding box center [136, 242] width 89 height 16
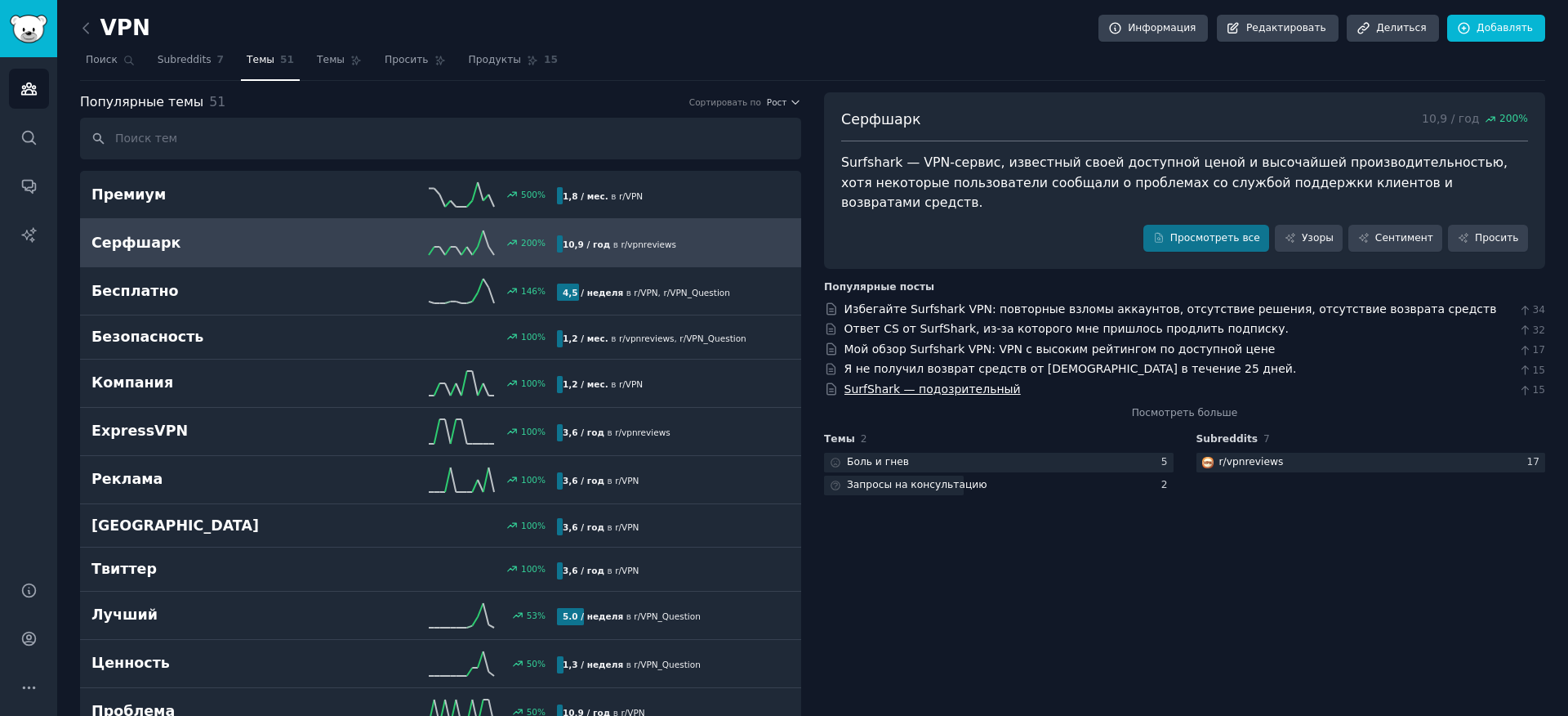
click at [969, 382] on font "SurfShark — подозрительный" at bounding box center [933, 388] width 177 height 13
drag, startPoint x: 1043, startPoint y: 582, endPoint x: 1005, endPoint y: 638, distance: 67.7
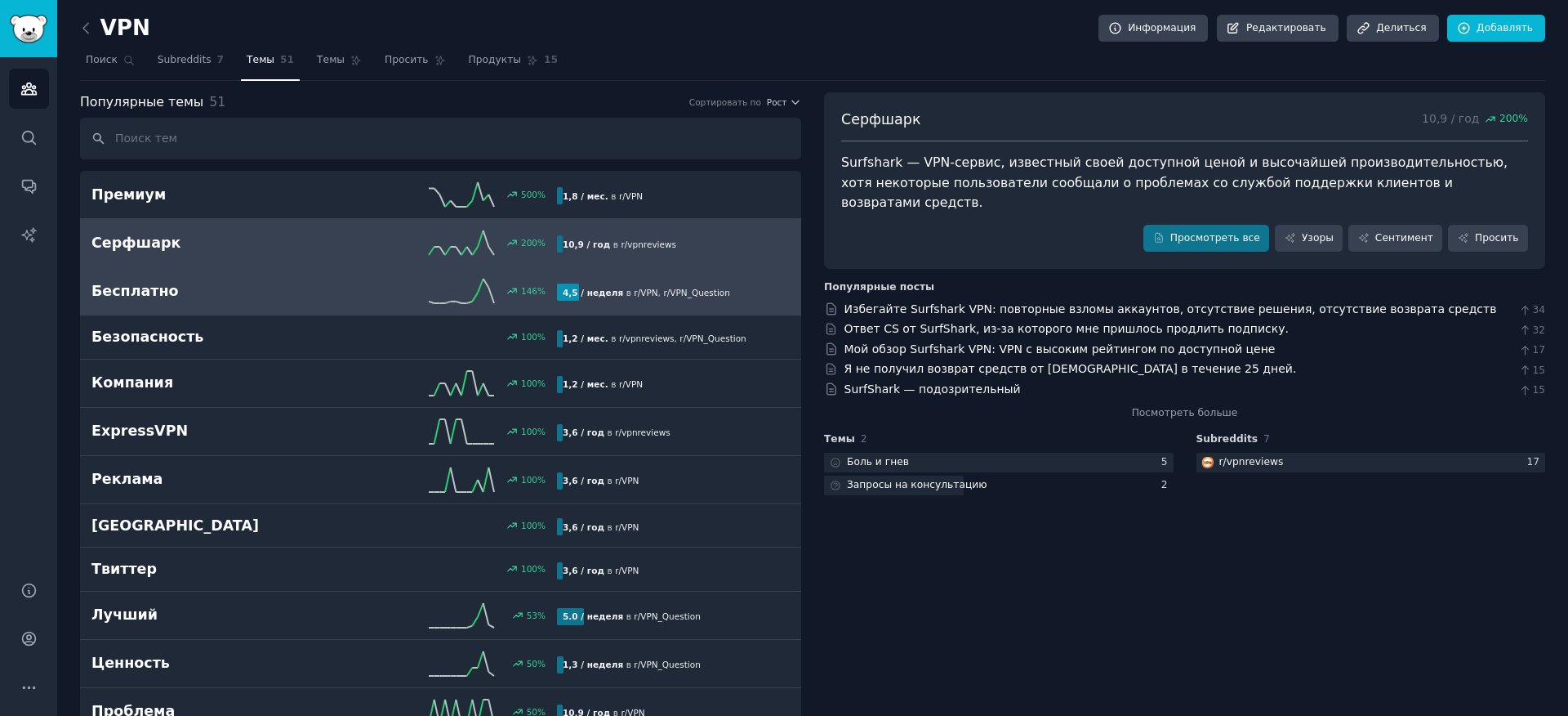
click at [174, 288] on h2 "Бесплатно" at bounding box center [208, 291] width 232 height 21
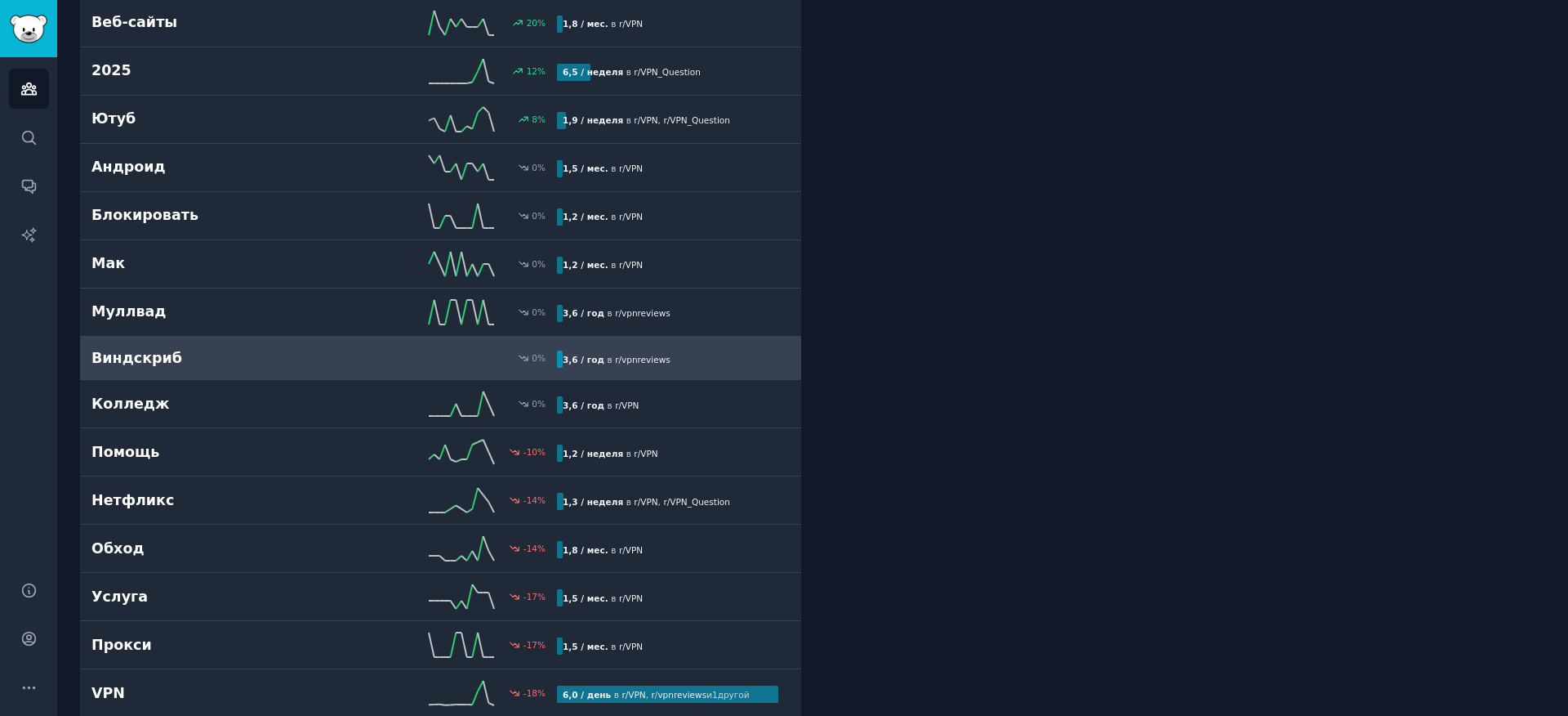
scroll to position [882, 0]
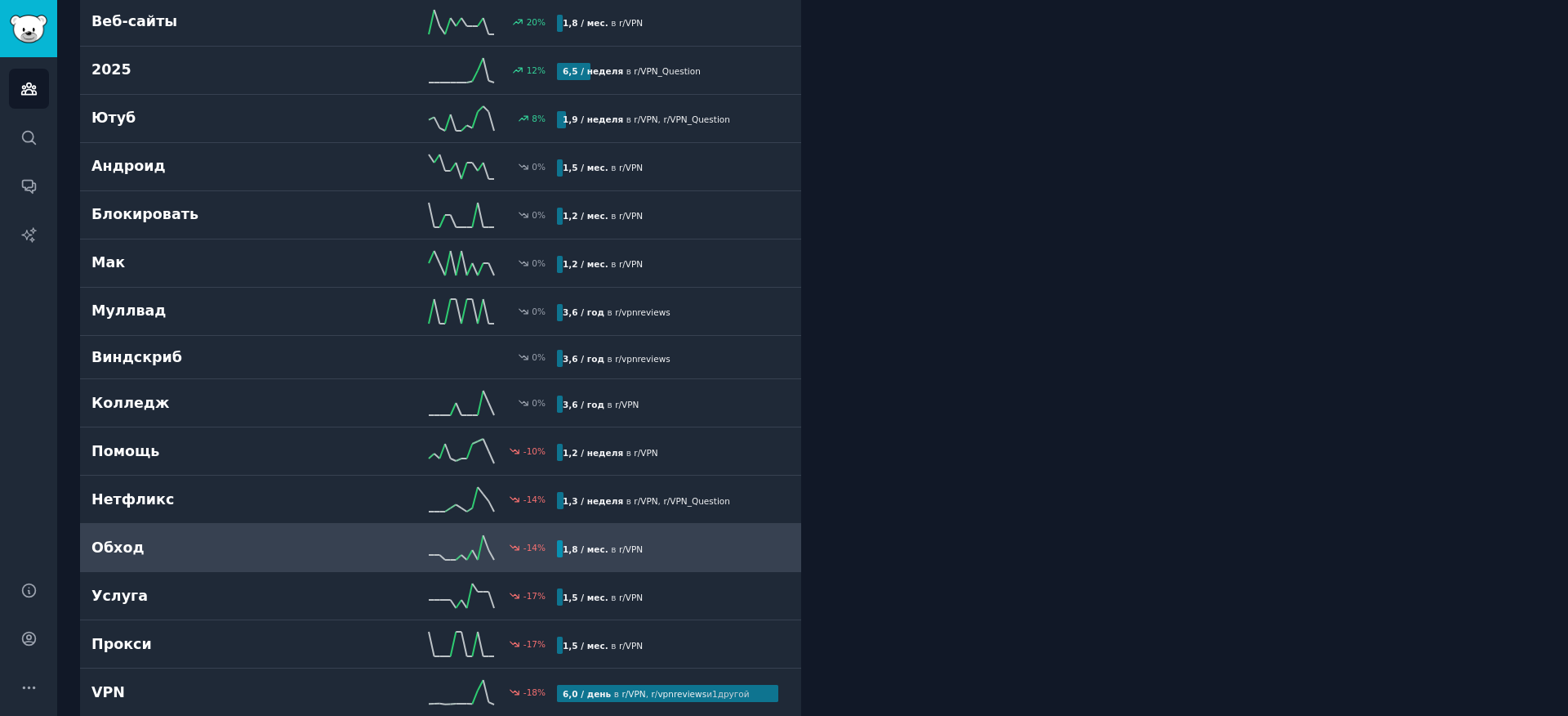
click at [131, 561] on link "Обход -14 % 1,8 / мес. в r/ VPN" at bounding box center [441, 547] width 721 height 49
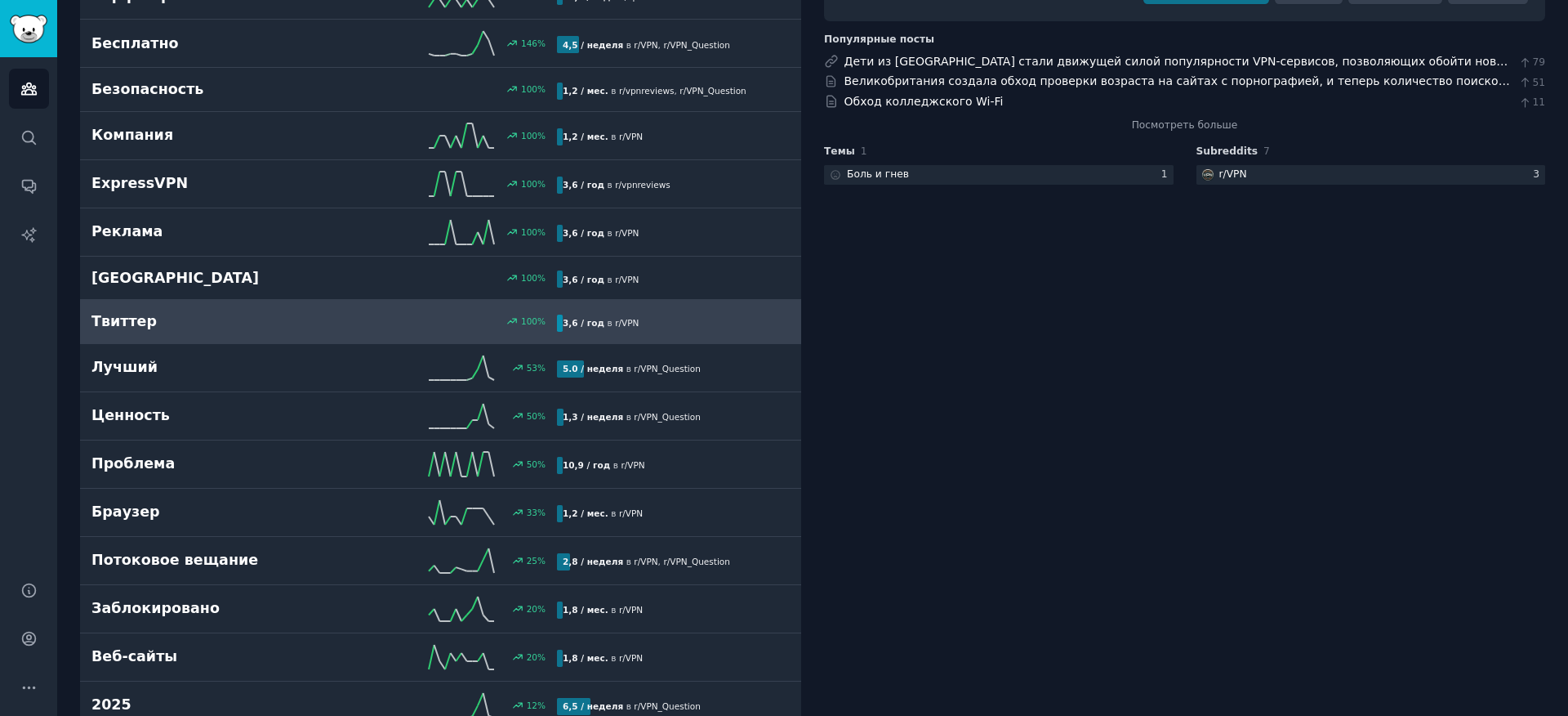
scroll to position [294, 0]
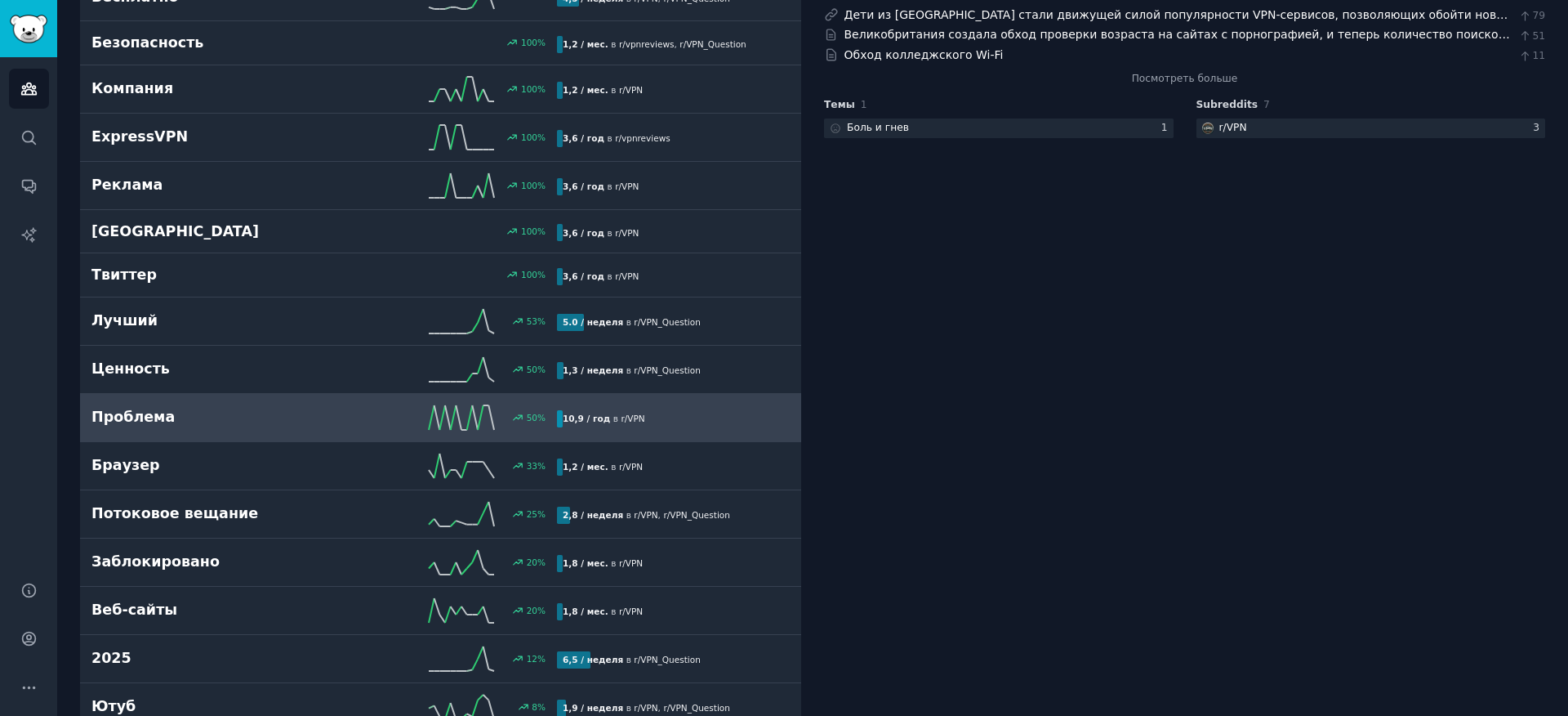
click at [122, 425] on font "Проблема" at bounding box center [133, 416] width 83 height 16
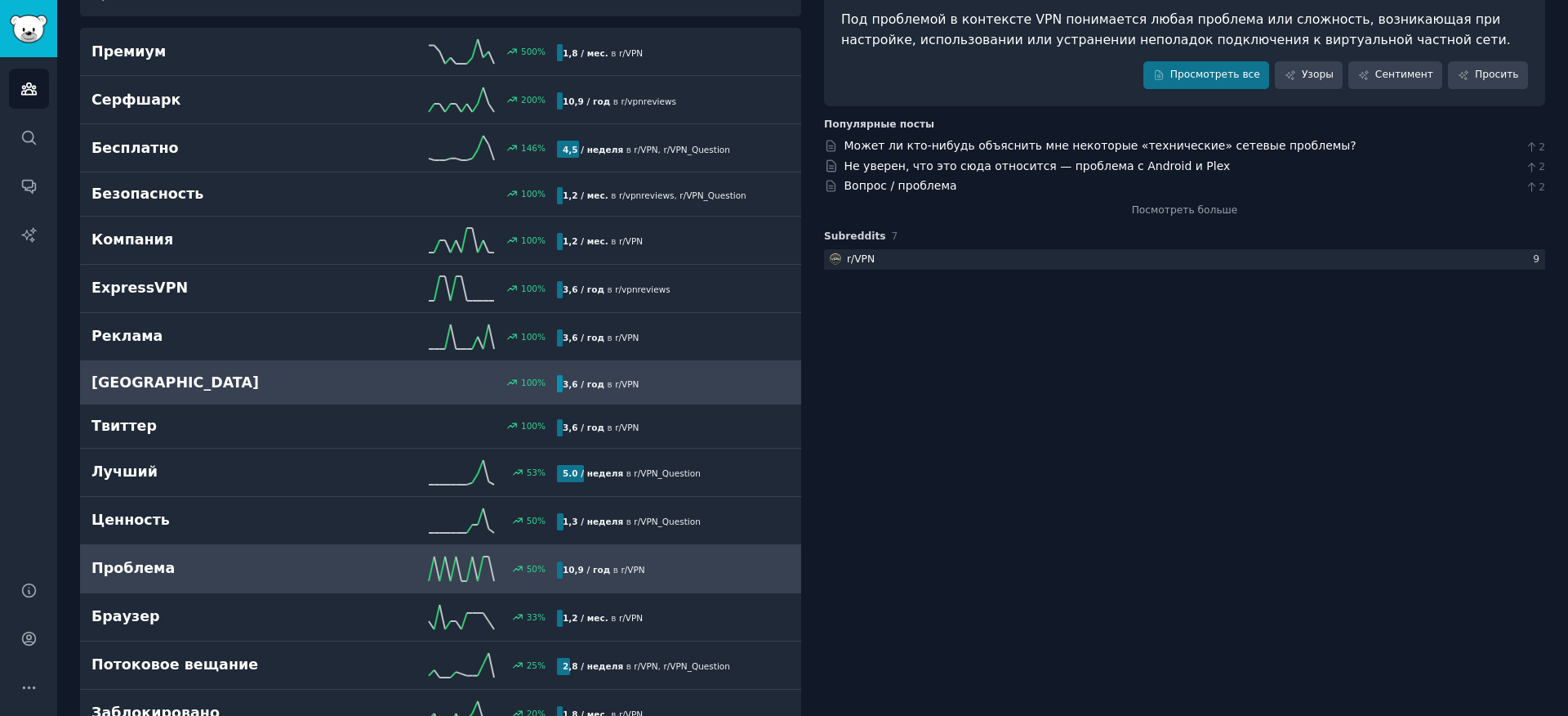
scroll to position [191, 0]
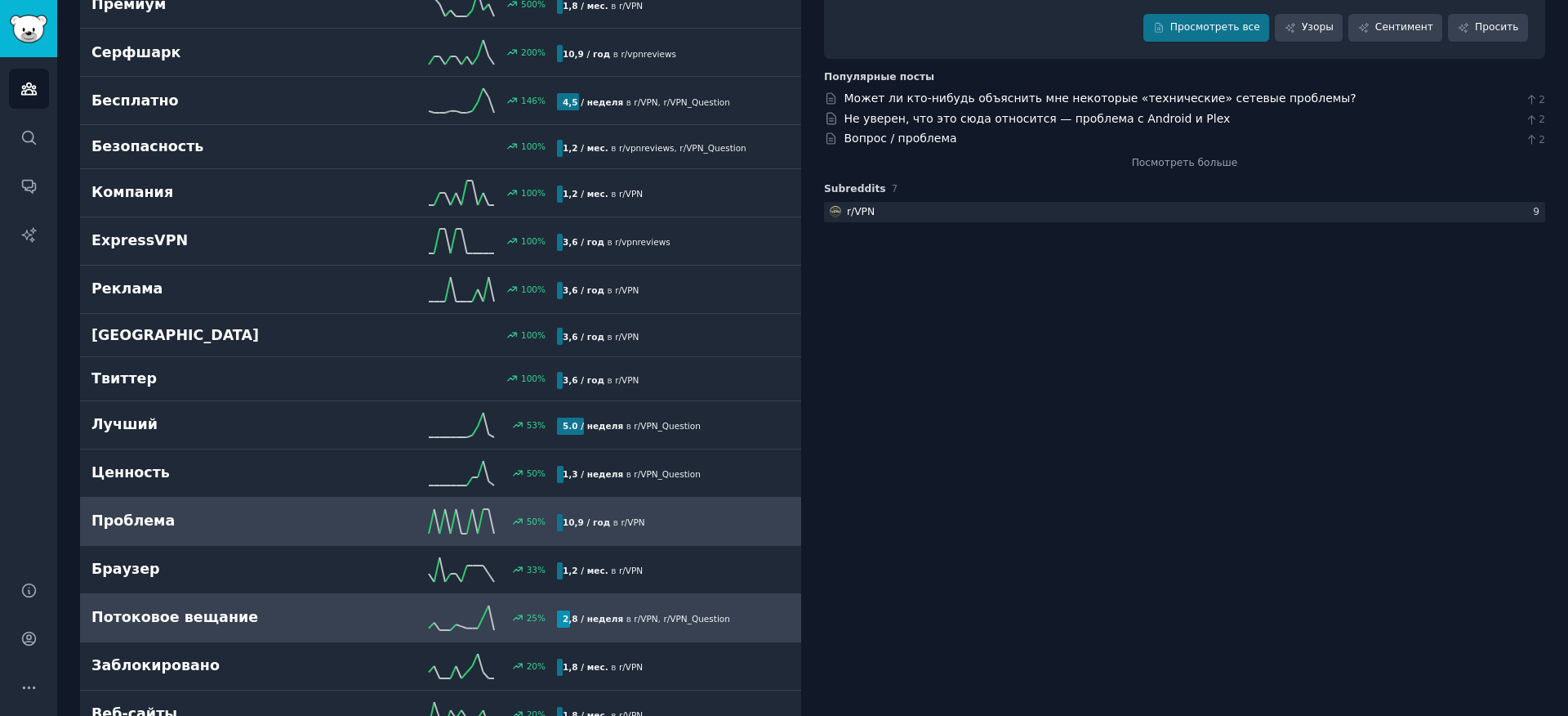
click at [304, 633] on link "Потоковое вещание 25 % 2,8 / неделя в r/ VPN , r/ VPN_Question" at bounding box center [441, 618] width 721 height 49
